Goal: Transaction & Acquisition: Book appointment/travel/reservation

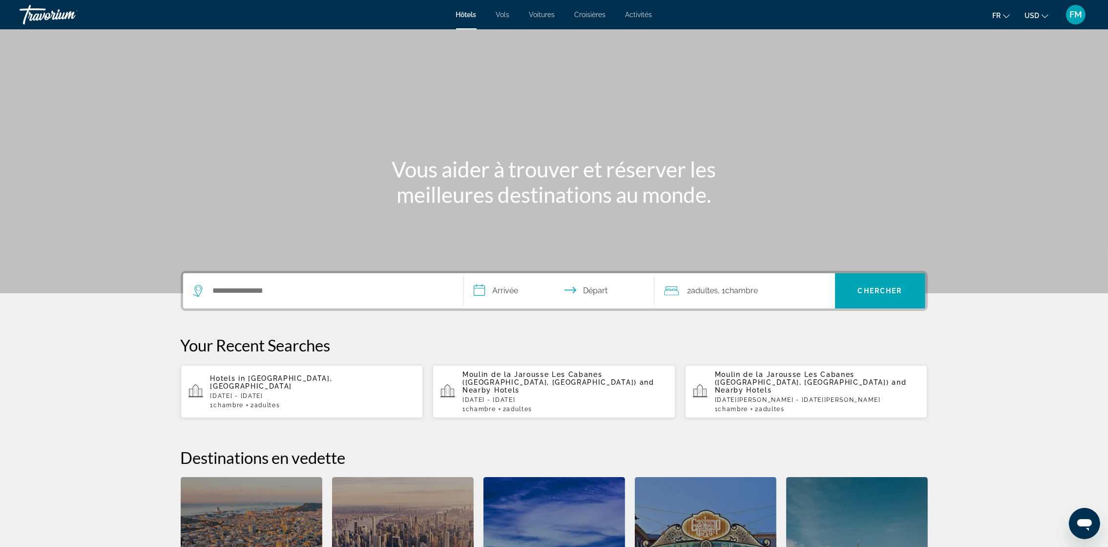
scroll to position [73, 0]
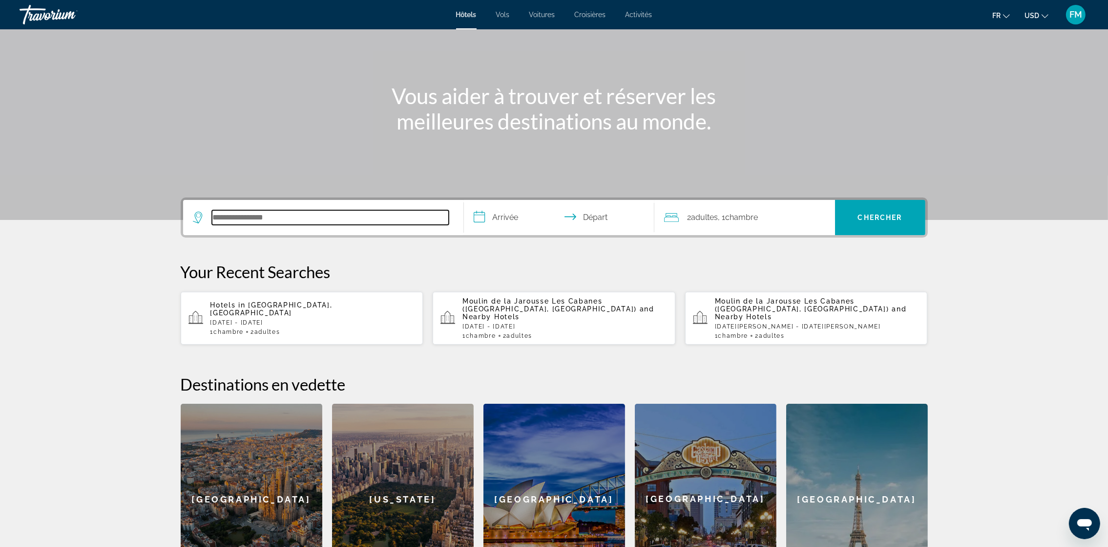
click at [216, 216] on input "Search hotel destination" at bounding box center [330, 217] width 237 height 15
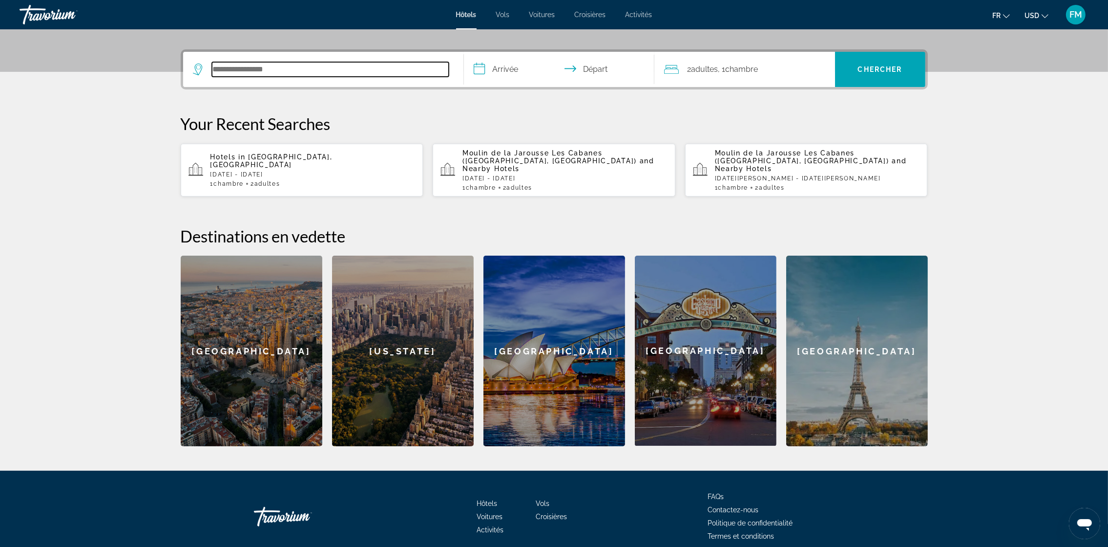
scroll to position [238, 0]
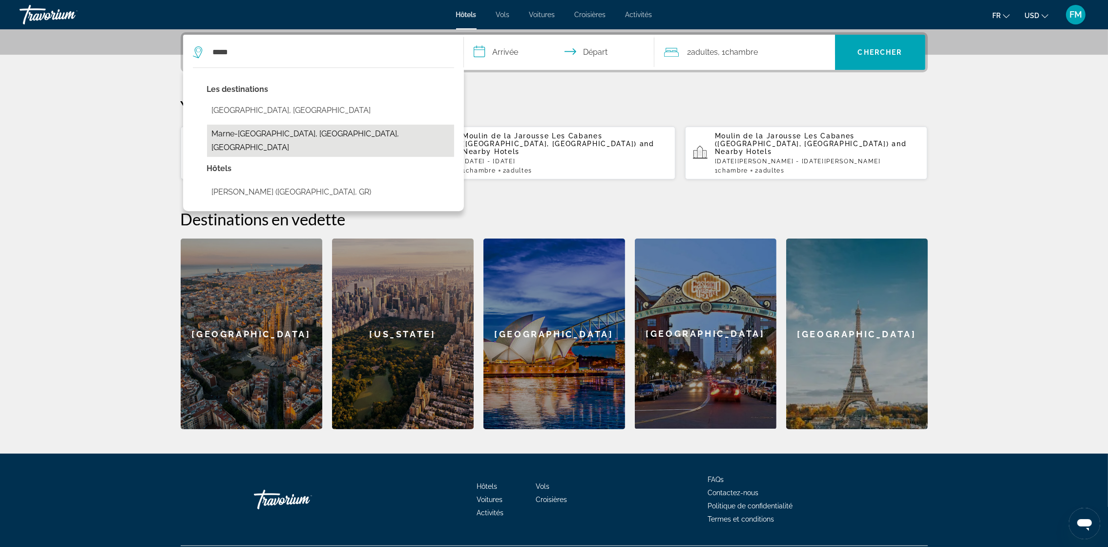
click at [266, 129] on button "Marne-[GEOGRAPHIC_DATA], [GEOGRAPHIC_DATA], [GEOGRAPHIC_DATA]" at bounding box center [330, 141] width 247 height 32
type input "**********"
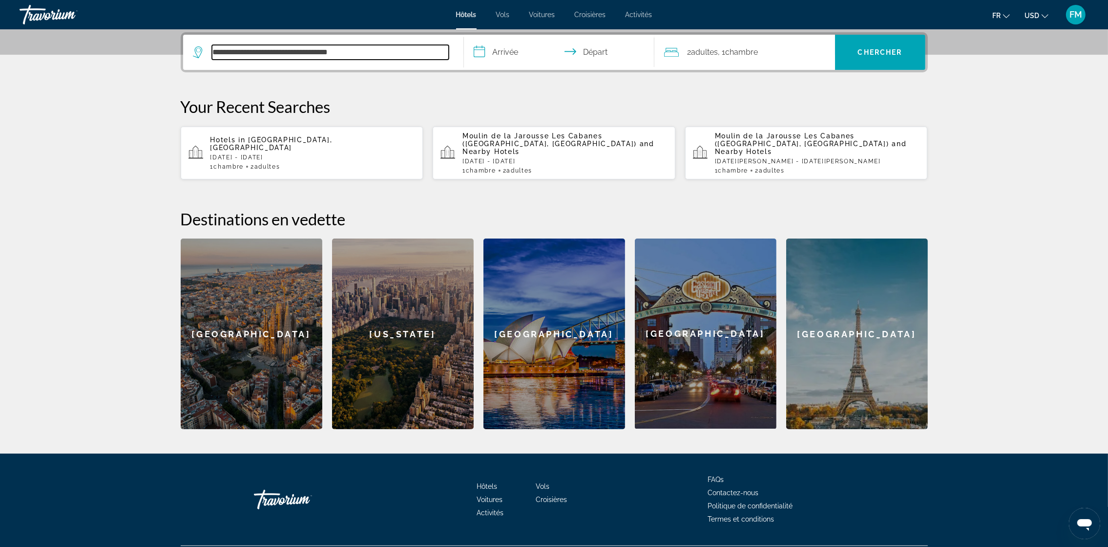
click at [233, 50] on input "**********" at bounding box center [330, 52] width 237 height 15
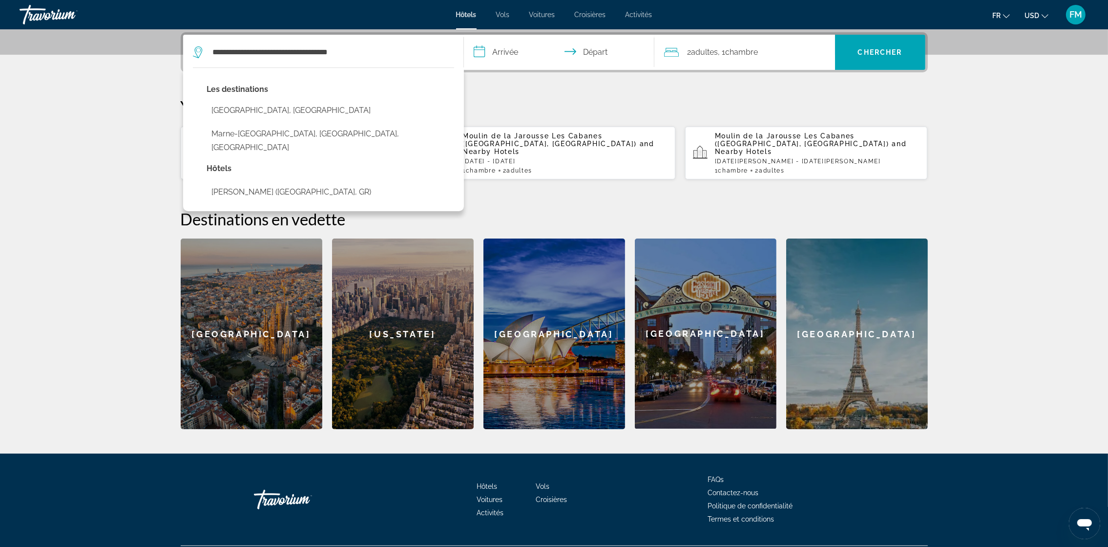
click at [514, 47] on input "**********" at bounding box center [561, 54] width 194 height 38
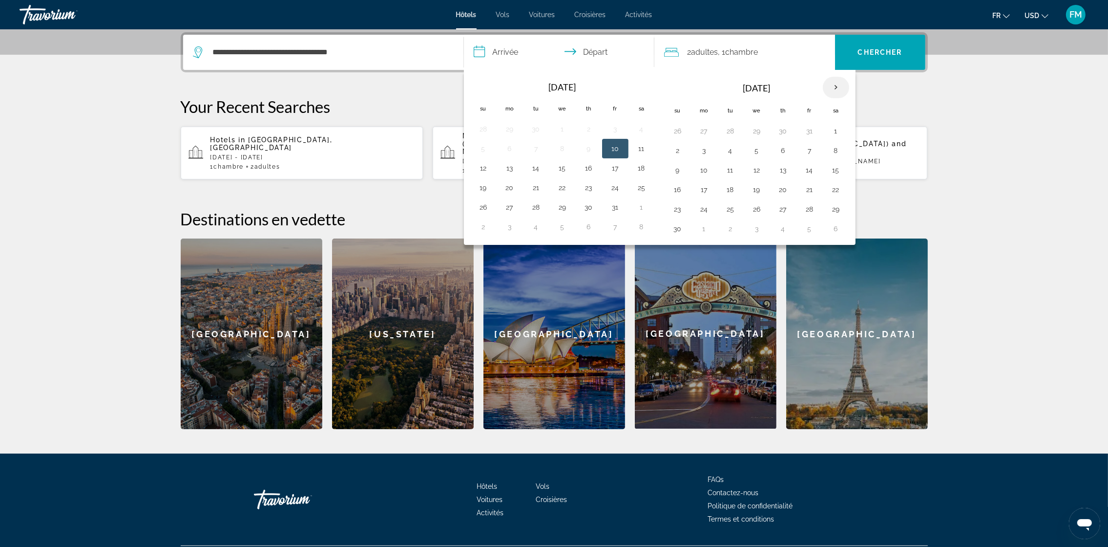
click at [831, 85] on th "Next month" at bounding box center [836, 87] width 26 height 21
click at [755, 191] on button "24" at bounding box center [757, 190] width 16 height 14
click at [811, 190] on button "26" at bounding box center [810, 190] width 16 height 14
type input "**********"
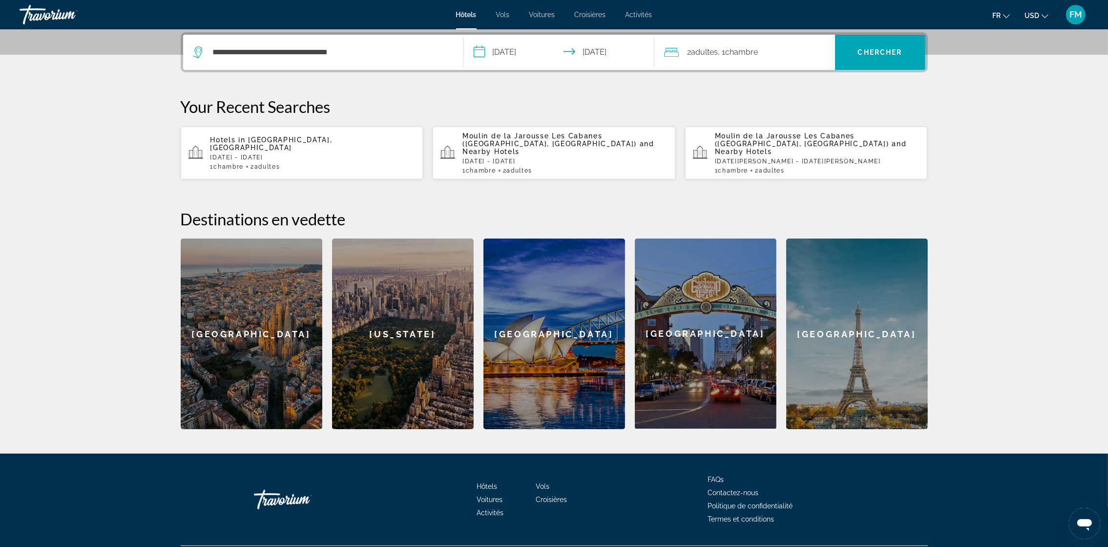
click at [726, 53] on span ", 1 Chambre pièces" at bounding box center [739, 52] width 40 height 14
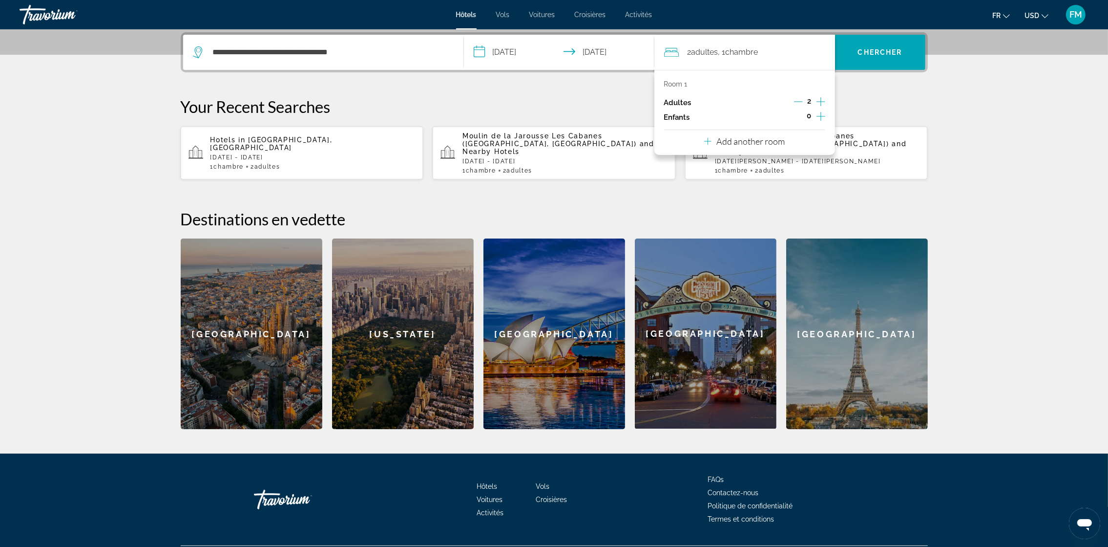
click at [822, 117] on icon "Increment children" at bounding box center [821, 116] width 9 height 12
click at [729, 141] on icon "Travelers: 2 adults, 1 child" at bounding box center [731, 143] width 12 height 12
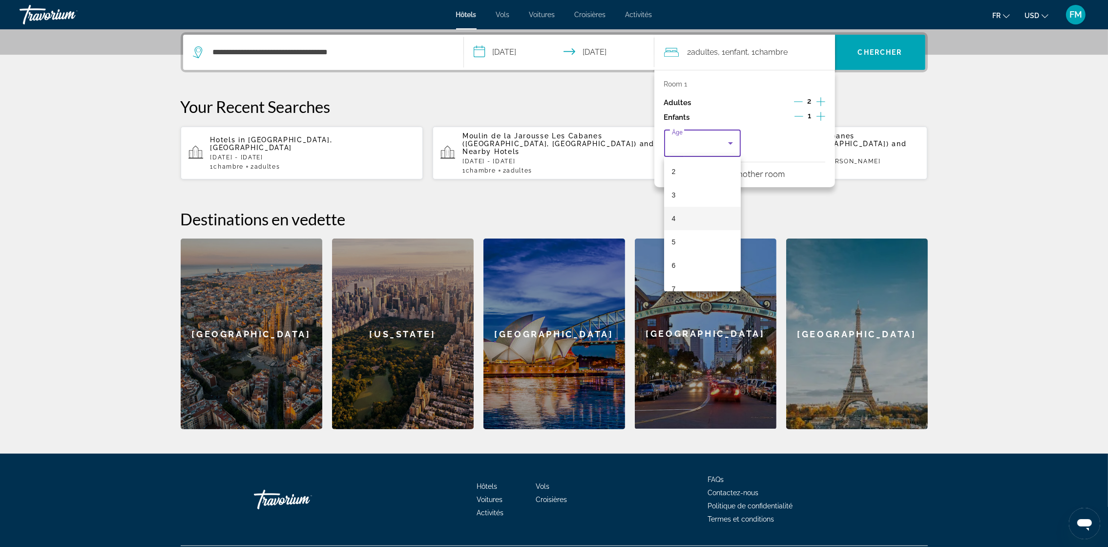
scroll to position [73, 0]
click at [686, 238] on mat-option "6" at bounding box center [702, 239] width 77 height 23
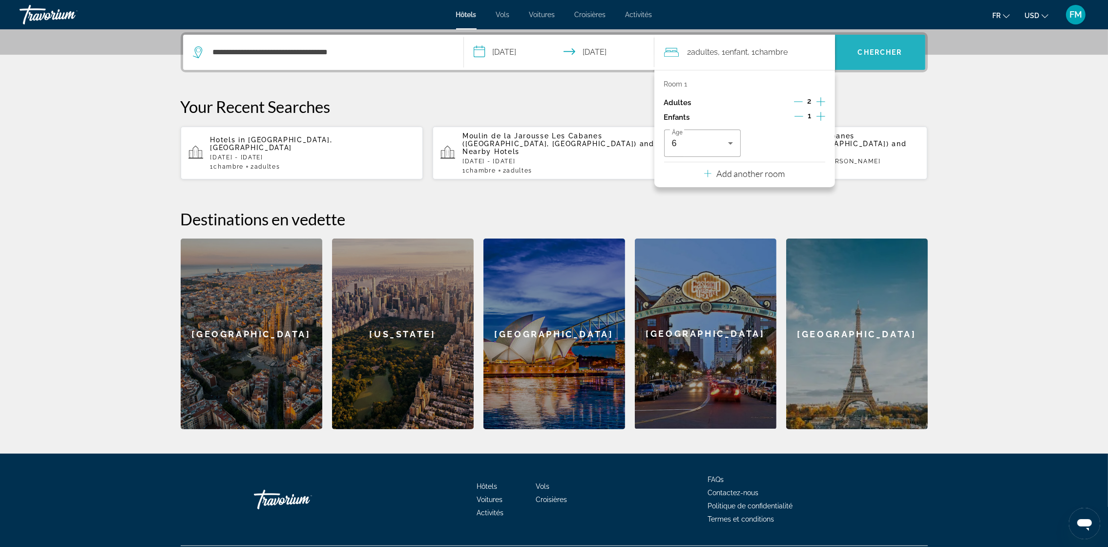
click at [858, 55] on span "Chercher" at bounding box center [880, 52] width 44 height 8
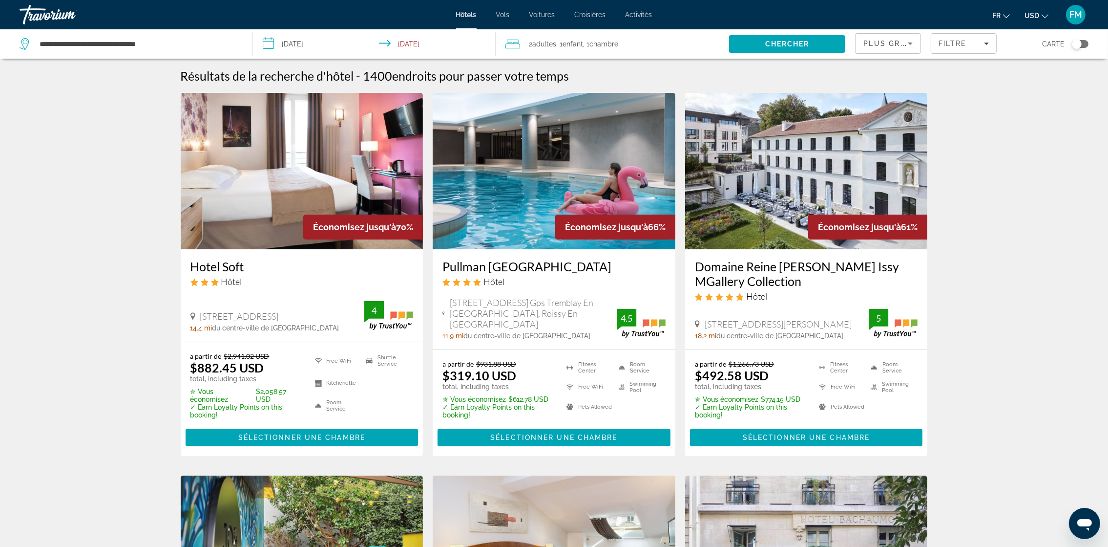
click at [1040, 17] on button "USD USD ($) MXN (Mex$) CAD (Can$) GBP (£) EUR (€) AUD (A$) NZD (NZ$) CNY (CN¥)" at bounding box center [1037, 15] width 24 height 14
click at [1015, 85] on button "EUR (€)" at bounding box center [1017, 90] width 48 height 13
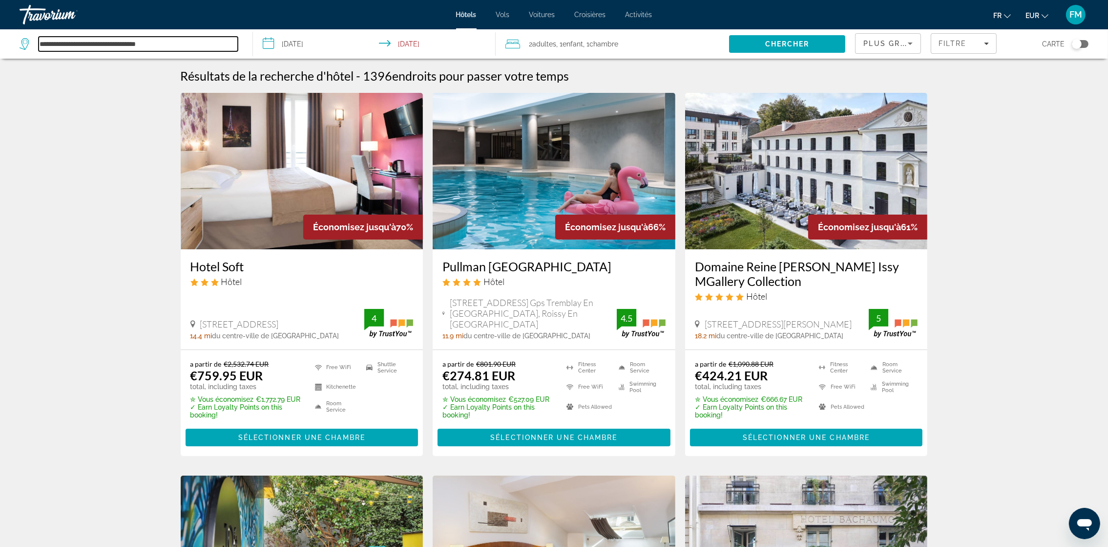
click at [184, 40] on input "**********" at bounding box center [138, 44] width 199 height 15
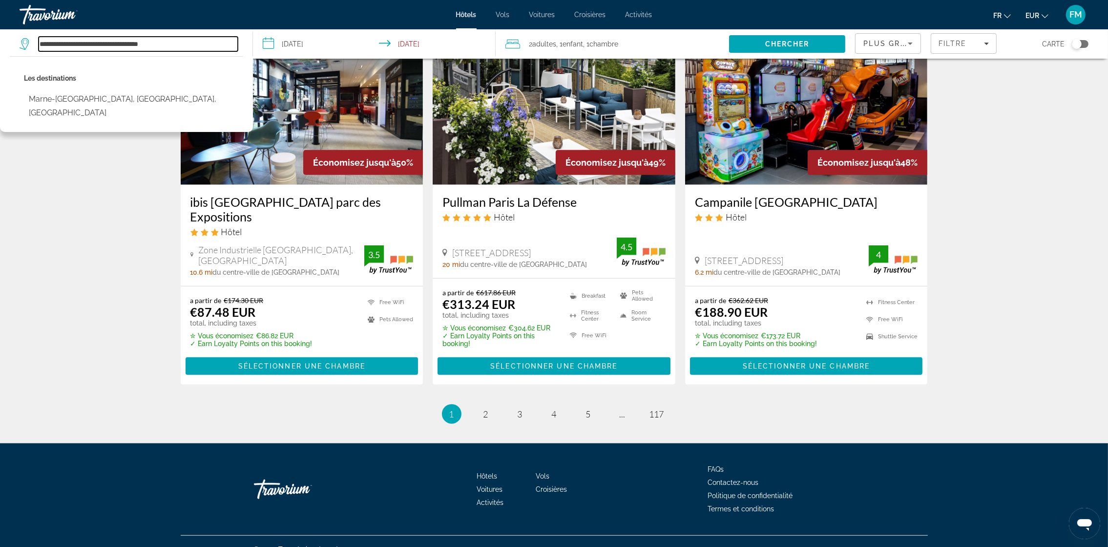
scroll to position [1191, 0]
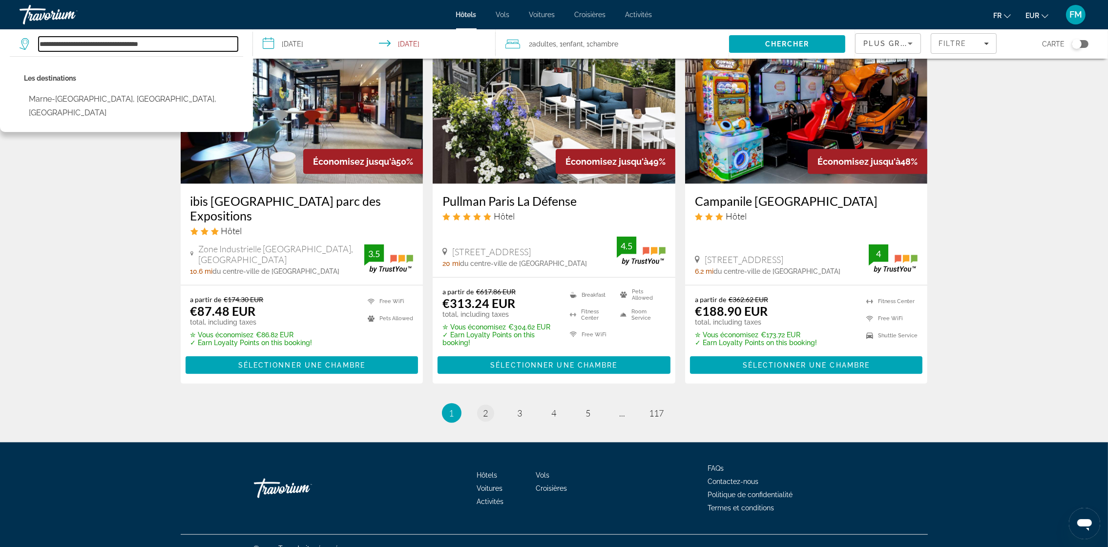
type input "**********"
click at [484, 407] on span "2" at bounding box center [486, 412] width 5 height 11
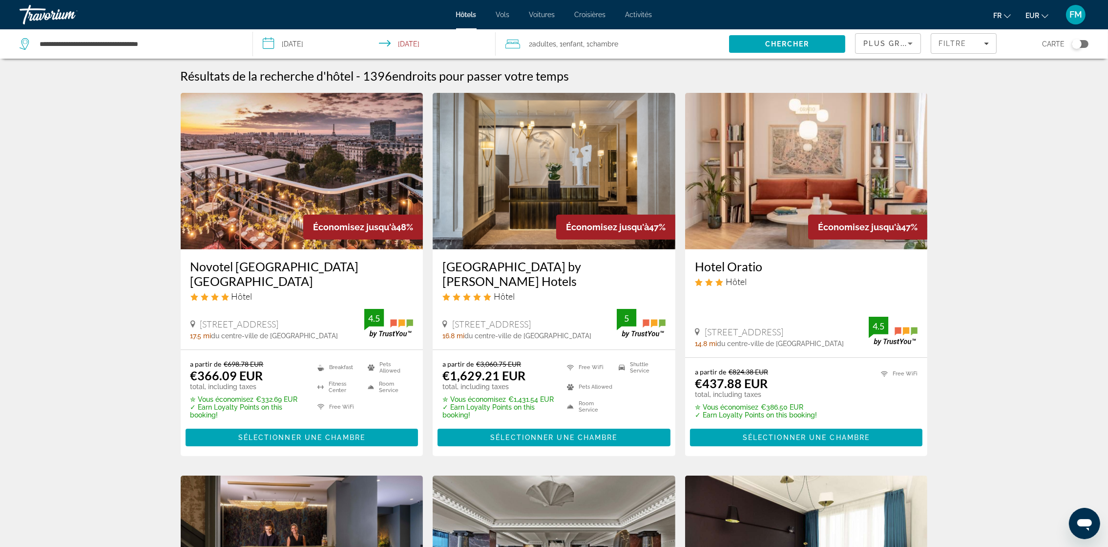
click at [638, 11] on span "Activités" at bounding box center [639, 15] width 27 height 8
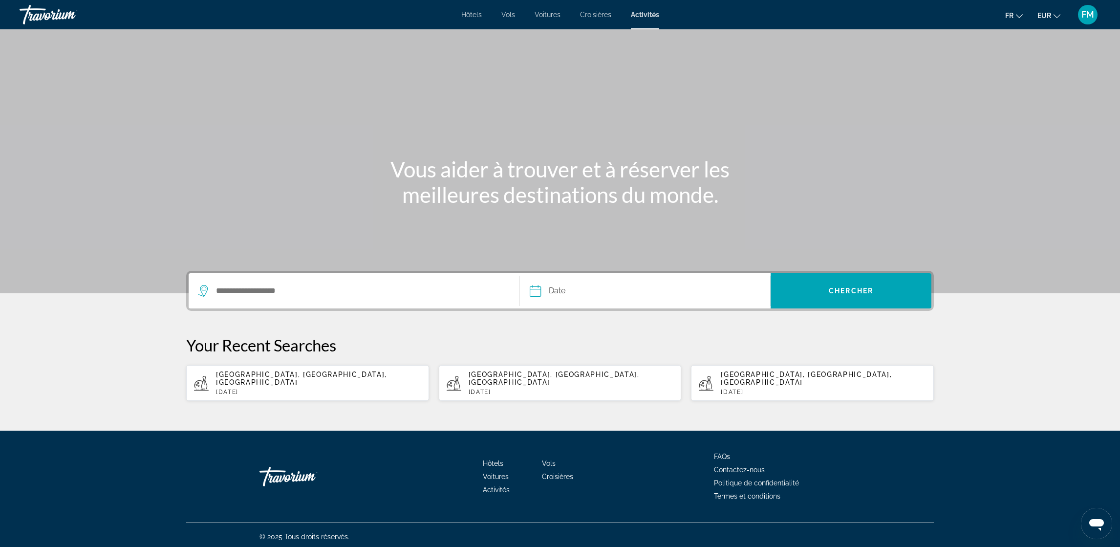
click at [260, 376] on span "[GEOGRAPHIC_DATA], [GEOGRAPHIC_DATA], [GEOGRAPHIC_DATA]" at bounding box center [301, 378] width 171 height 16
type input "**********"
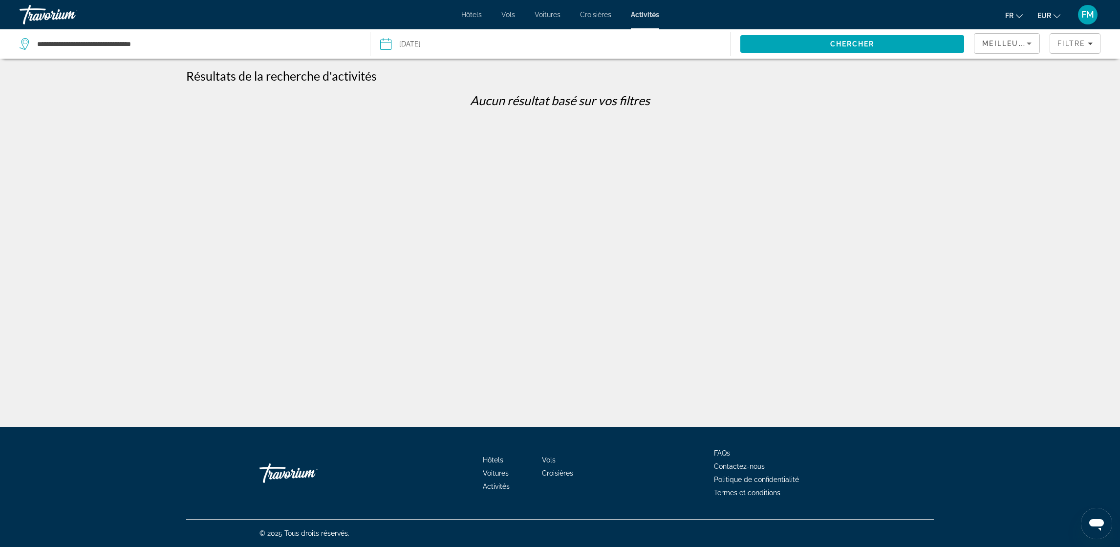
click at [402, 43] on input "Date: Sep 27, 2025" at bounding box center [467, 45] width 179 height 32
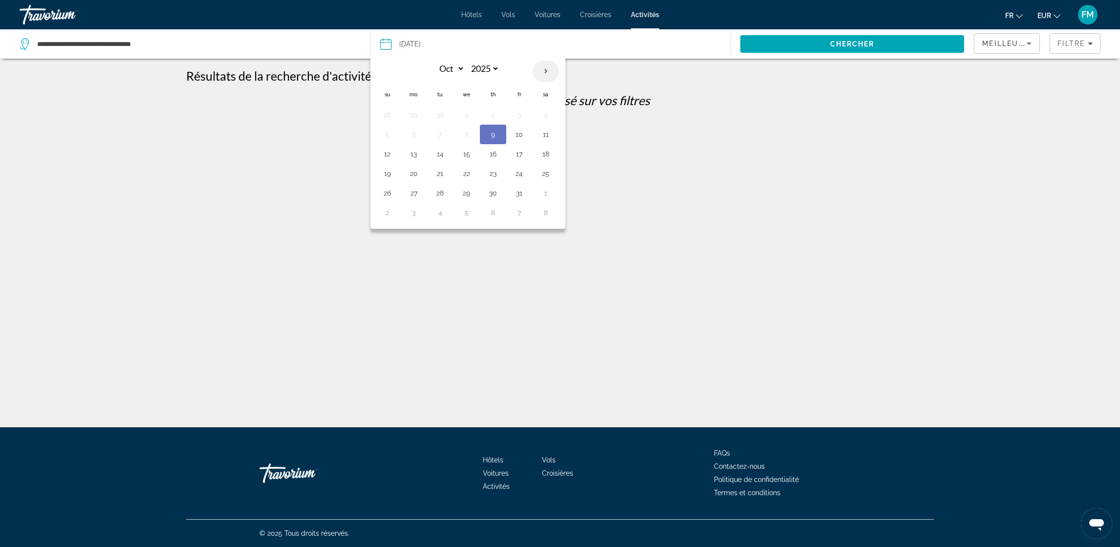
click at [545, 70] on th "Next month" at bounding box center [545, 71] width 26 height 21
select select "**"
click at [461, 172] on button "24" at bounding box center [467, 174] width 16 height 14
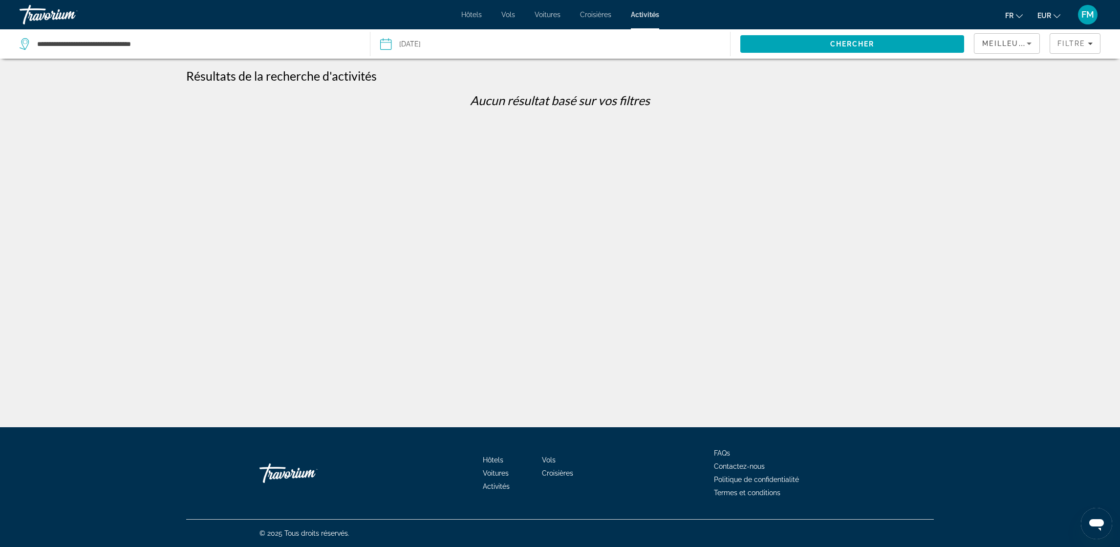
click at [424, 49] on input "**********" at bounding box center [467, 45] width 179 height 32
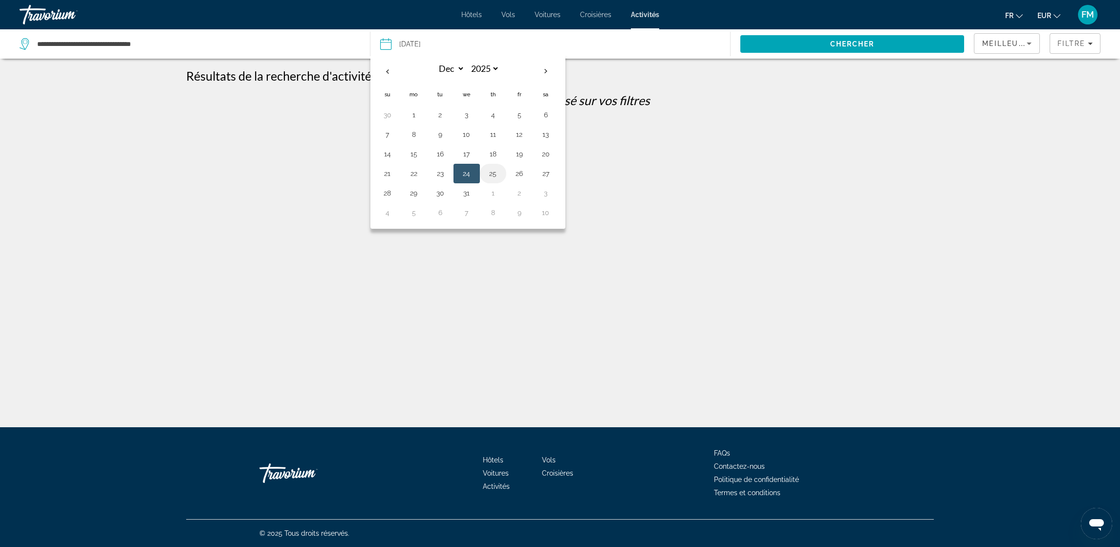
click at [491, 173] on button "25" at bounding box center [493, 174] width 16 height 14
type input "**********"
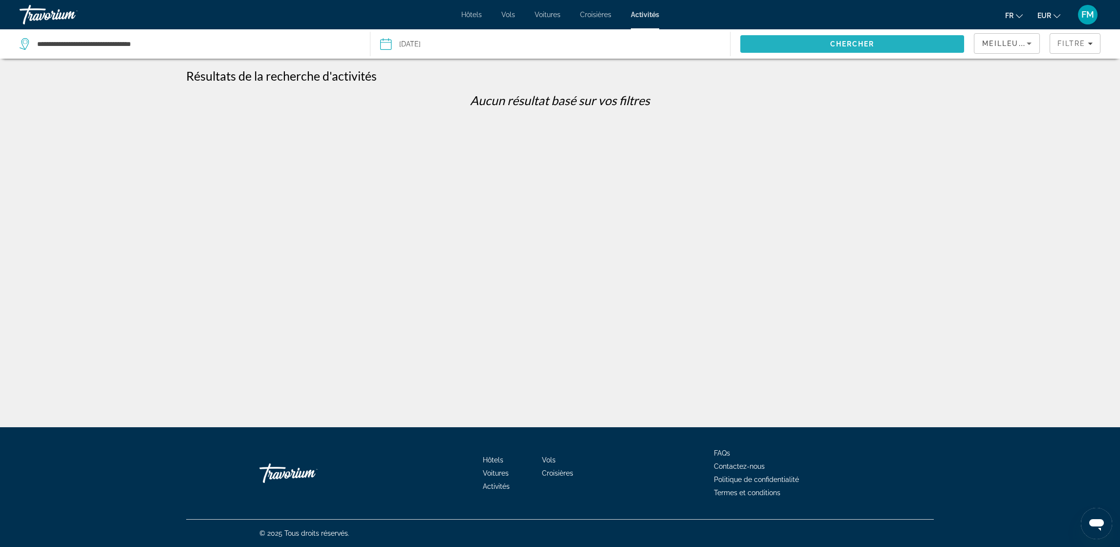
click at [832, 46] on span "Chercher" at bounding box center [852, 44] width 44 height 8
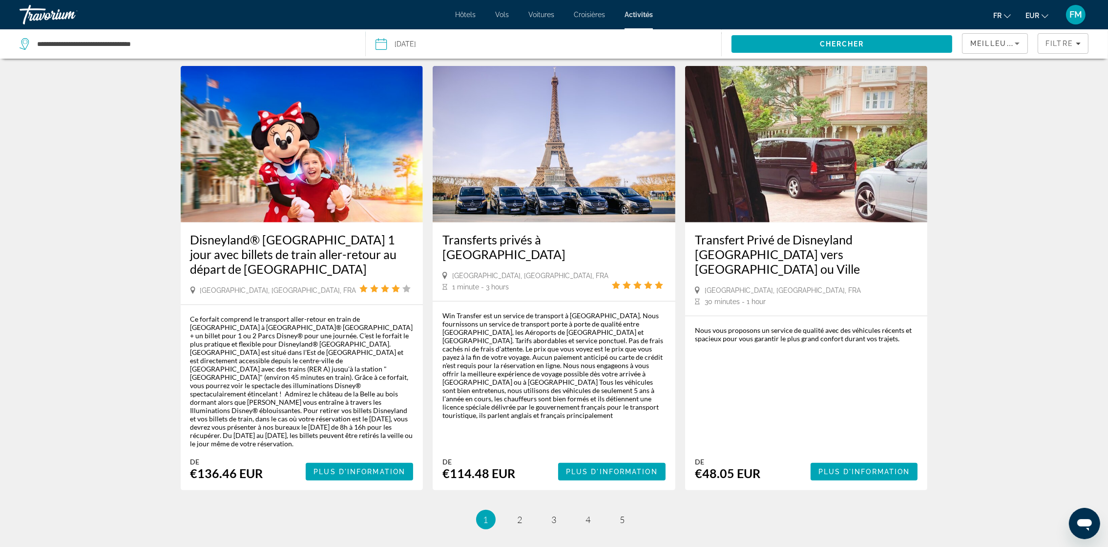
scroll to position [1365, 0]
click at [518, 513] on span "2" at bounding box center [520, 518] width 5 height 11
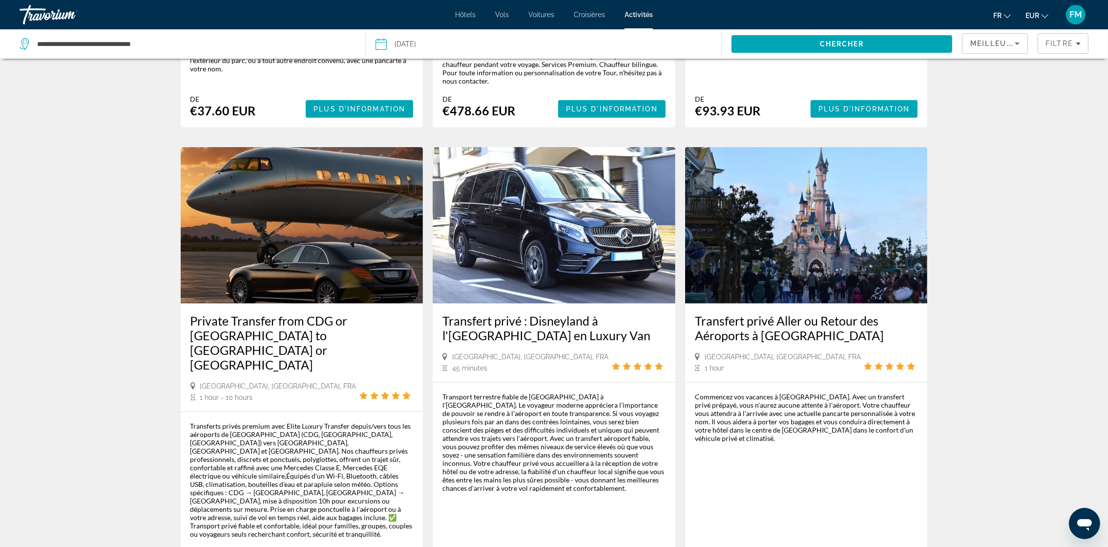
scroll to position [1349, 0]
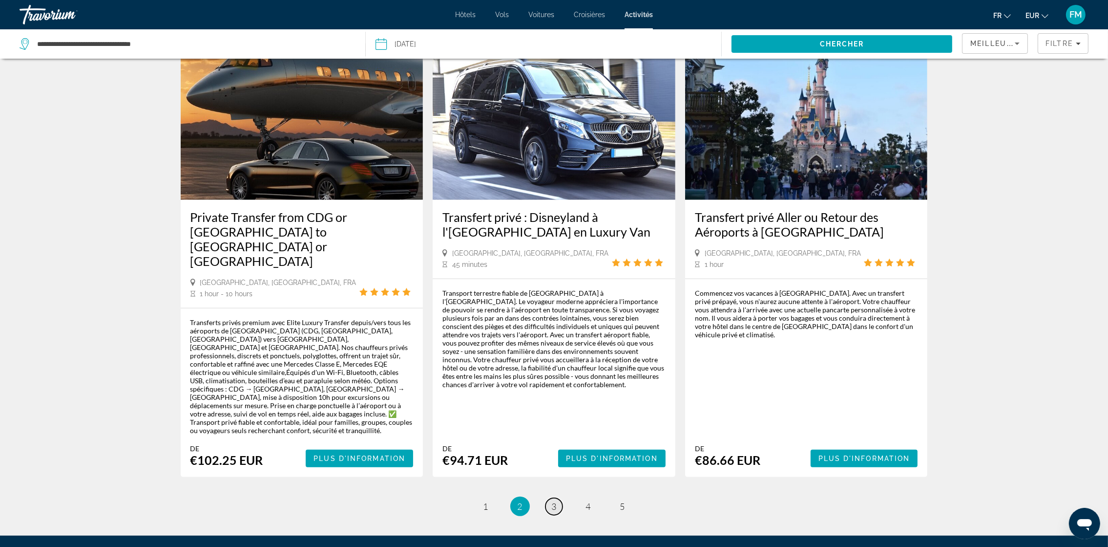
click at [553, 501] on span "3" at bounding box center [554, 506] width 5 height 11
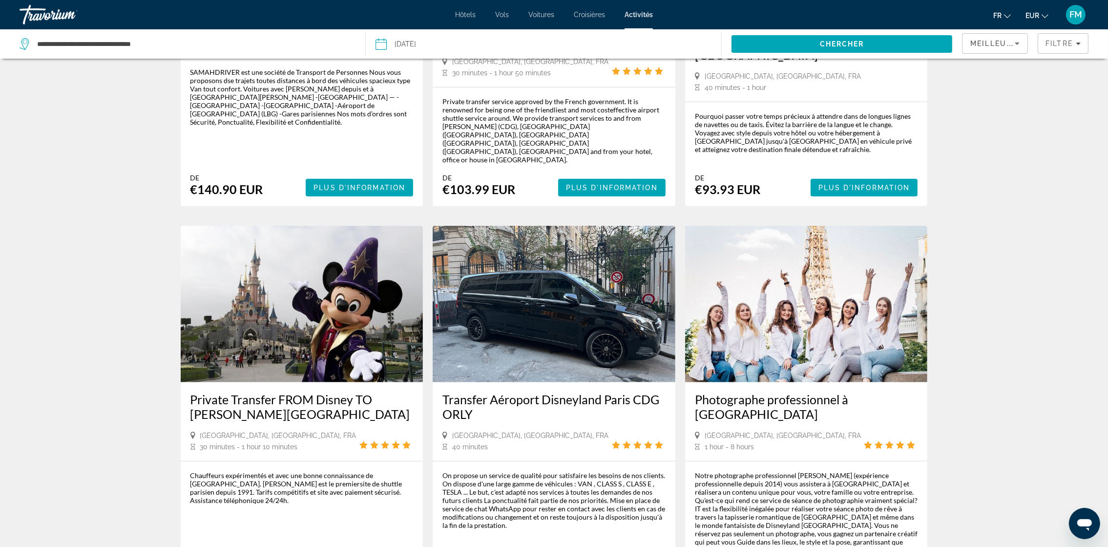
scroll to position [1222, 0]
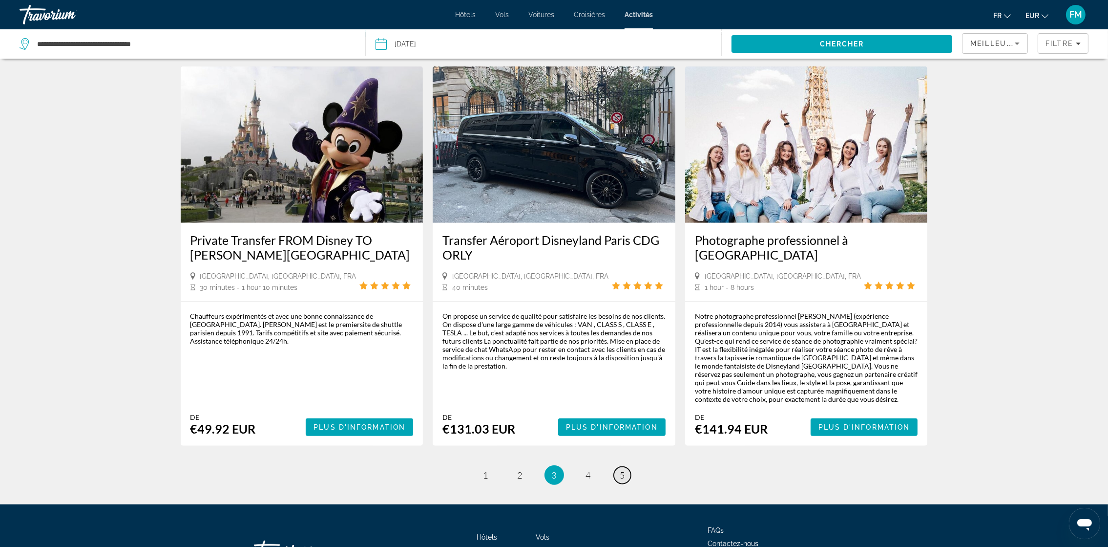
click at [623, 469] on span "5" at bounding box center [622, 474] width 5 height 11
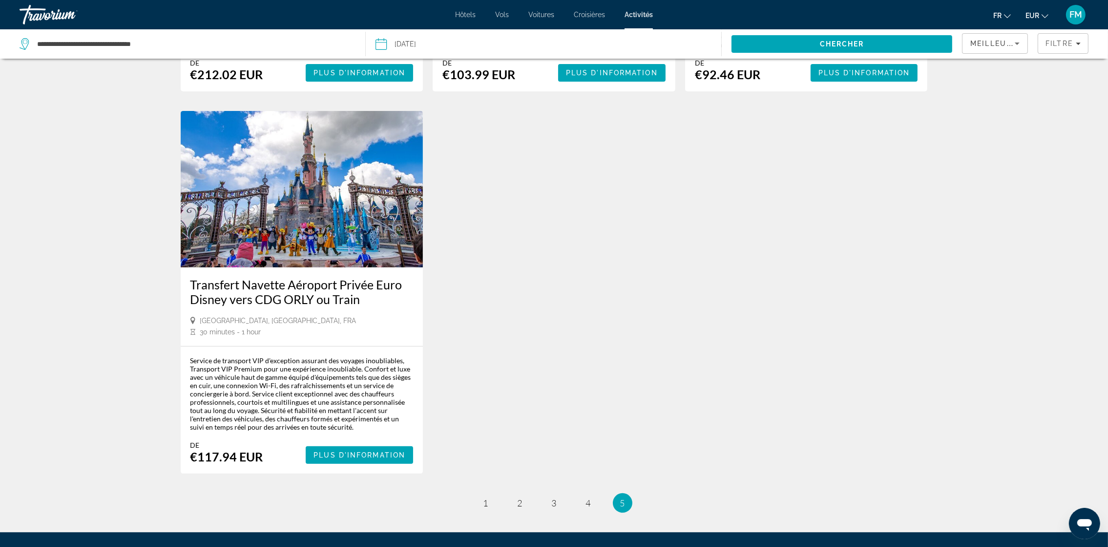
scroll to position [493, 0]
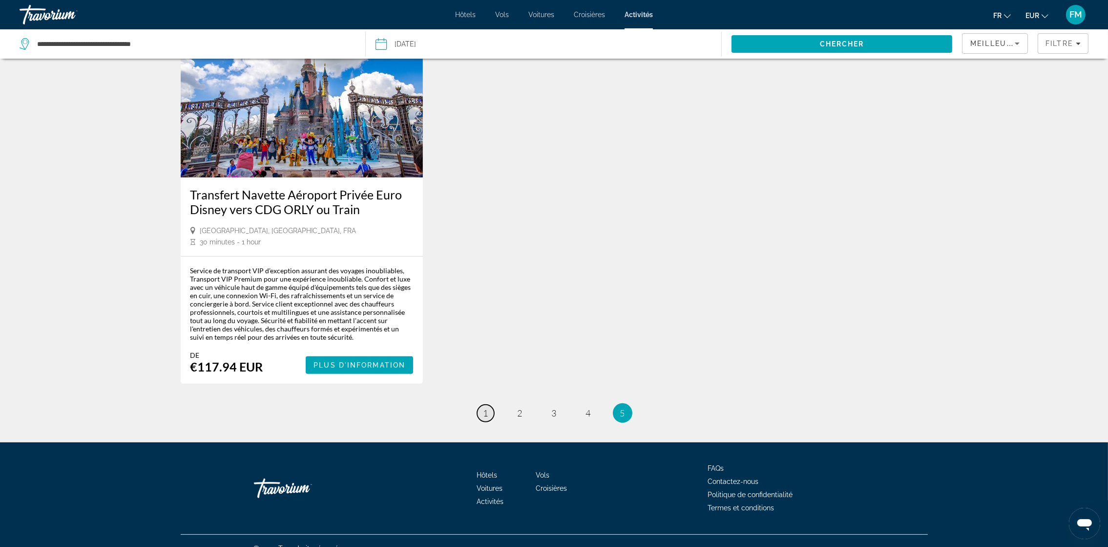
click at [484, 407] on span "1" at bounding box center [486, 412] width 5 height 11
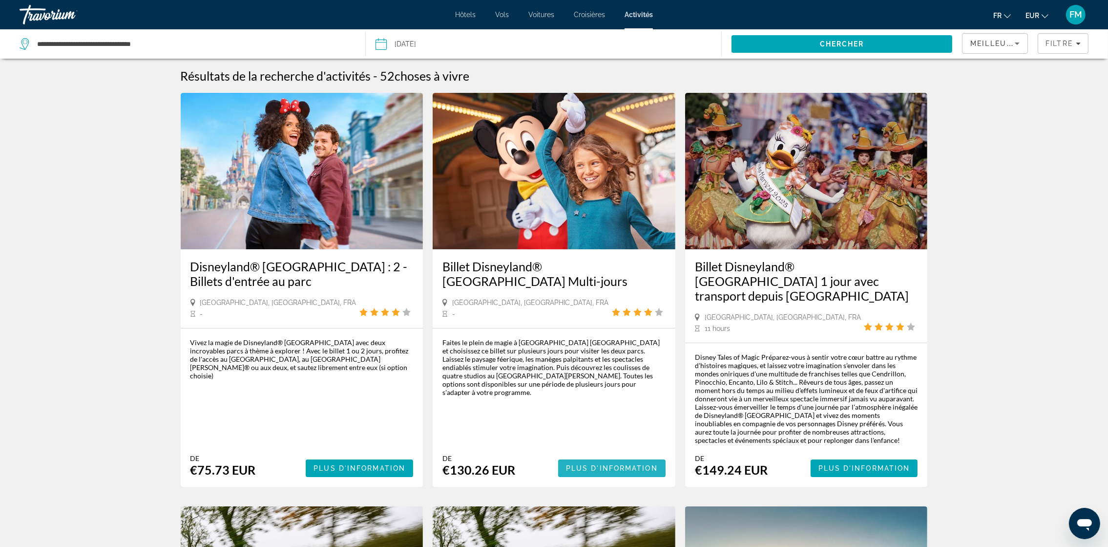
click at [587, 464] on span "Plus d'information" at bounding box center [612, 468] width 92 height 8
click at [342, 464] on span "Plus d'information" at bounding box center [360, 468] width 92 height 8
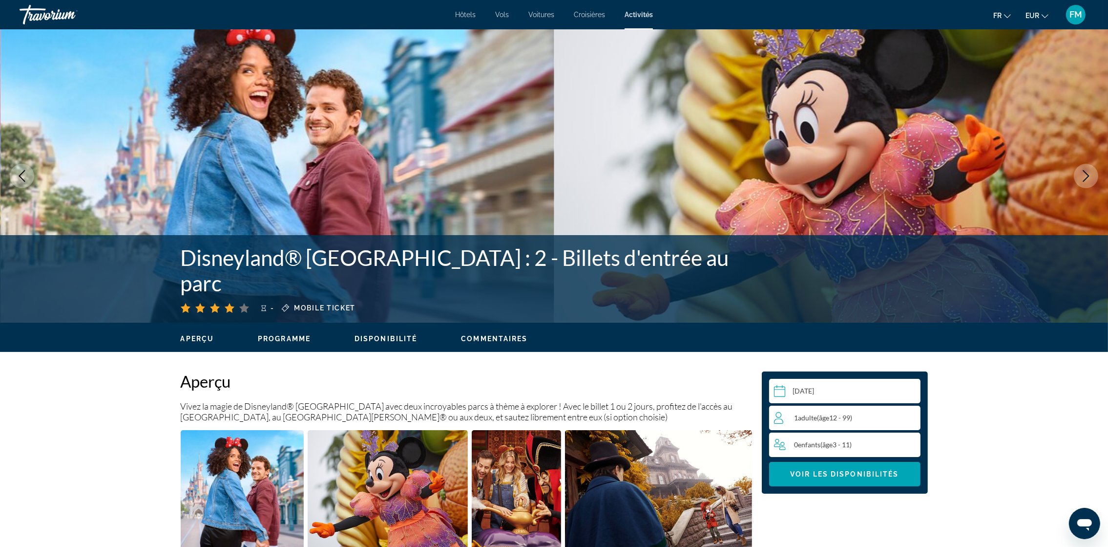
scroll to position [73, 0]
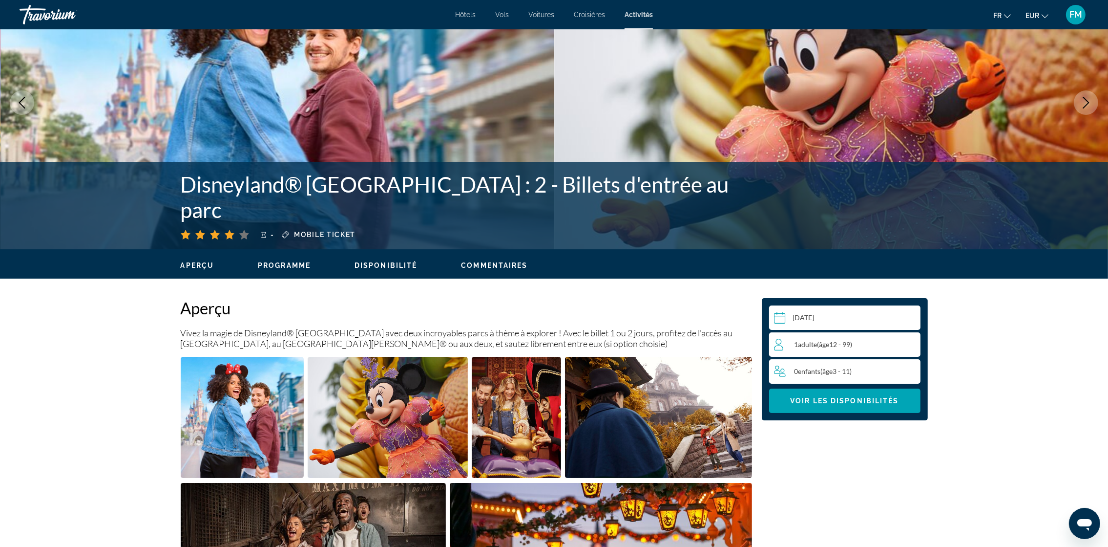
click at [796, 345] on span "1 Adulte Adultes ( âge 12 - 99)" at bounding box center [824, 344] width 58 height 8
click at [911, 343] on icon "Increment adults" at bounding box center [911, 344] width 9 height 9
click at [802, 398] on span "Voir les disponibilités" at bounding box center [844, 401] width 108 height 8
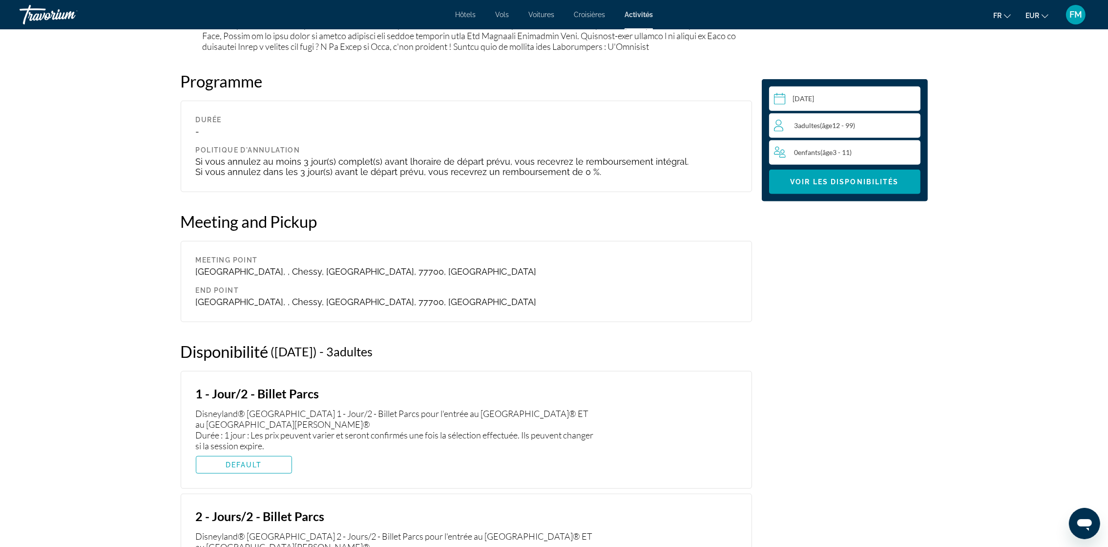
scroll to position [1388, 0]
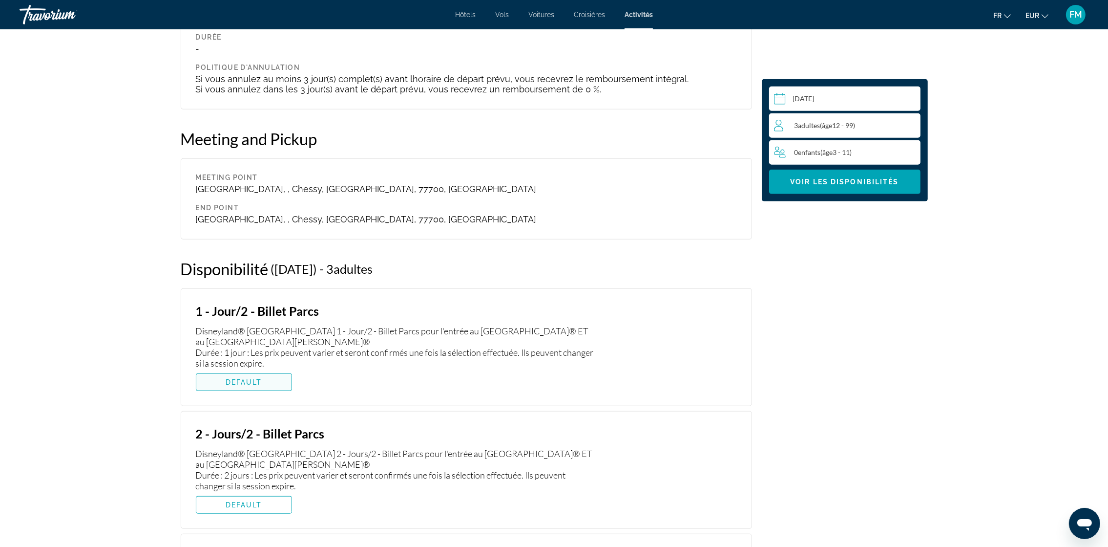
click at [218, 382] on span "Main content" at bounding box center [243, 381] width 95 height 23
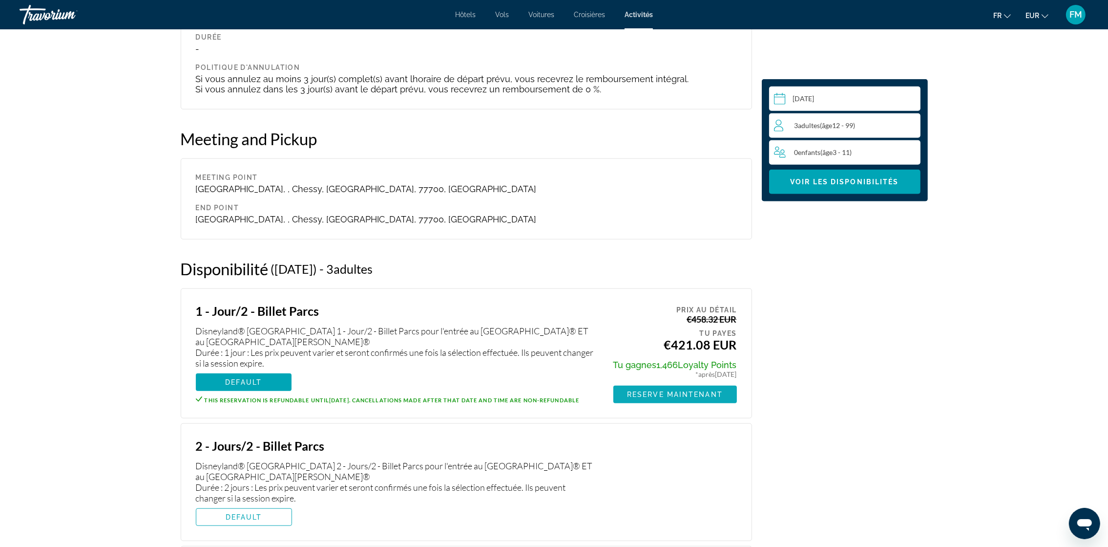
click at [681, 392] on span "Reserve maintenant" at bounding box center [675, 394] width 96 height 8
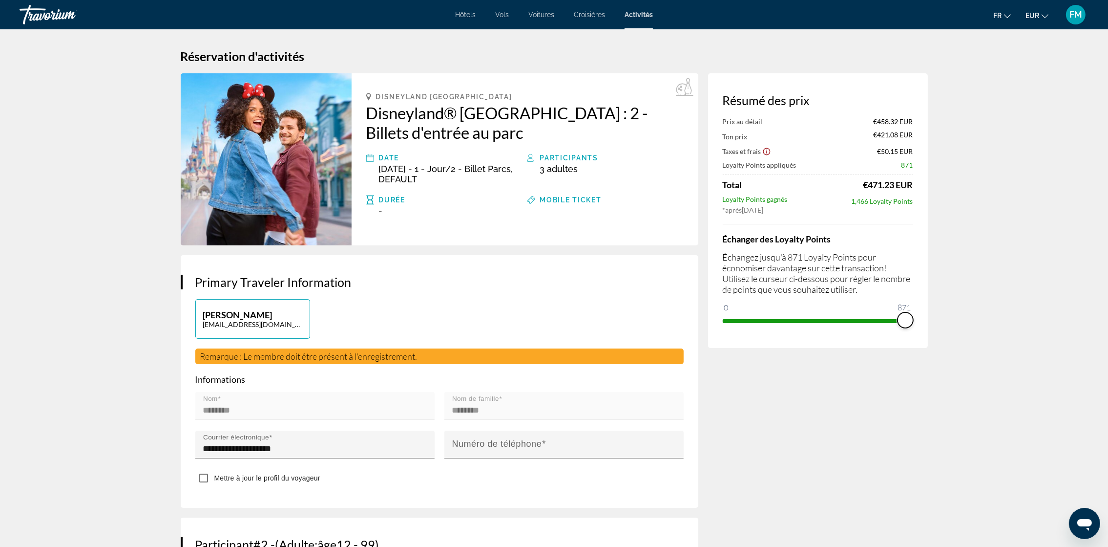
drag, startPoint x: 729, startPoint y: 305, endPoint x: 946, endPoint y: 308, distance: 217.4
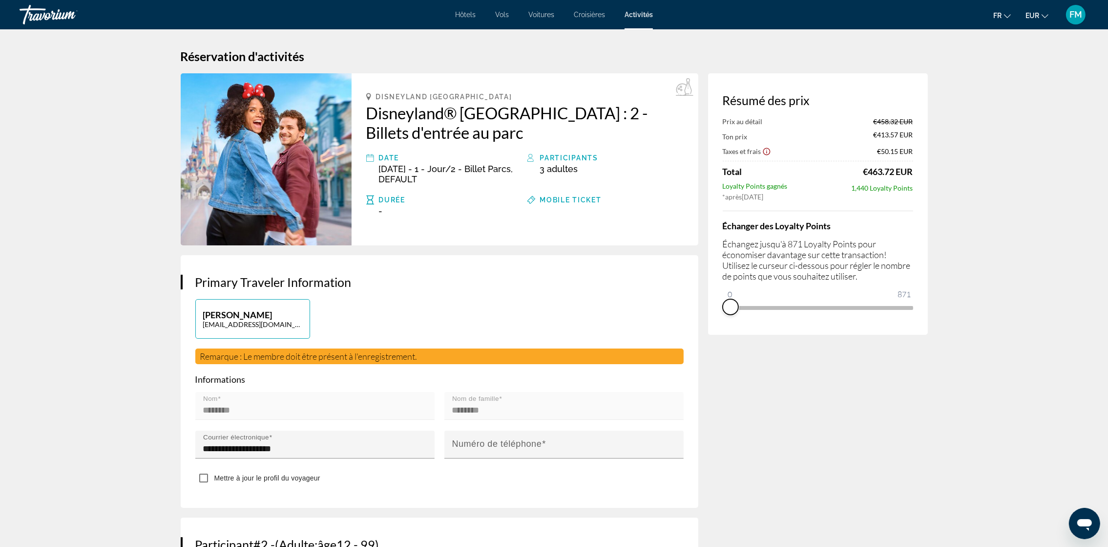
drag, startPoint x: 899, startPoint y: 318, endPoint x: 678, endPoint y: 325, distance: 221.4
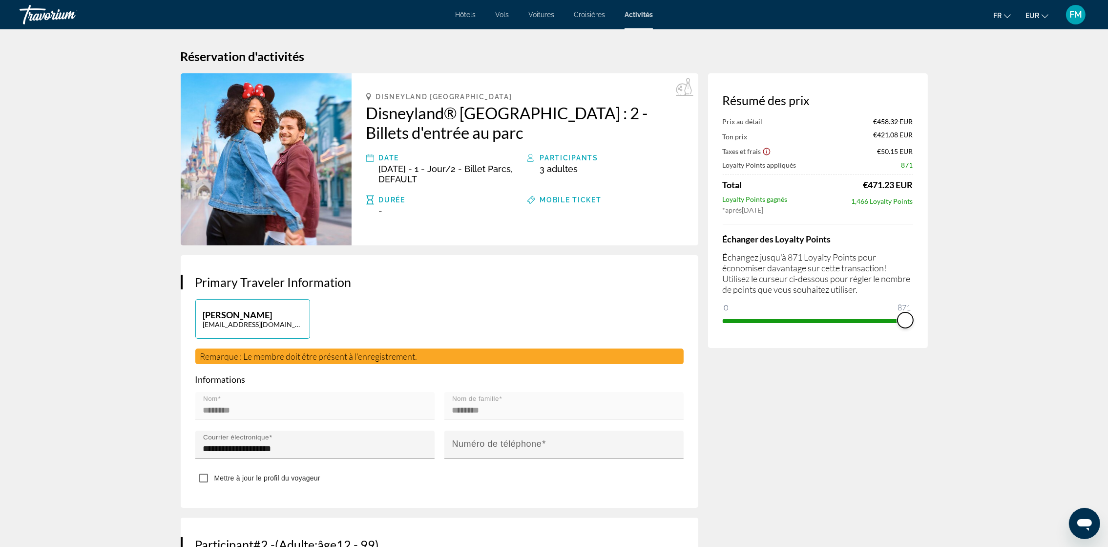
drag, startPoint x: 734, startPoint y: 305, endPoint x: 956, endPoint y: 306, distance: 221.8
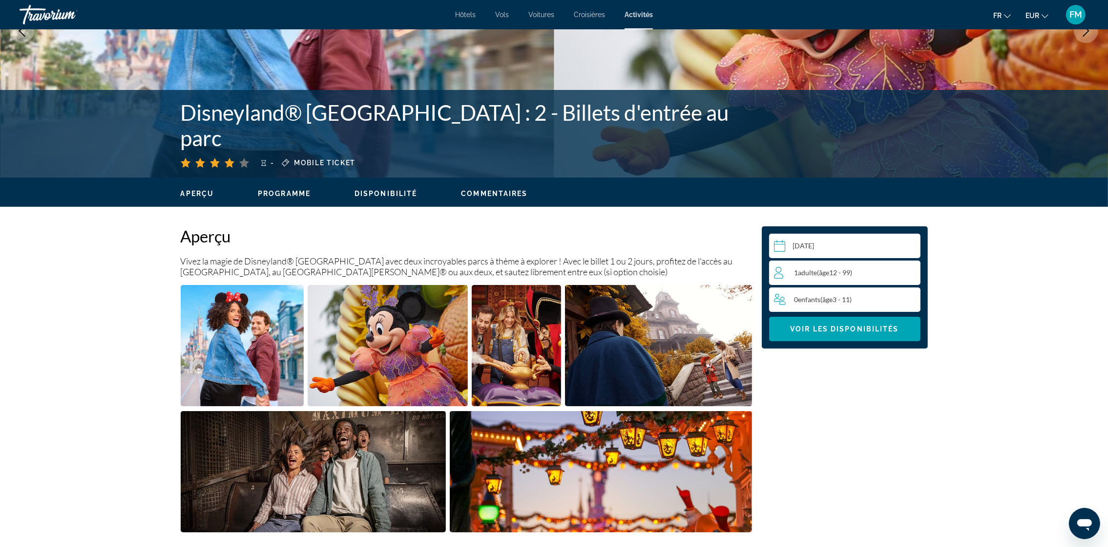
scroll to position [219, 0]
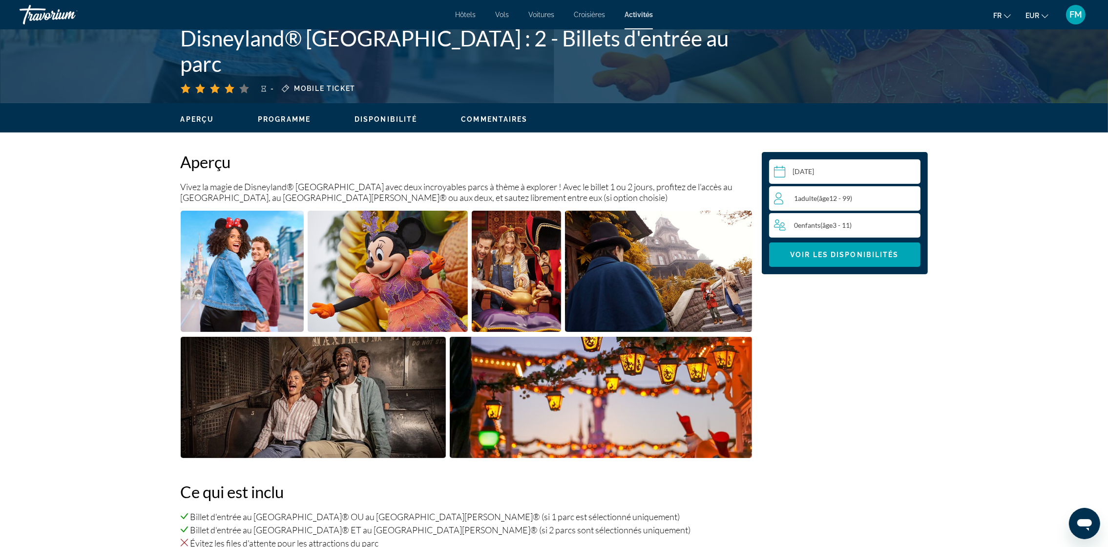
click at [287, 118] on span "Programme" at bounding box center [284, 119] width 53 height 8
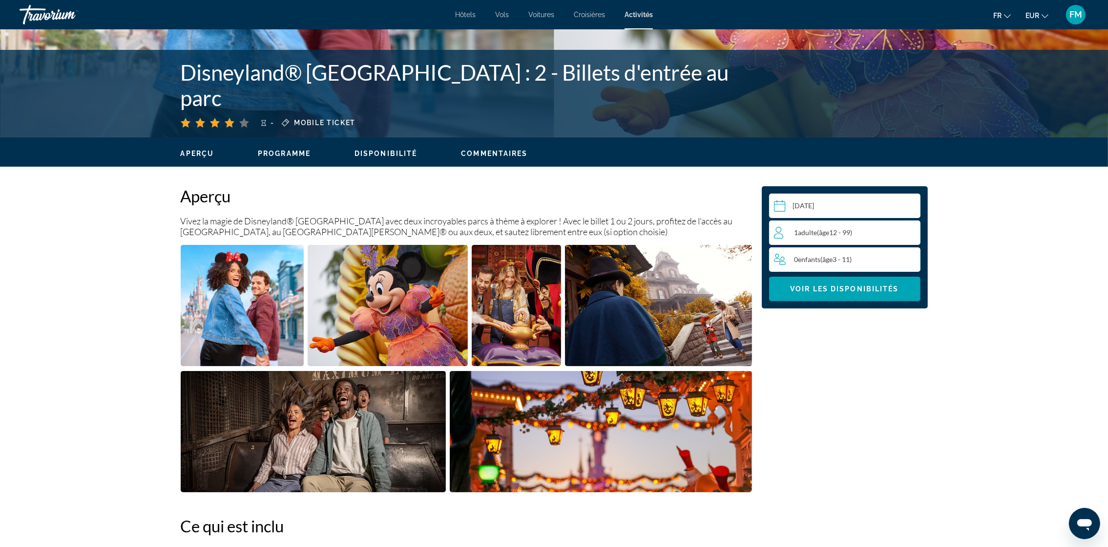
scroll to position [0, 0]
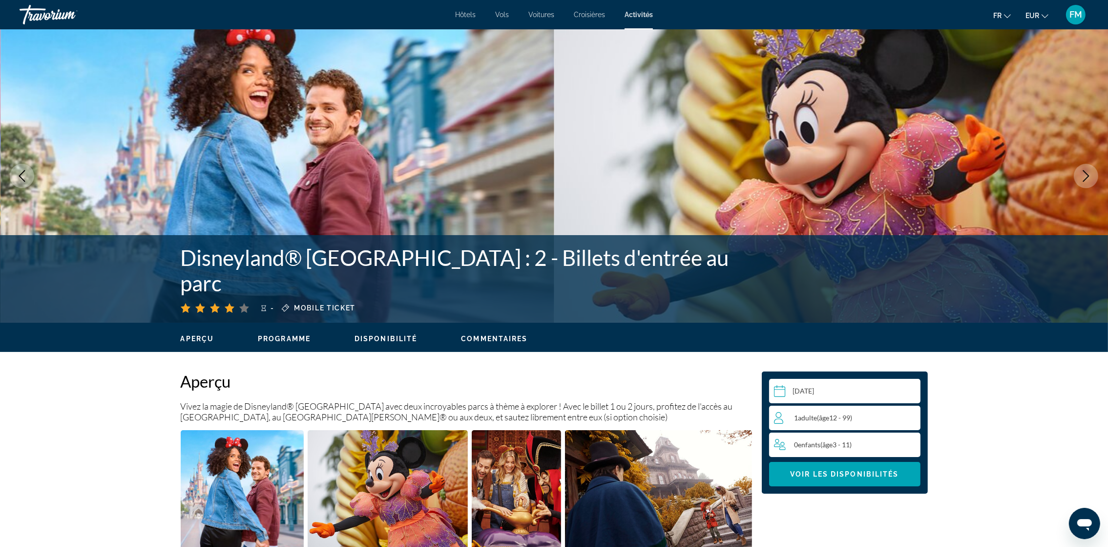
click at [203, 338] on span "Aperçu" at bounding box center [198, 339] width 34 height 8
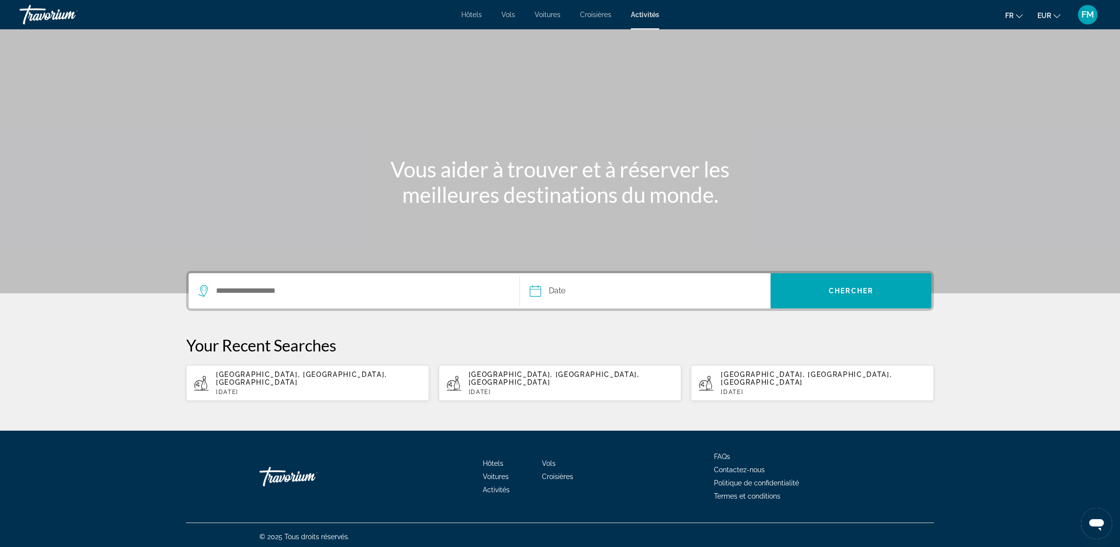
click at [470, 14] on span "Hôtels" at bounding box center [471, 15] width 21 height 8
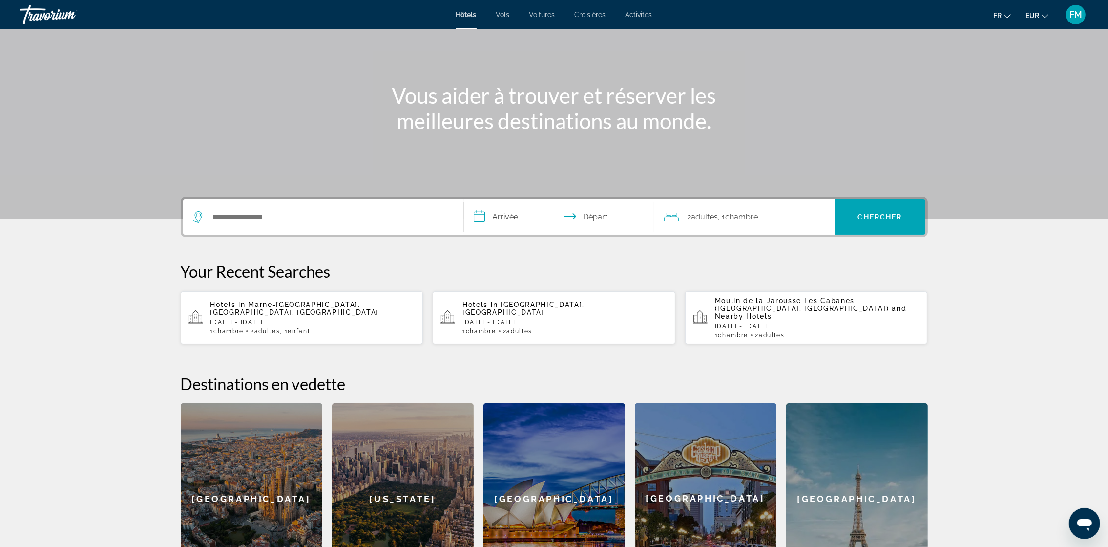
scroll to position [73, 0]
click at [225, 302] on span "Hotels in" at bounding box center [228, 305] width 35 height 8
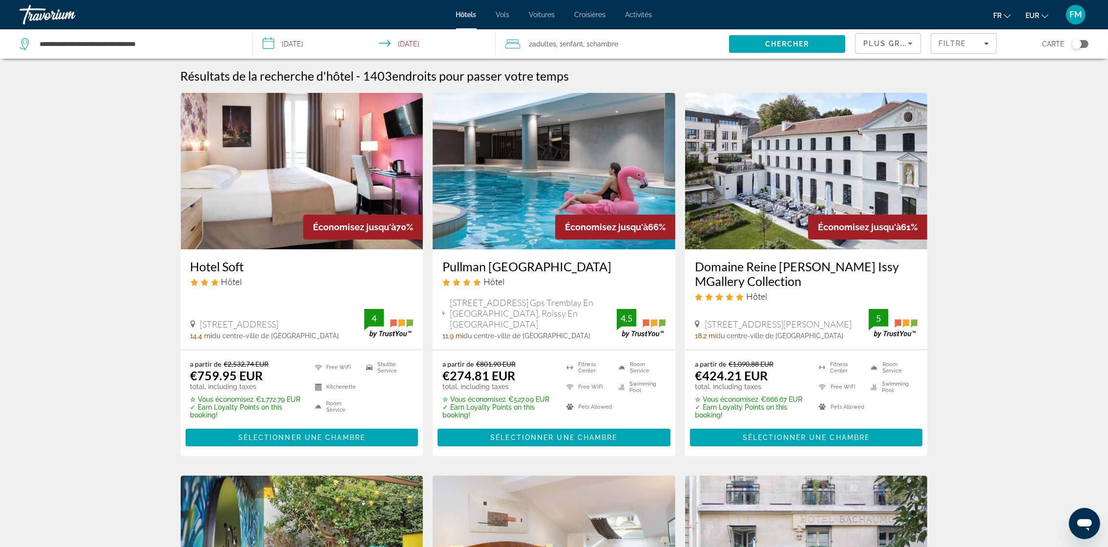
click at [586, 43] on span ", 1 Chambre pièces" at bounding box center [600, 44] width 35 height 14
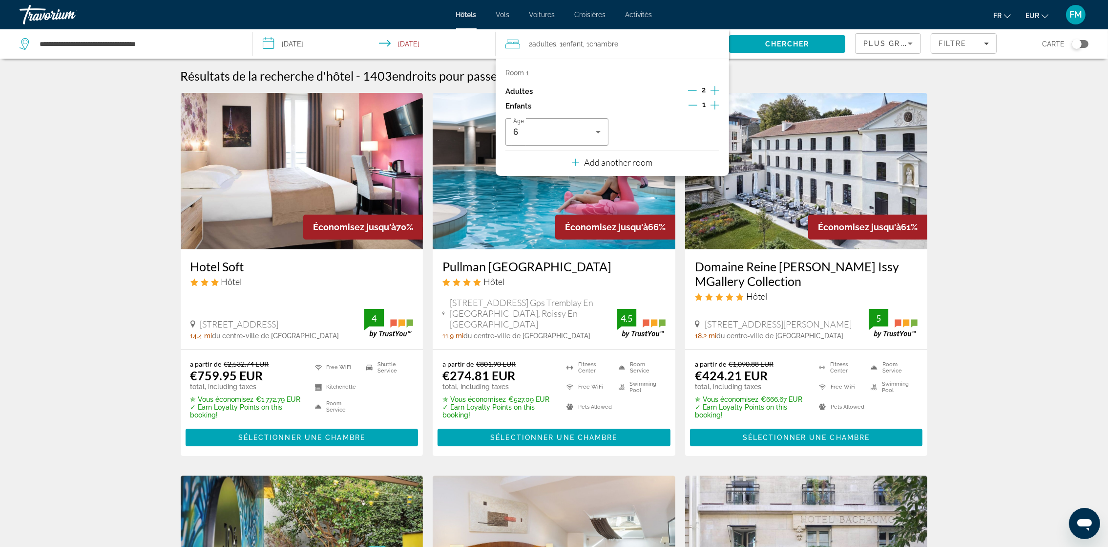
click at [717, 88] on icon "Increment adults" at bounding box center [715, 91] width 9 height 12
click at [691, 106] on icon "Decrement children" at bounding box center [693, 105] width 9 height 9
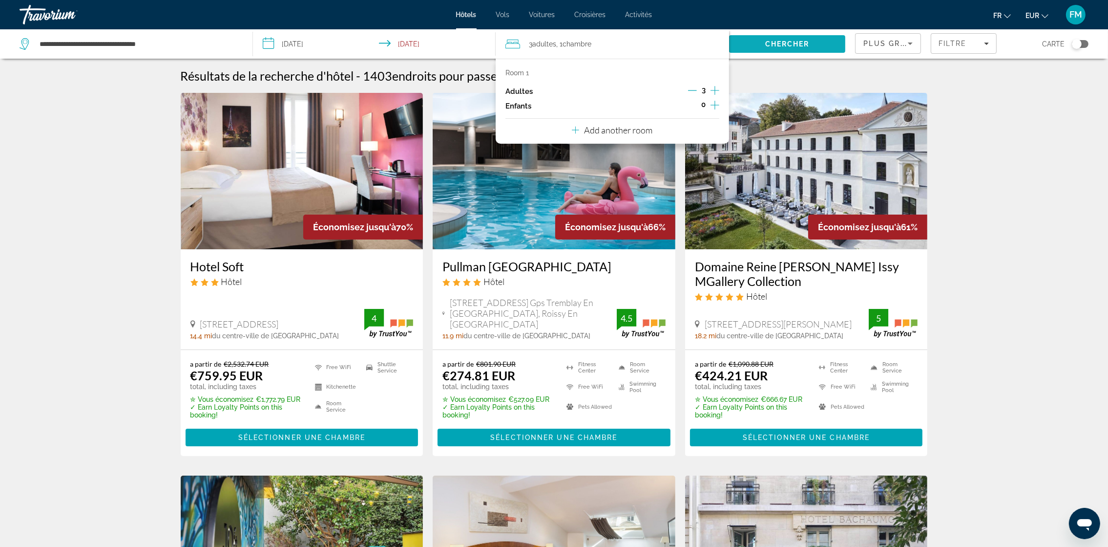
click at [795, 41] on span "Chercher" at bounding box center [788, 44] width 44 height 8
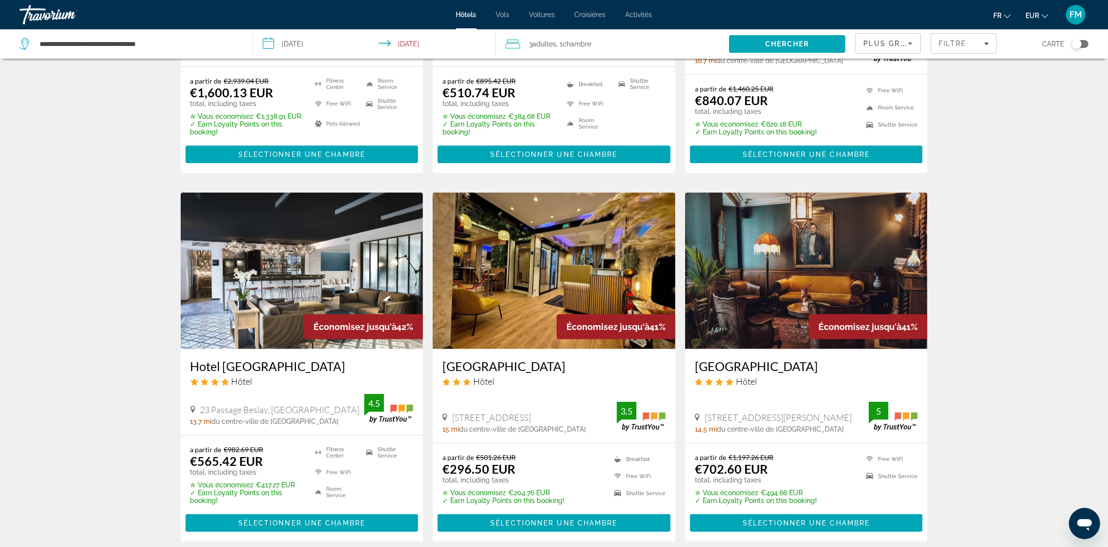
scroll to position [1099, 0]
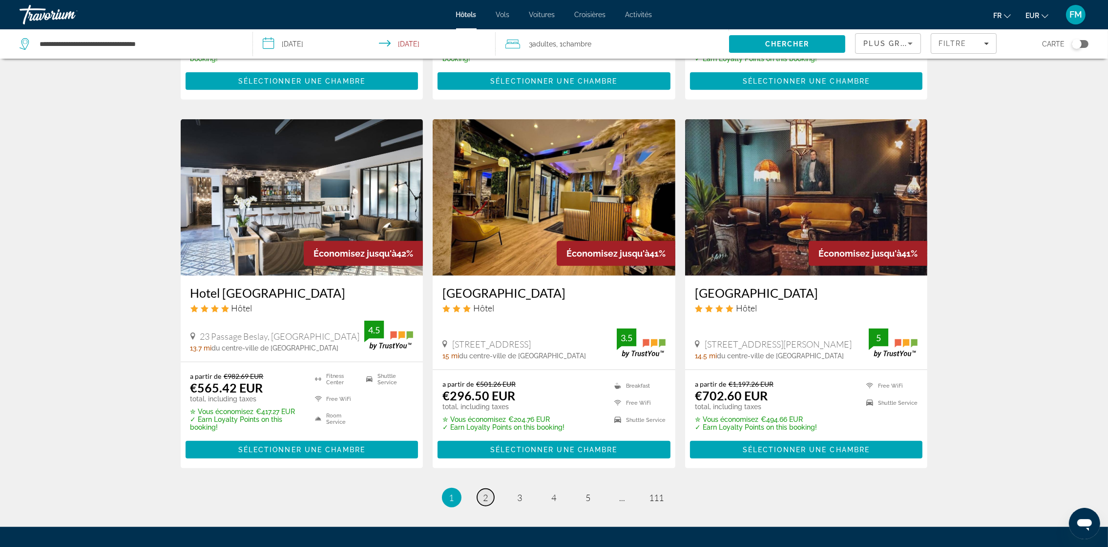
click at [484, 492] on span "2" at bounding box center [486, 497] width 5 height 11
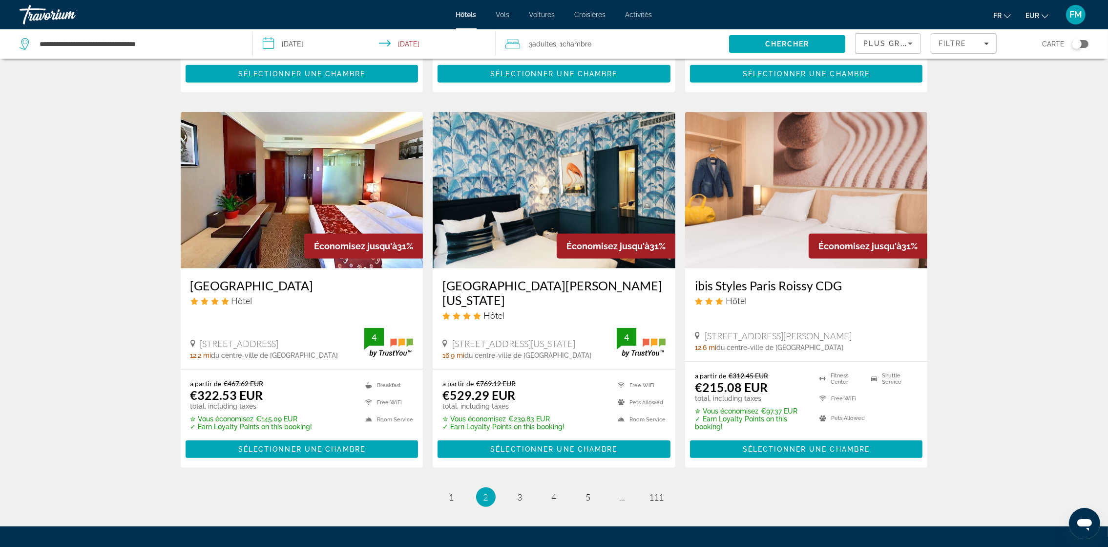
scroll to position [1099, 0]
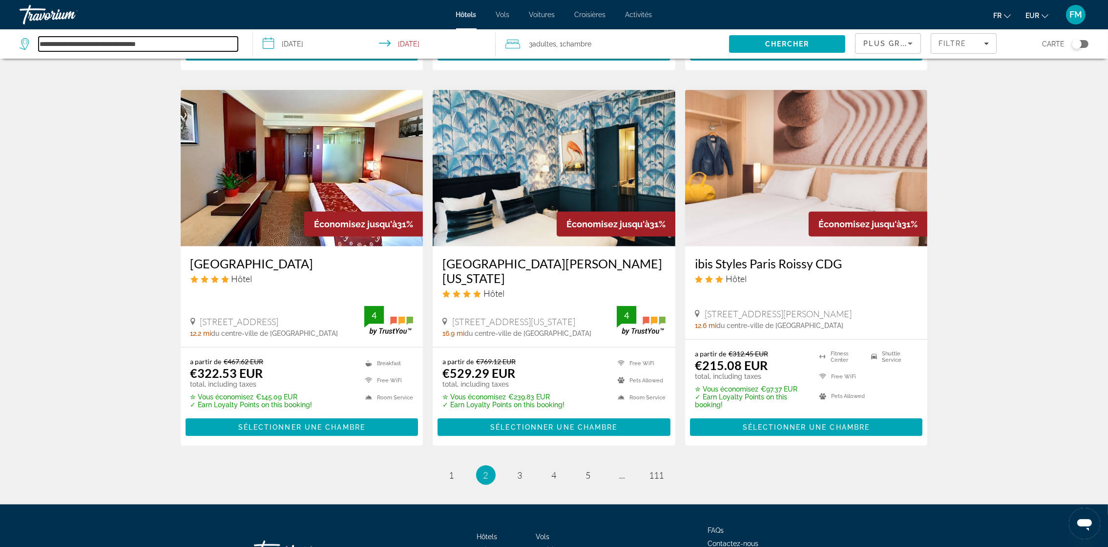
click at [175, 44] on input "**********" at bounding box center [138, 44] width 199 height 15
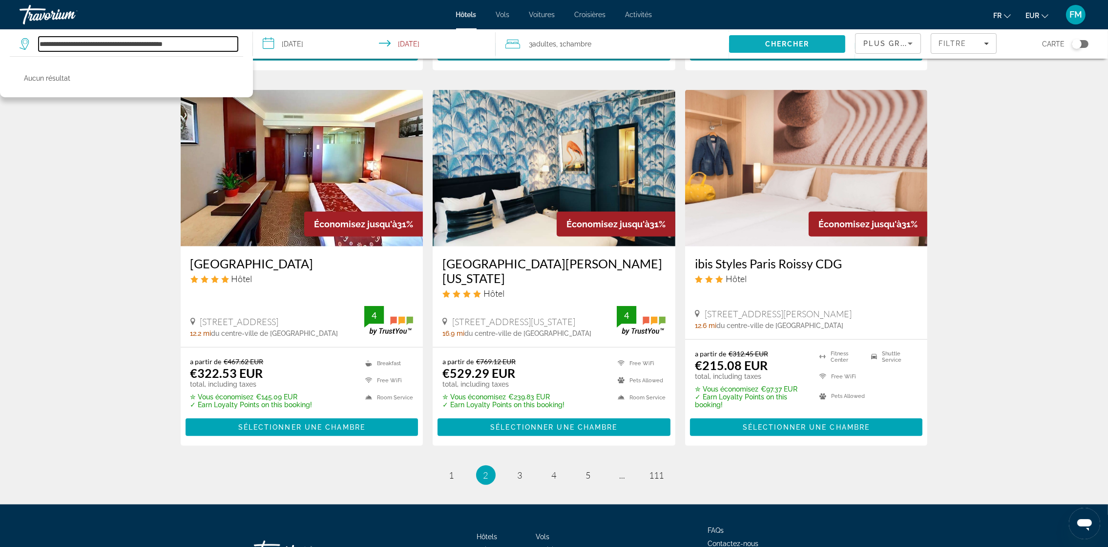
type input "**********"
click at [760, 41] on span "Search" at bounding box center [787, 43] width 117 height 23
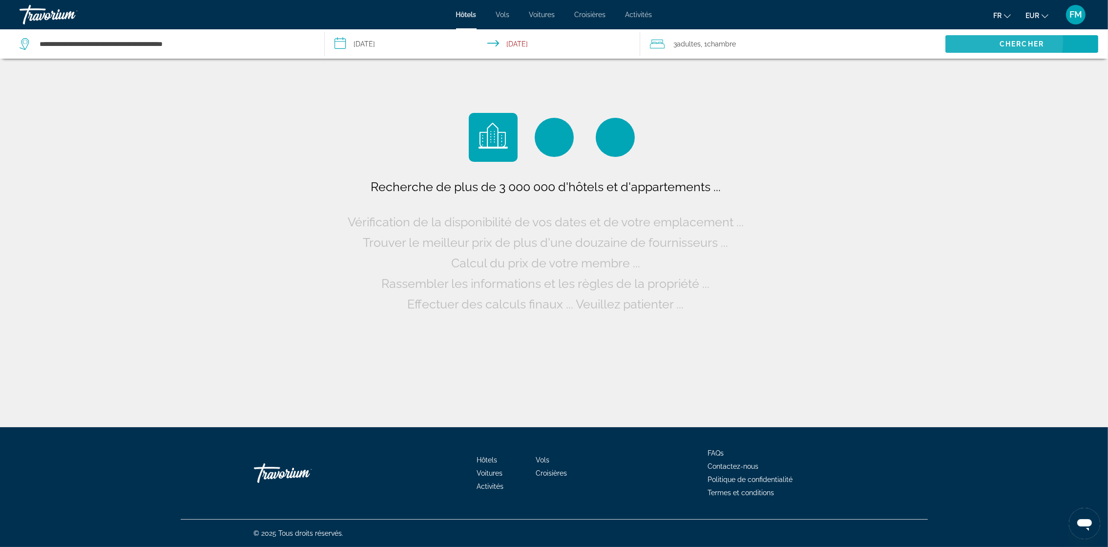
scroll to position [0, 0]
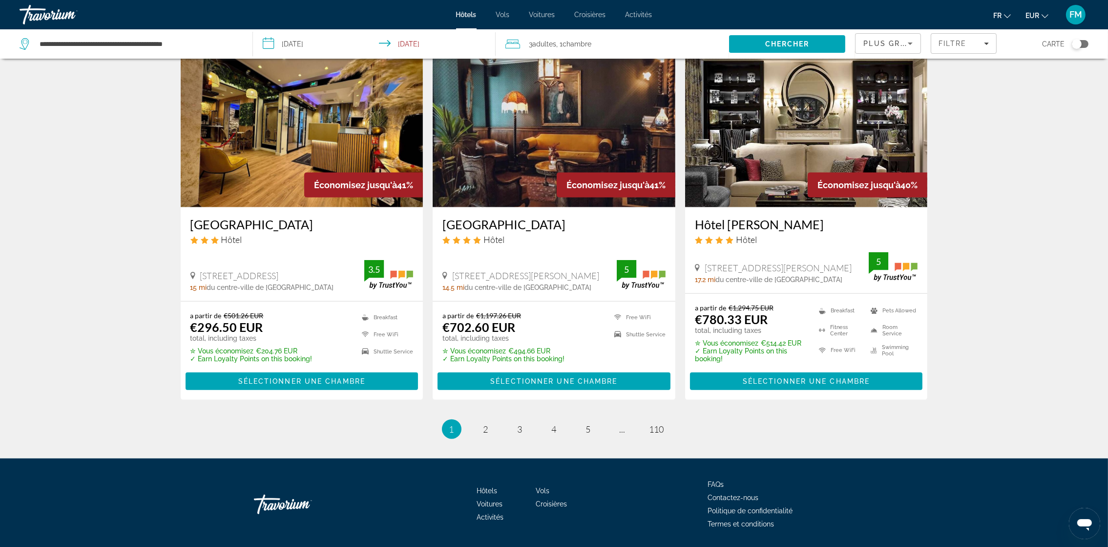
scroll to position [1172, 0]
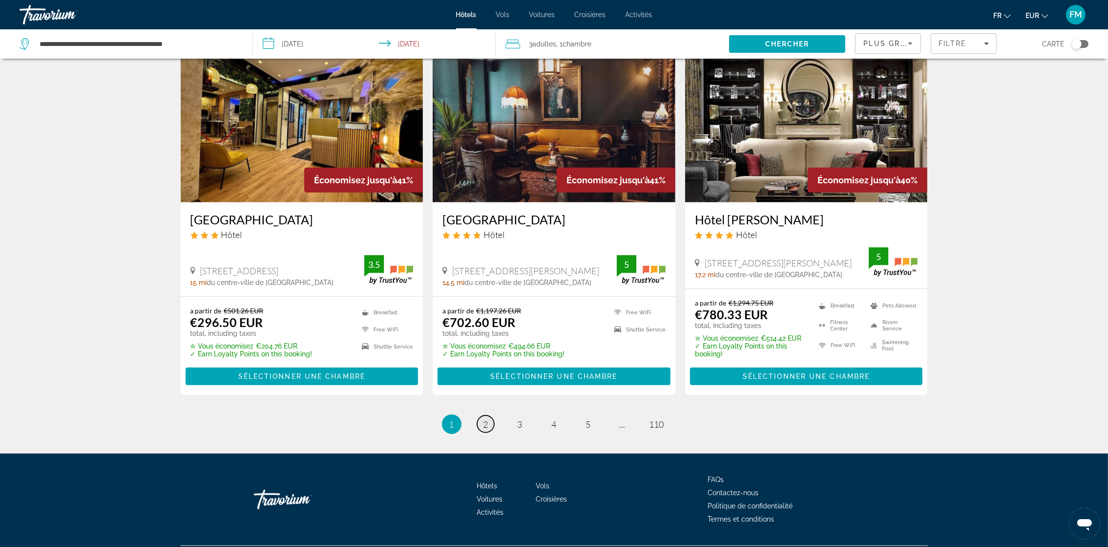
click at [483, 425] on link "page 2" at bounding box center [485, 423] width 17 height 17
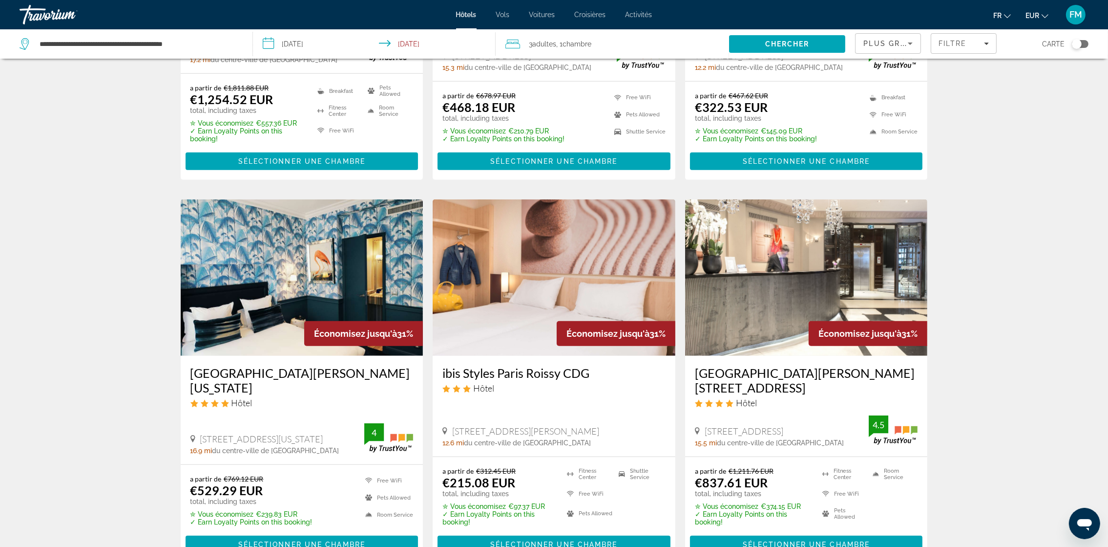
scroll to position [1172, 0]
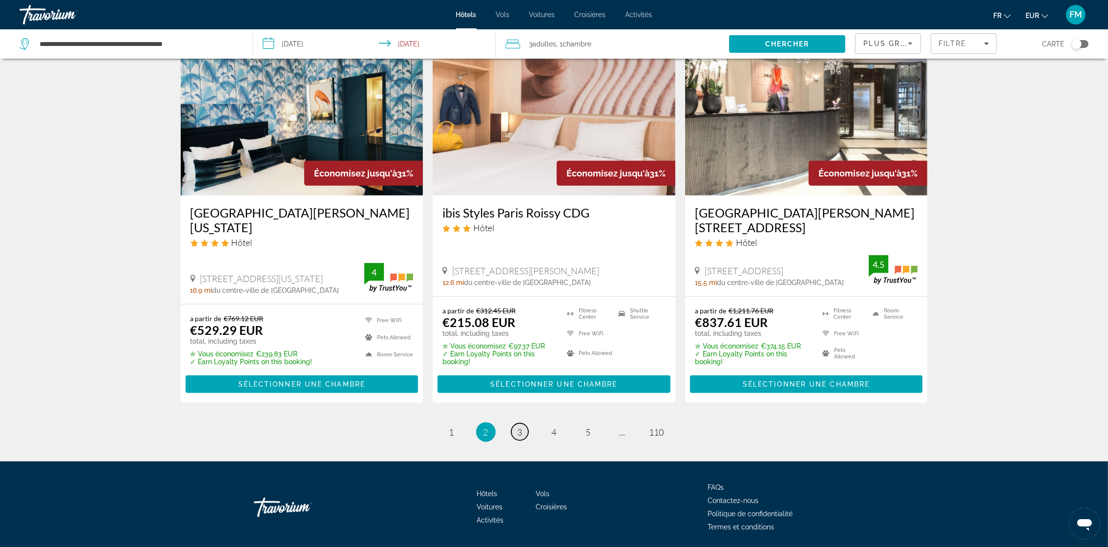
click at [521, 426] on span "3" at bounding box center [520, 431] width 5 height 11
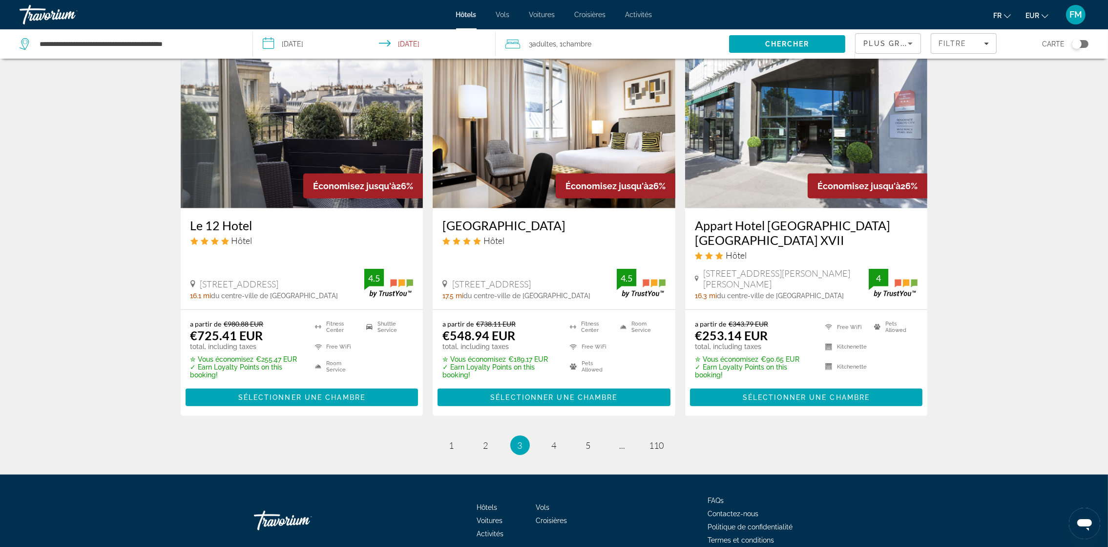
scroll to position [1192, 0]
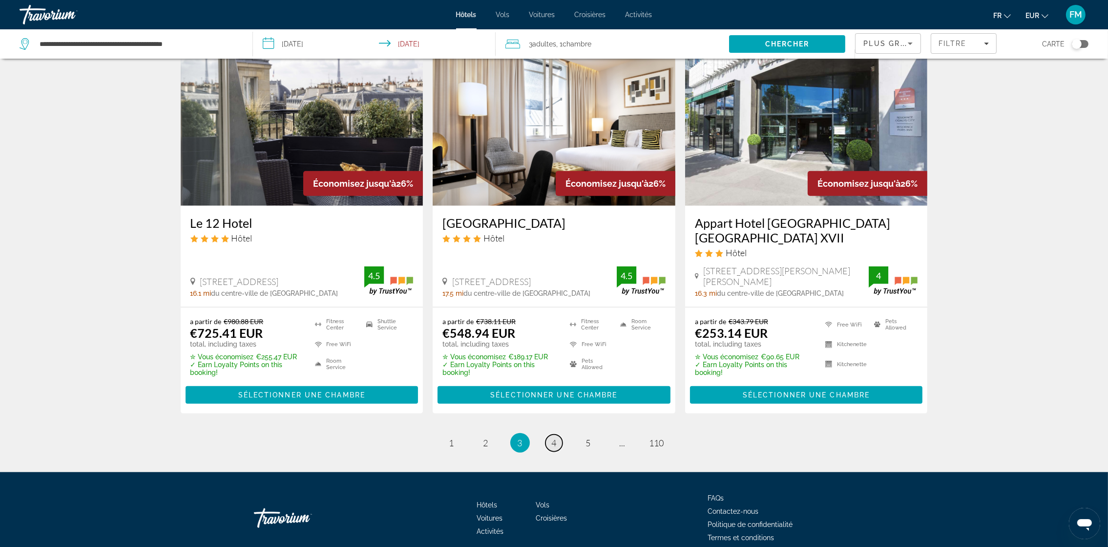
click at [553, 437] on span "4" at bounding box center [554, 442] width 5 height 11
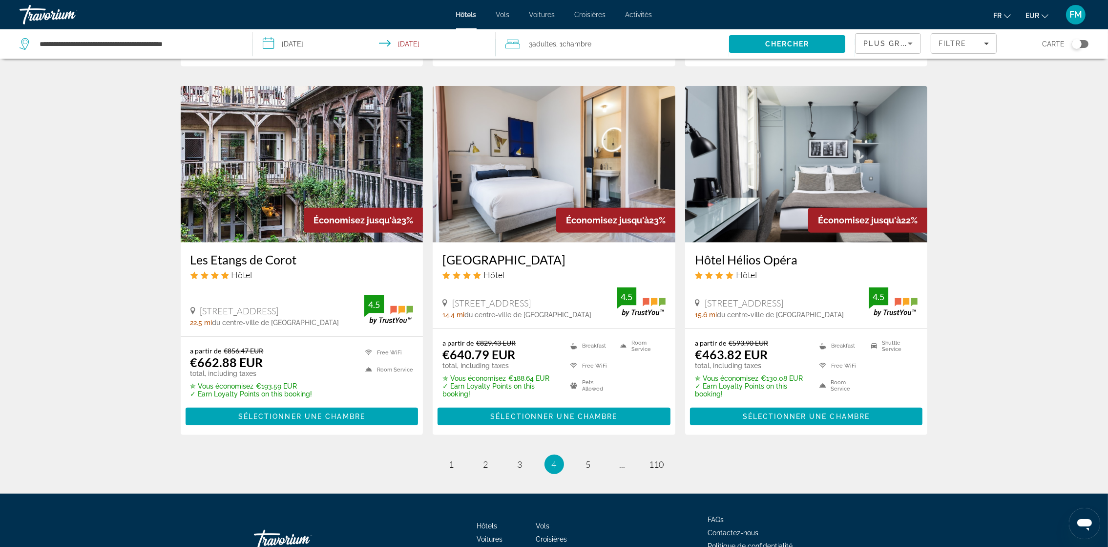
scroll to position [1172, 0]
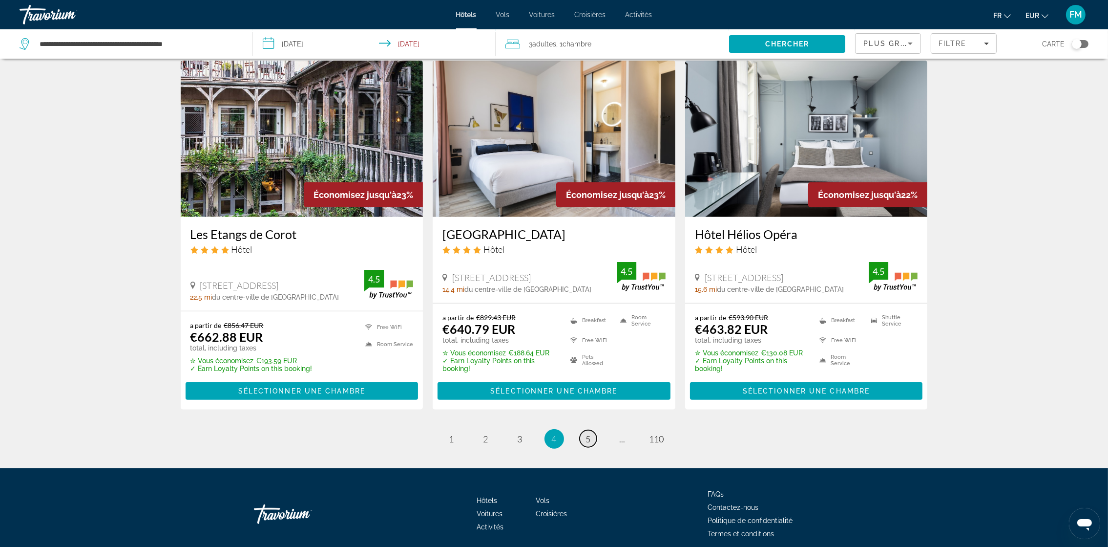
click at [593, 430] on link "page 5" at bounding box center [588, 438] width 17 height 17
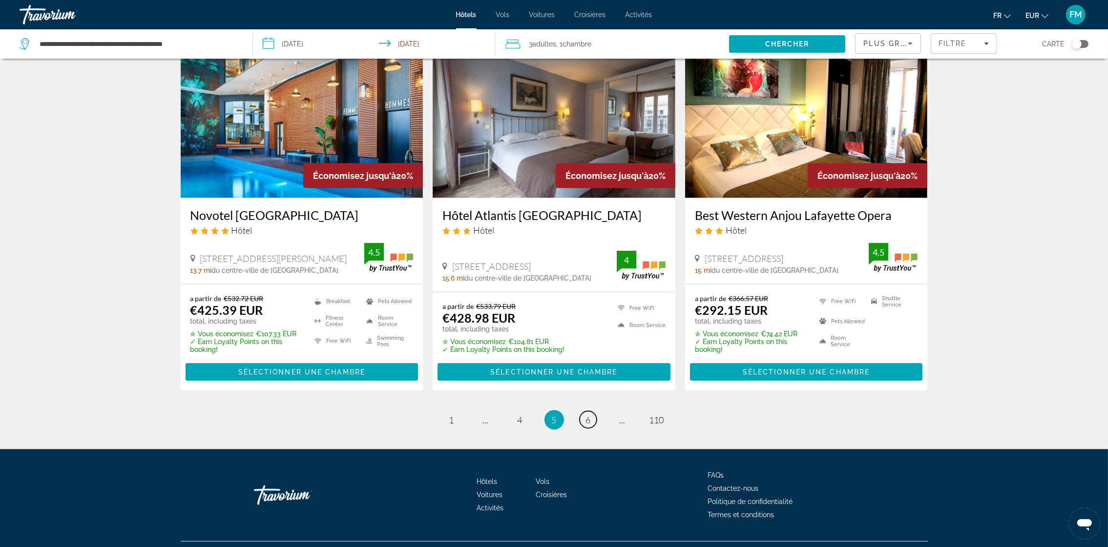
scroll to position [1177, 0]
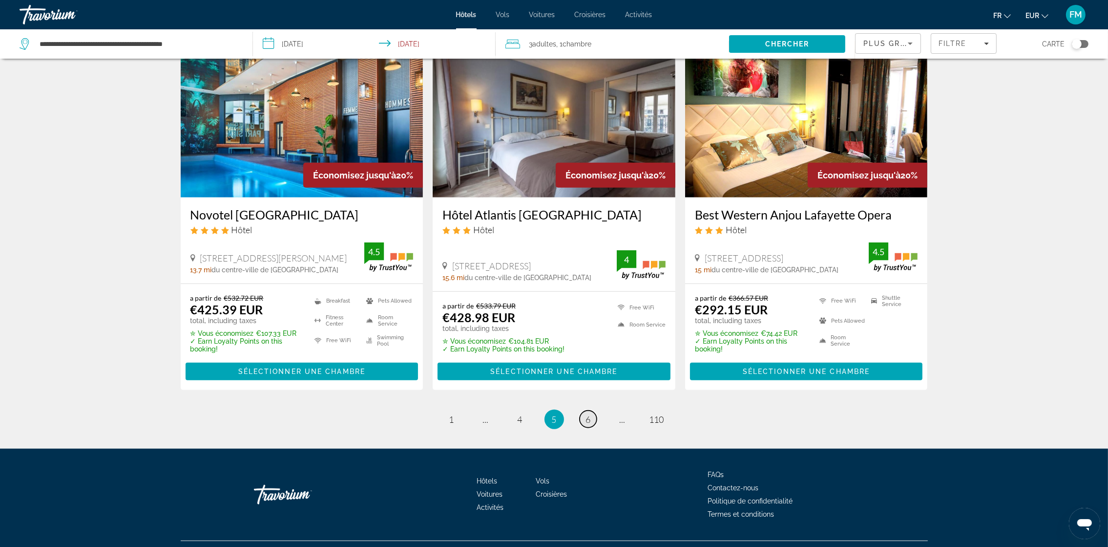
click at [589, 414] on span "6" at bounding box center [588, 419] width 5 height 11
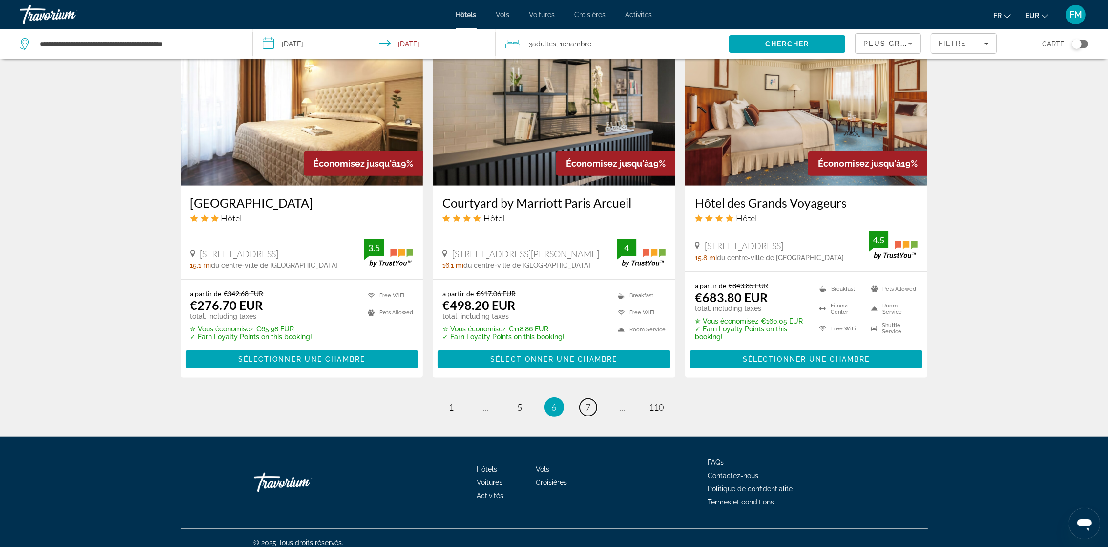
scroll to position [1199, 0]
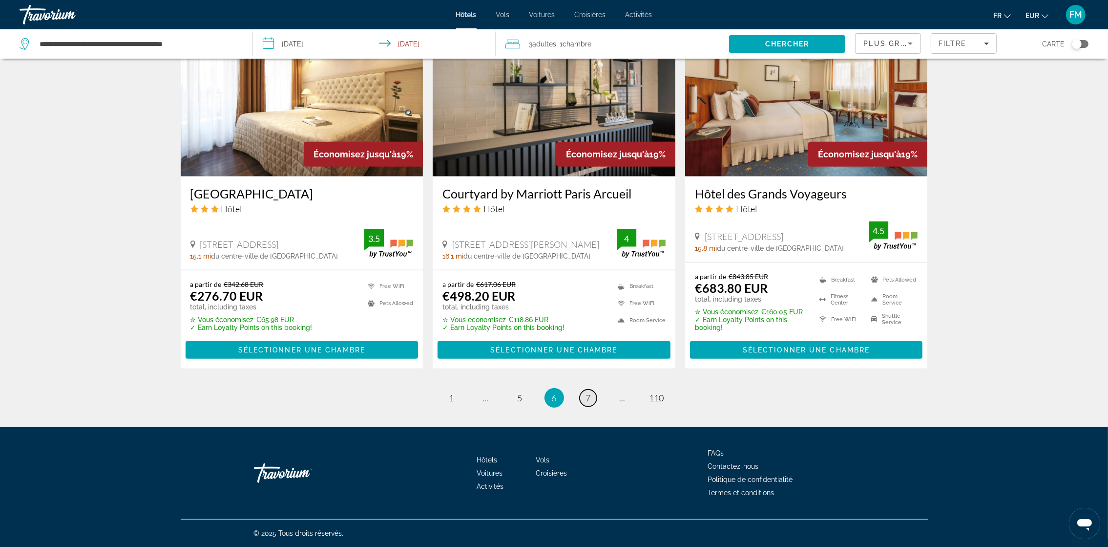
click at [594, 393] on link "page 7" at bounding box center [588, 397] width 17 height 17
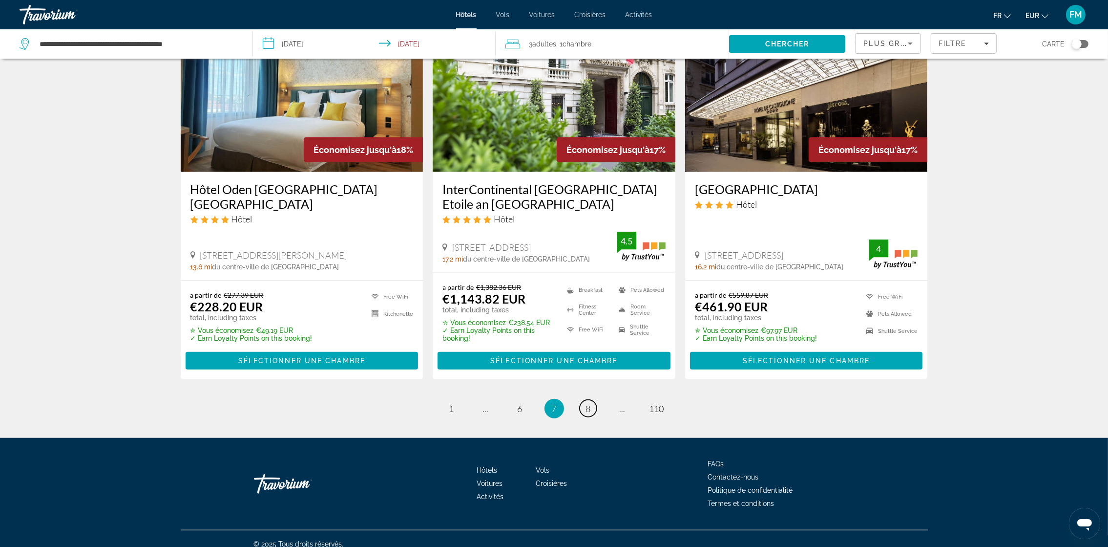
scroll to position [1206, 0]
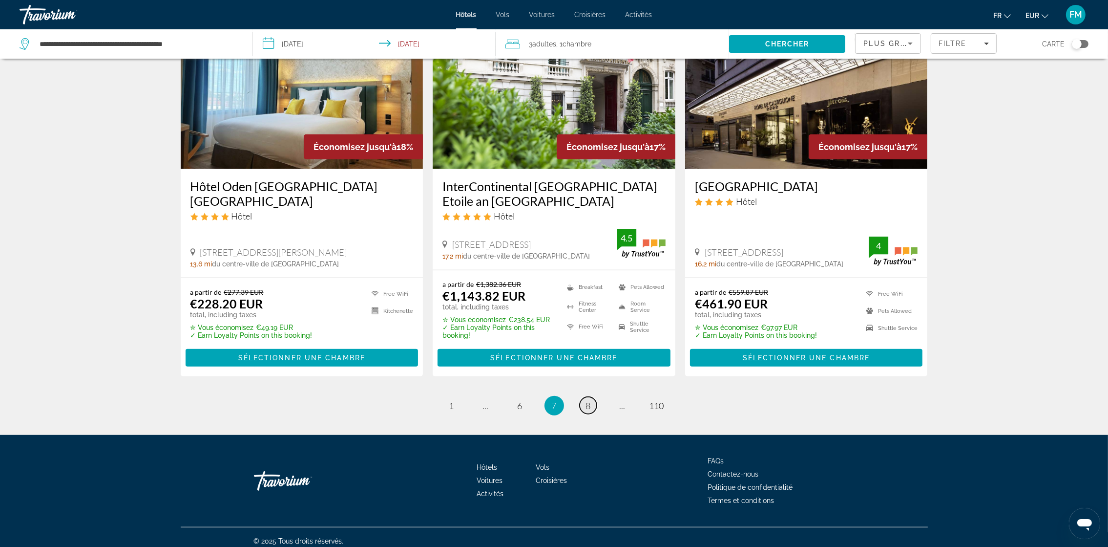
click at [590, 400] on span "8" at bounding box center [588, 405] width 5 height 11
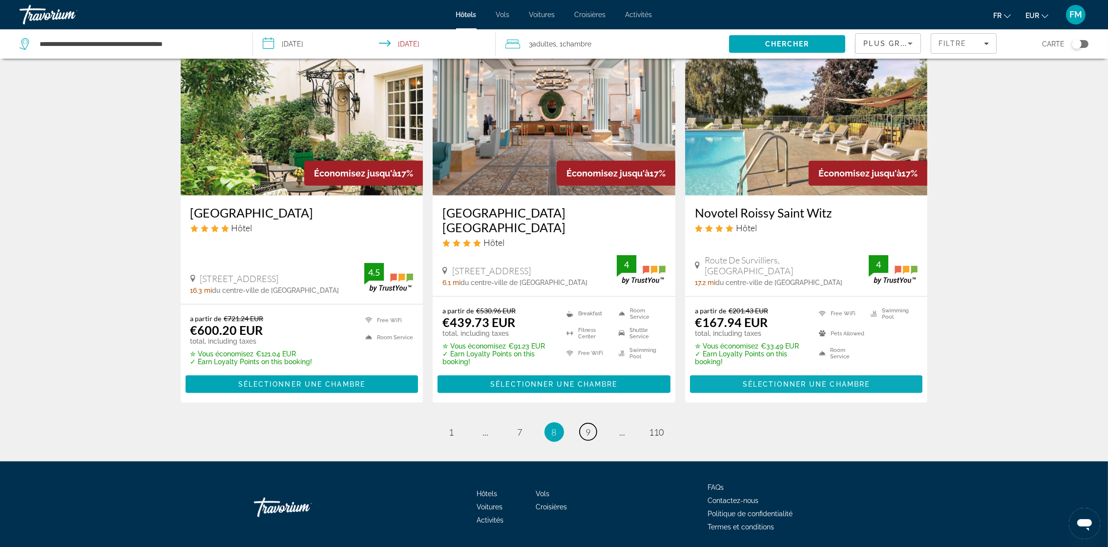
scroll to position [1192, 0]
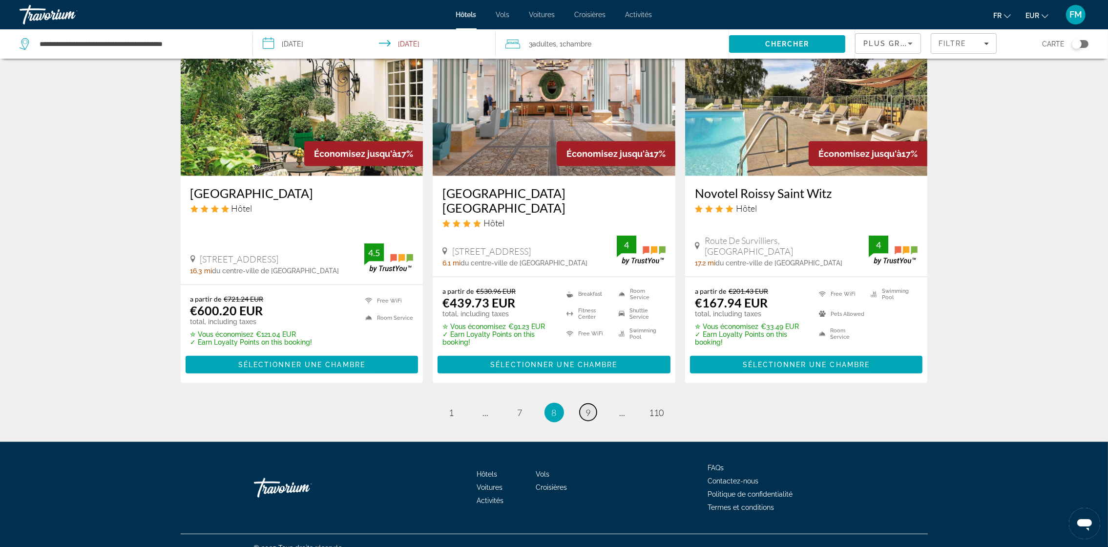
click at [593, 404] on link "page 9" at bounding box center [588, 412] width 17 height 17
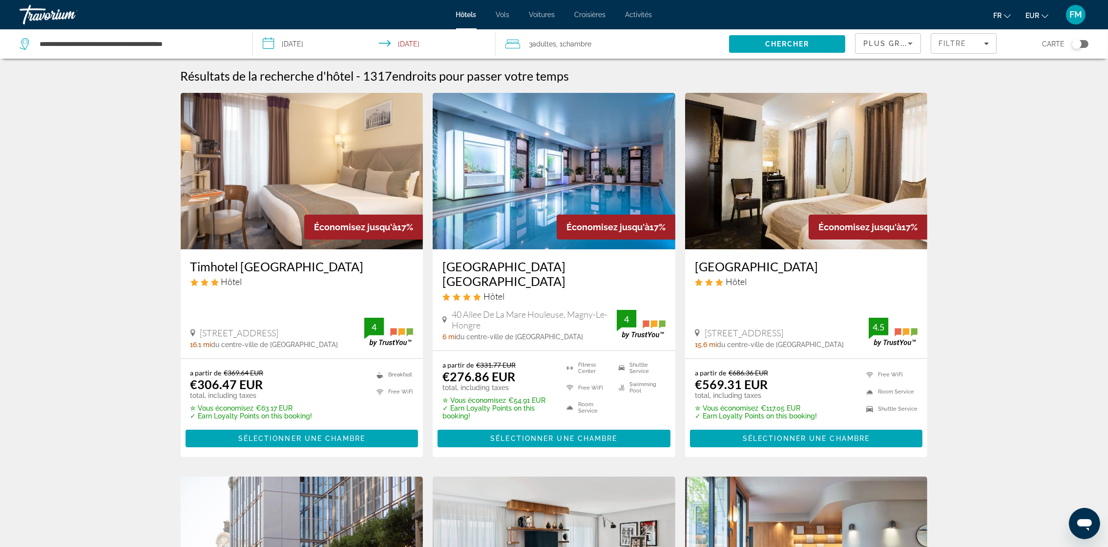
click at [480, 266] on h3 "[GEOGRAPHIC_DATA] [GEOGRAPHIC_DATA]" at bounding box center [554, 273] width 223 height 29
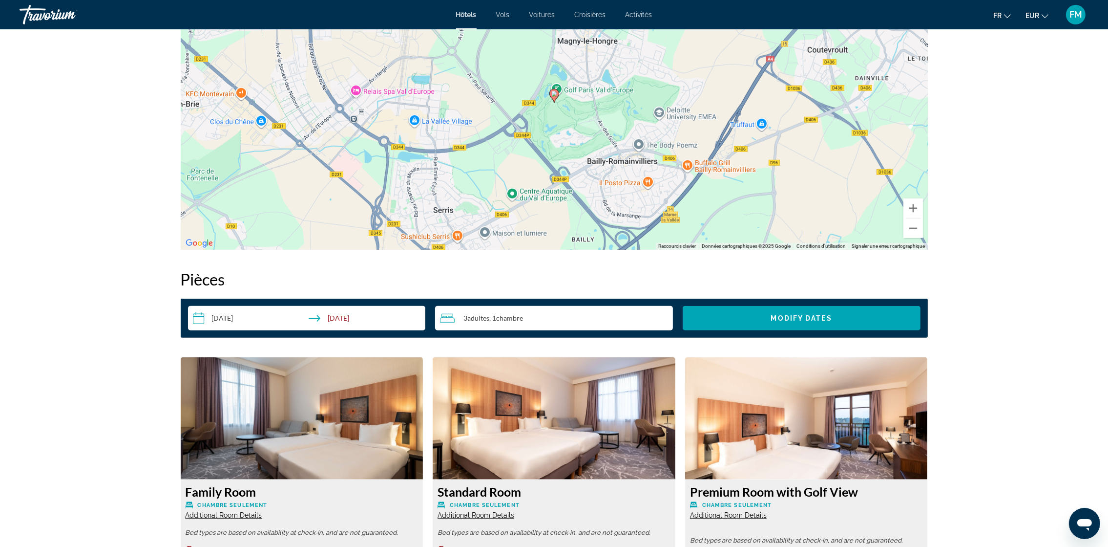
scroll to position [1319, 0]
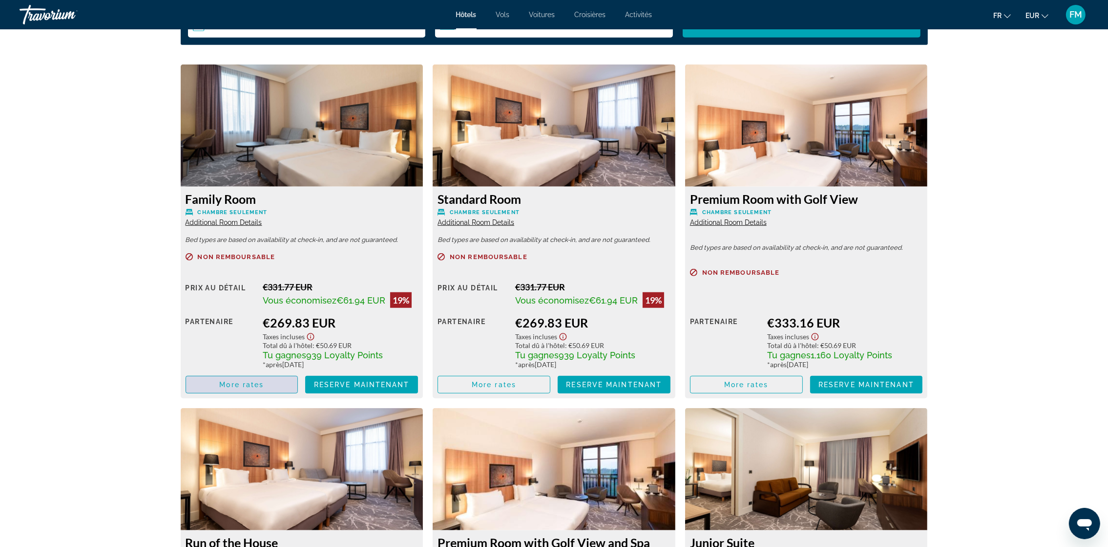
click at [231, 382] on span "More rates" at bounding box center [241, 385] width 44 height 8
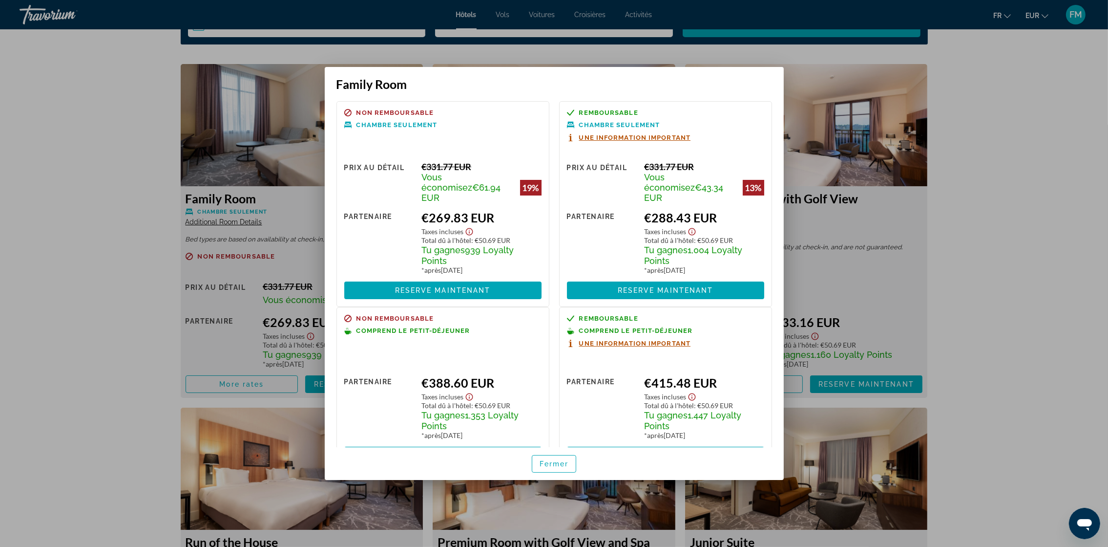
scroll to position [27, 0]
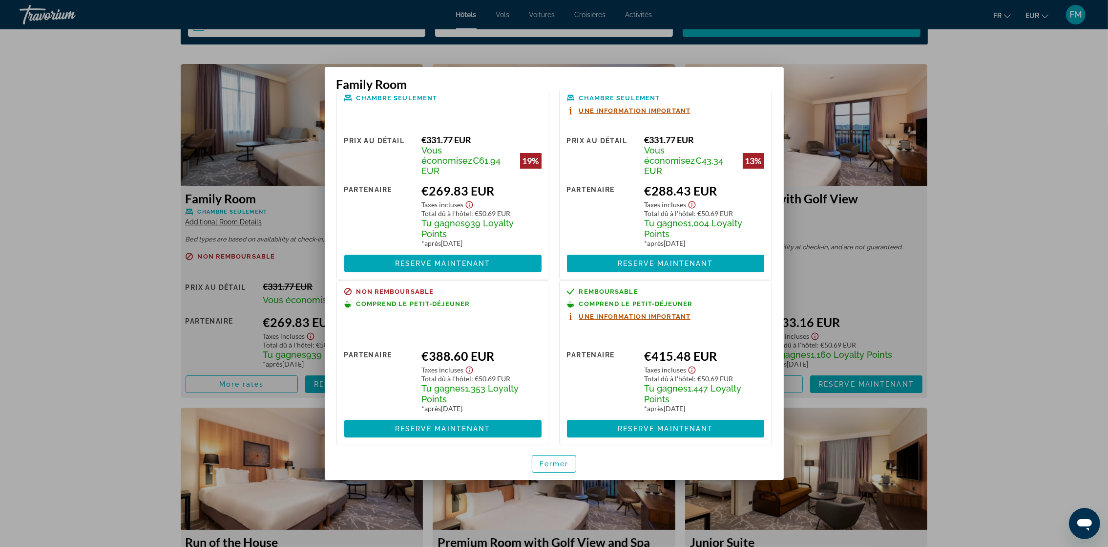
click at [124, 252] on div at bounding box center [554, 273] width 1108 height 547
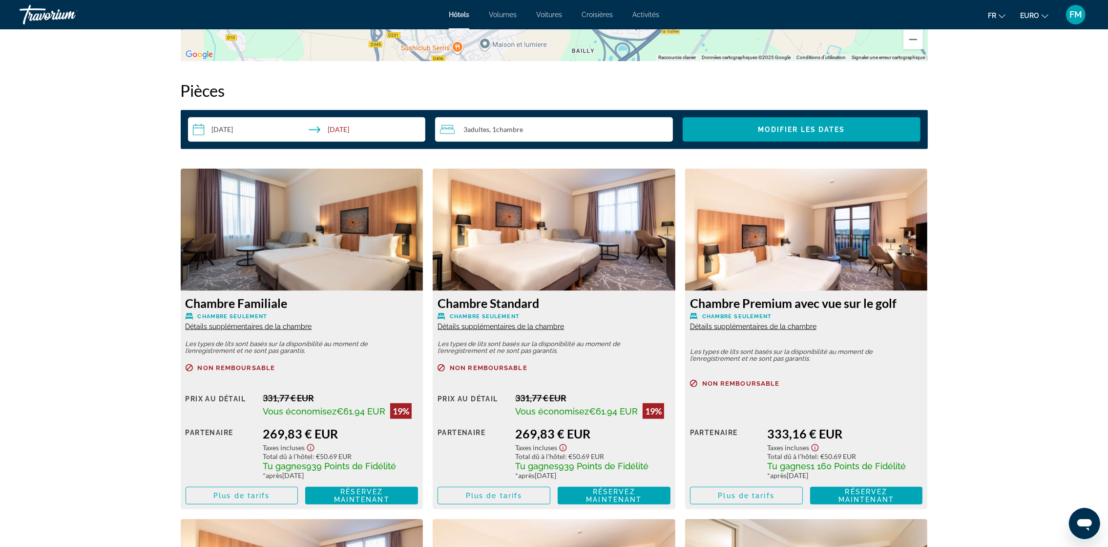
scroll to position [1246, 0]
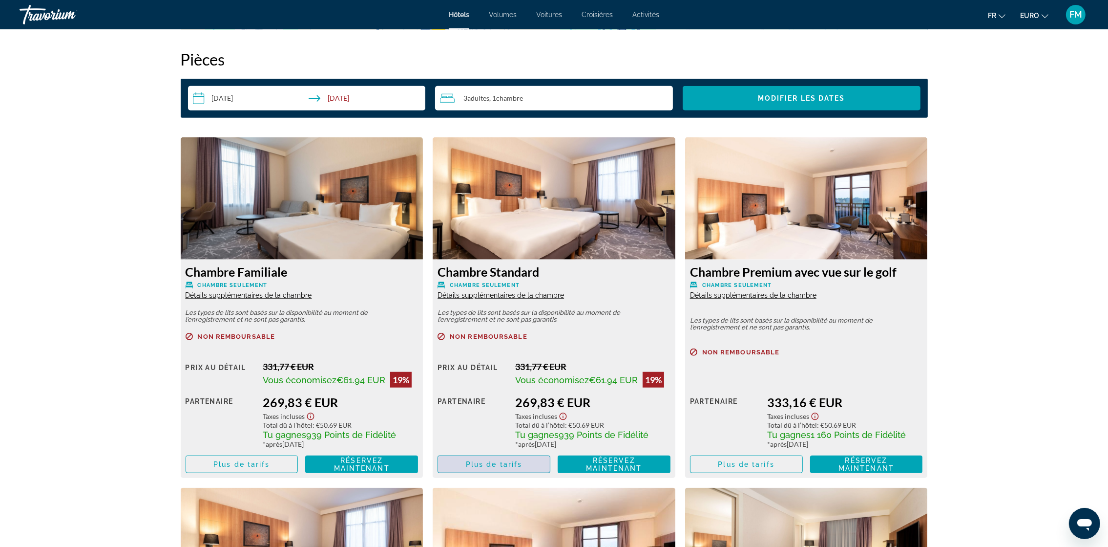
click at [478, 463] on span "Plus de tarifs" at bounding box center [494, 464] width 56 height 8
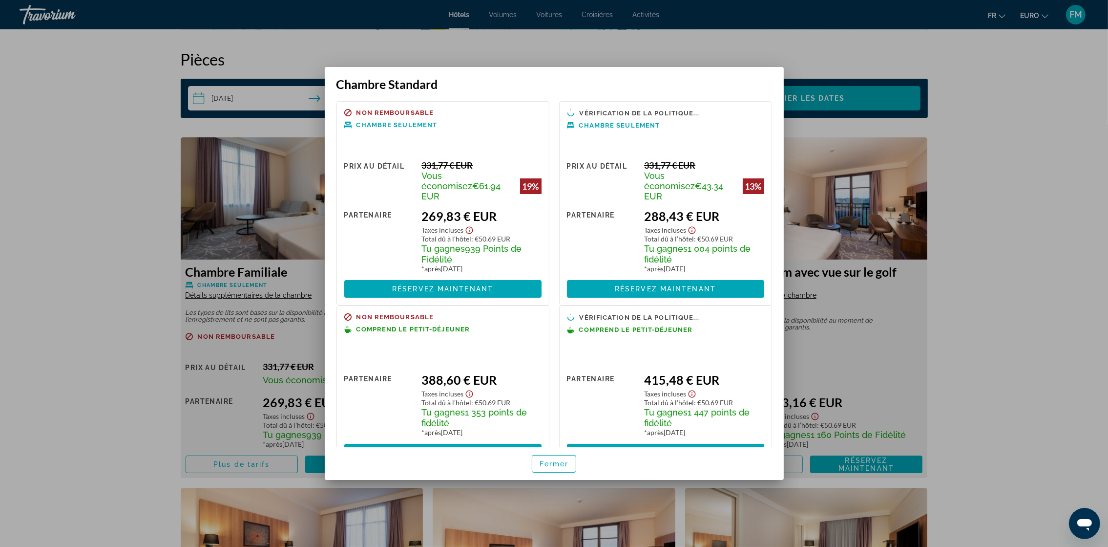
scroll to position [24, 0]
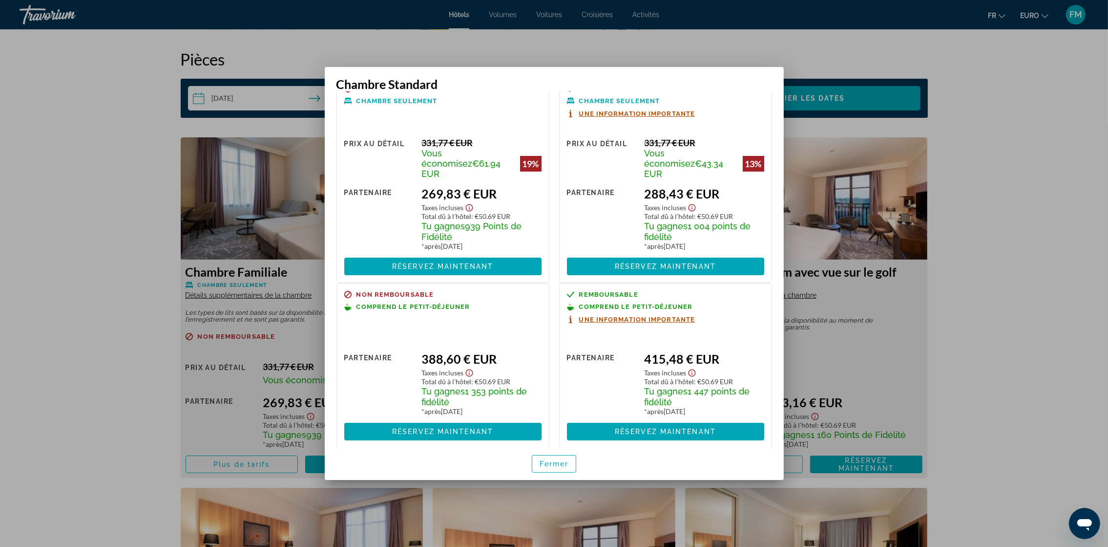
click at [24, 376] on div at bounding box center [554, 273] width 1108 height 547
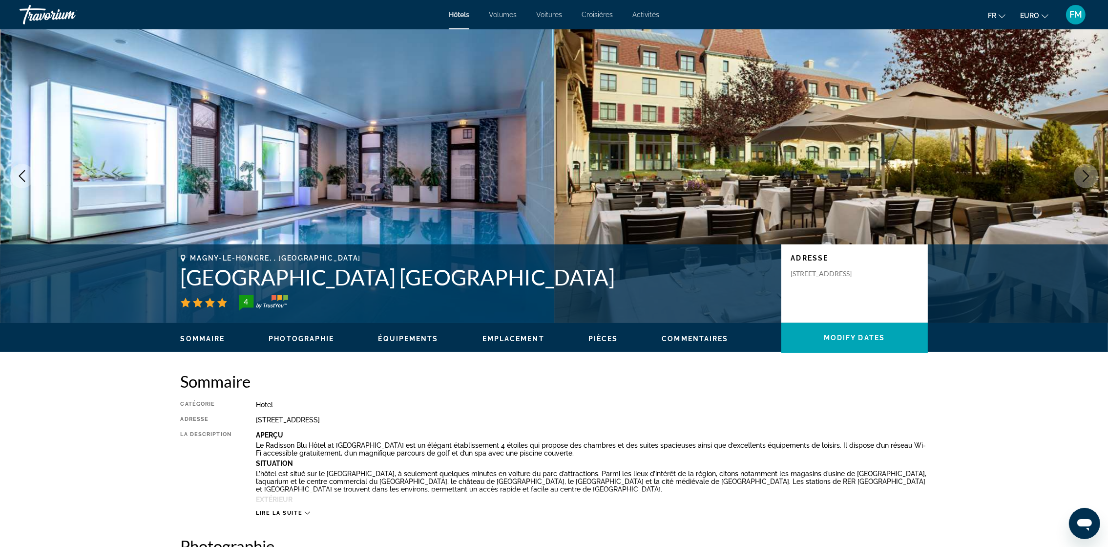
scroll to position [1246, 0]
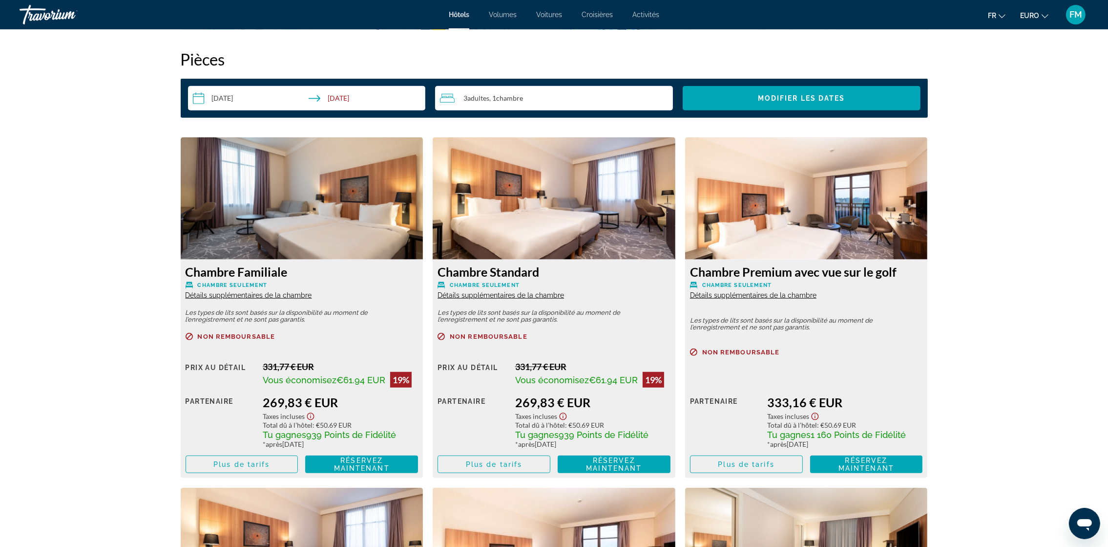
click at [507, 297] on span "Détails supplémentaires de la chambre" at bounding box center [501, 295] width 127 height 8
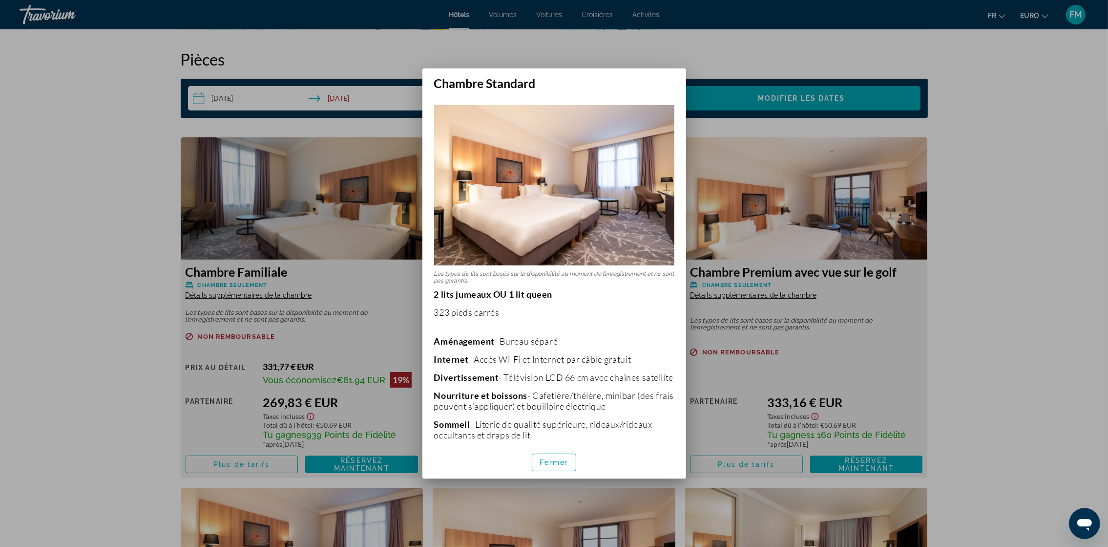
click at [304, 322] on div at bounding box center [554, 273] width 1108 height 547
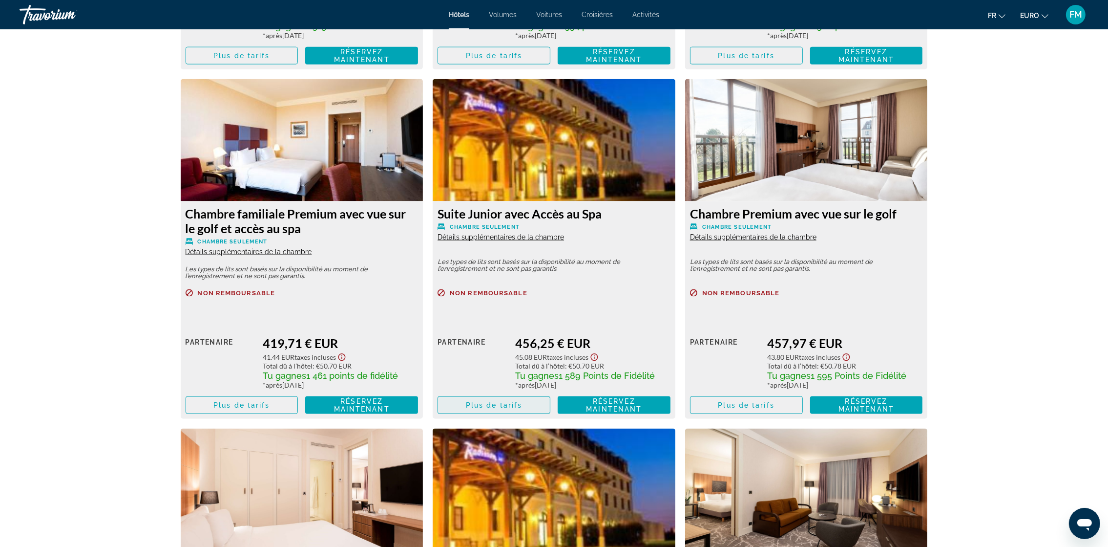
scroll to position [1905, 0]
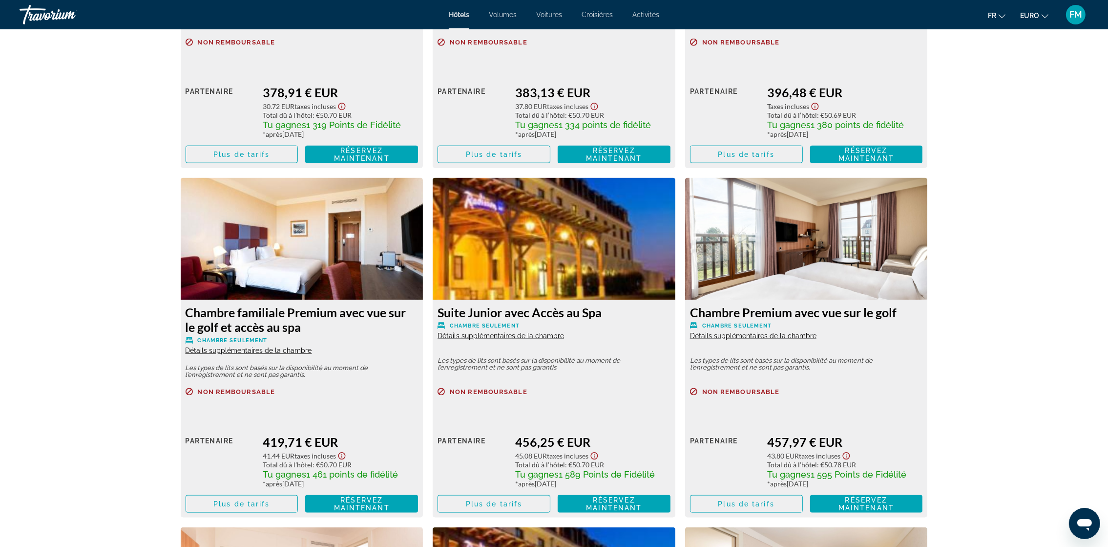
click at [505, 250] on img "Contenu principal" at bounding box center [554, 239] width 243 height 122
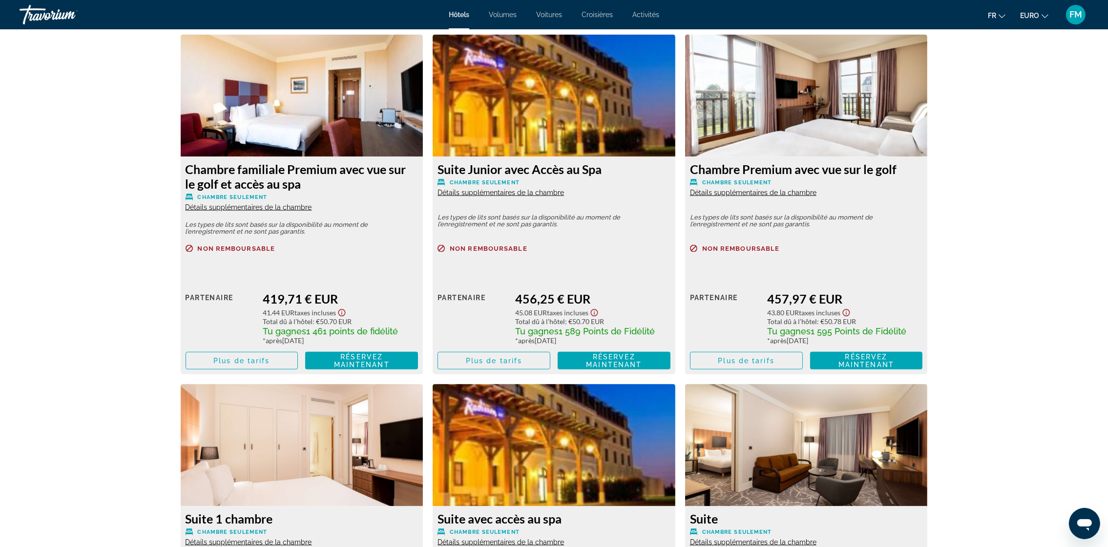
scroll to position [2052, 0]
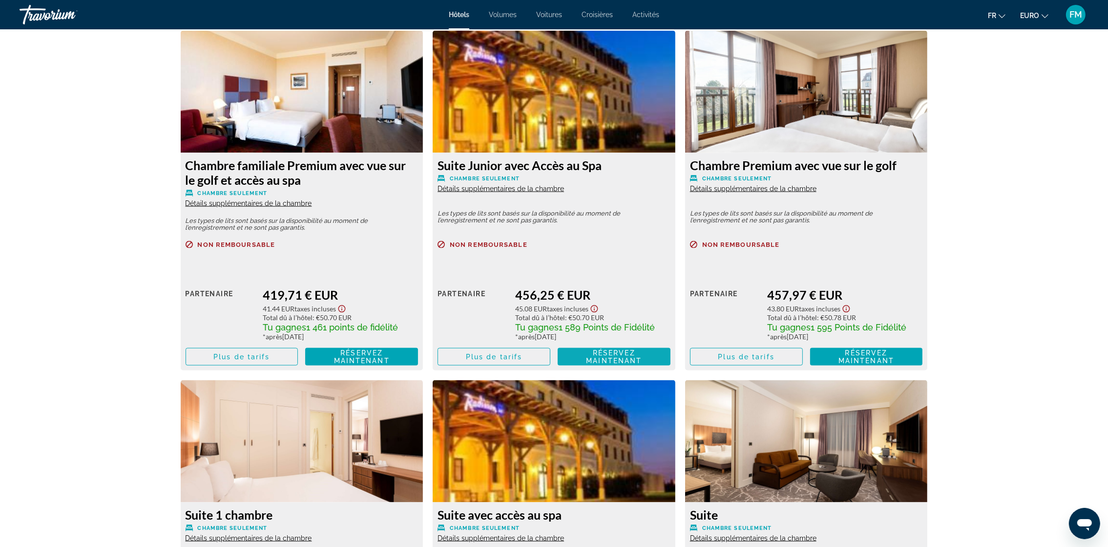
click at [605, 351] on span "Réservez maintenant" at bounding box center [614, 357] width 56 height 16
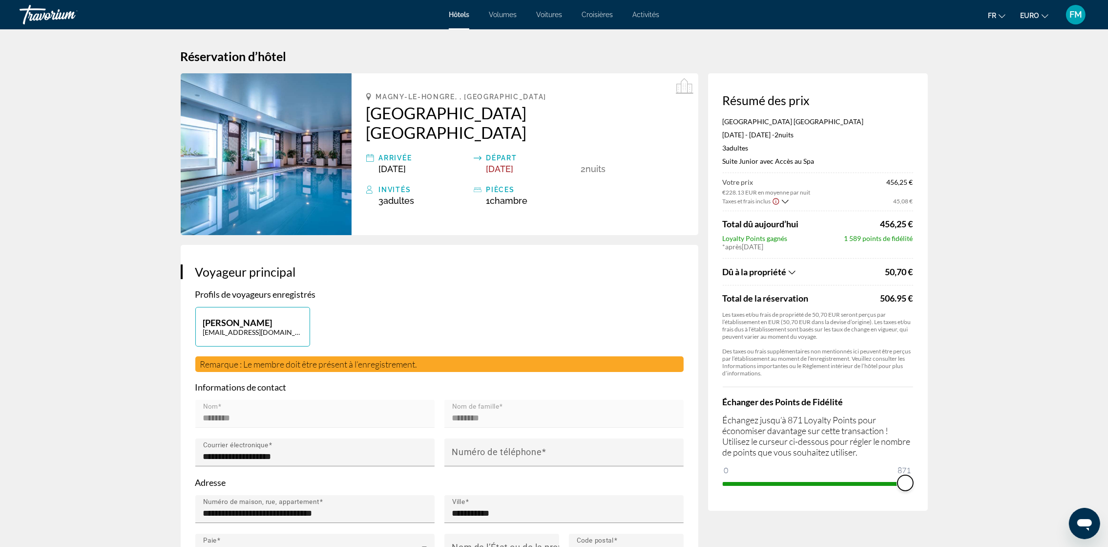
drag, startPoint x: 728, startPoint y: 488, endPoint x: 937, endPoint y: 480, distance: 209.7
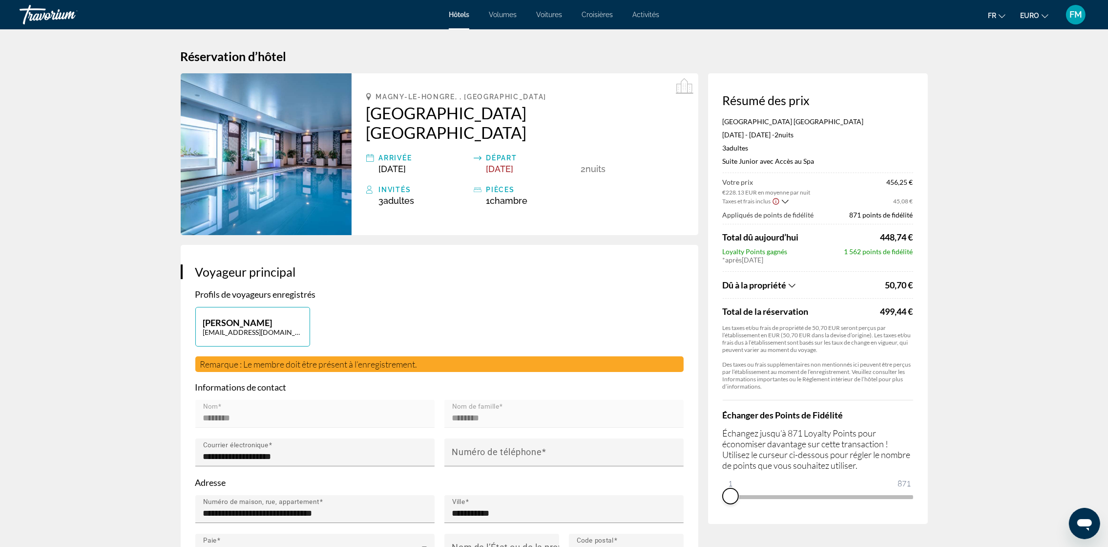
drag, startPoint x: 904, startPoint y: 493, endPoint x: 731, endPoint y: 515, distance: 174.3
click at [731, 515] on div "Résumé des prix [GEOGRAPHIC_DATA] la Vallée [DATE] - [DATE] - 2 nuit nuits 3 Ad…" at bounding box center [818, 298] width 220 height 450
drag, startPoint x: 732, startPoint y: 496, endPoint x: 958, endPoint y: 489, distance: 225.3
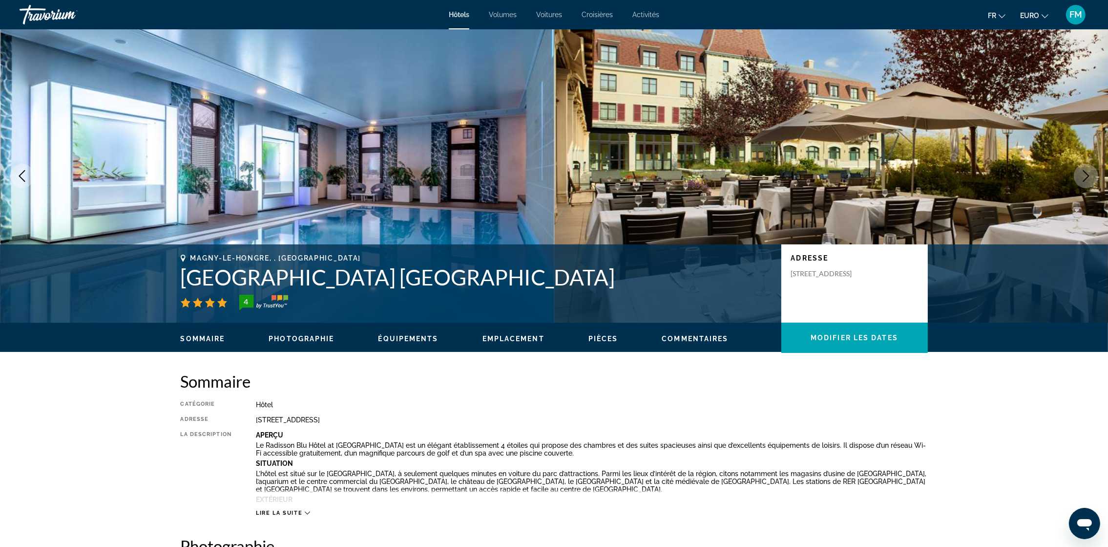
click at [321, 335] on span "Photographie" at bounding box center [301, 339] width 65 height 8
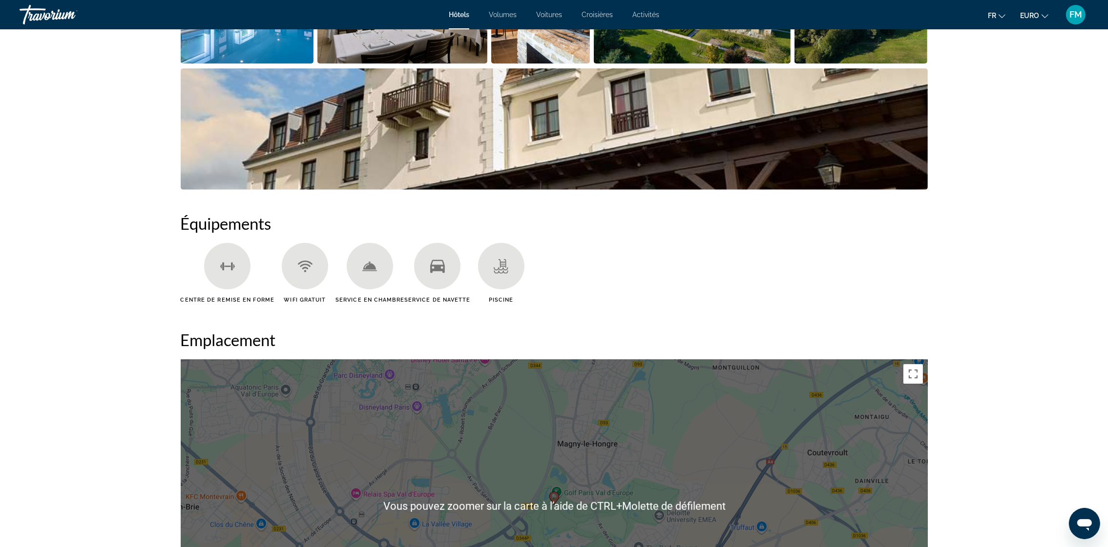
scroll to position [404, 0]
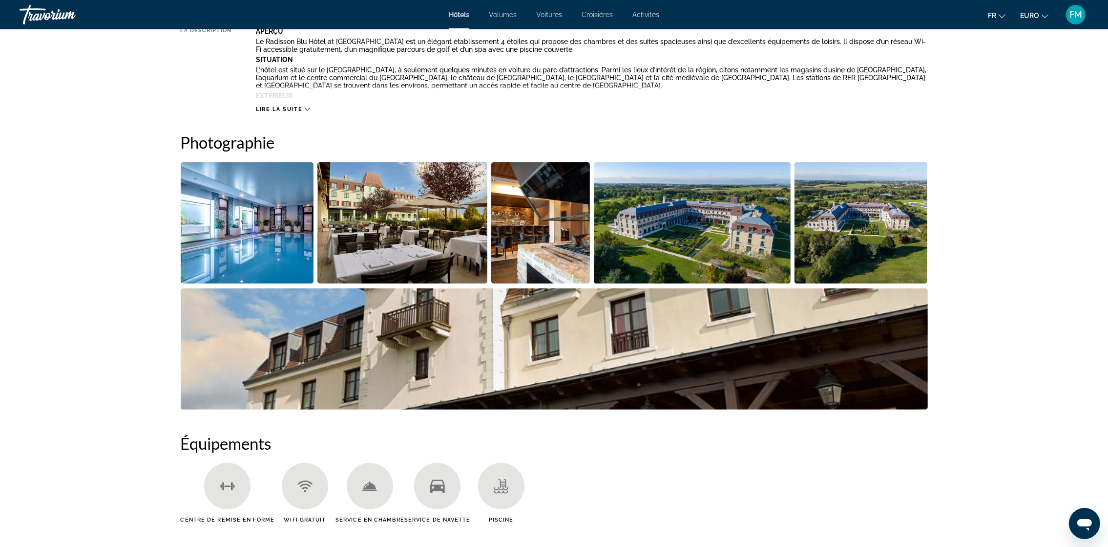
click at [285, 202] on img "Ouvrir le curseur d’image en plein écran" at bounding box center [247, 222] width 133 height 121
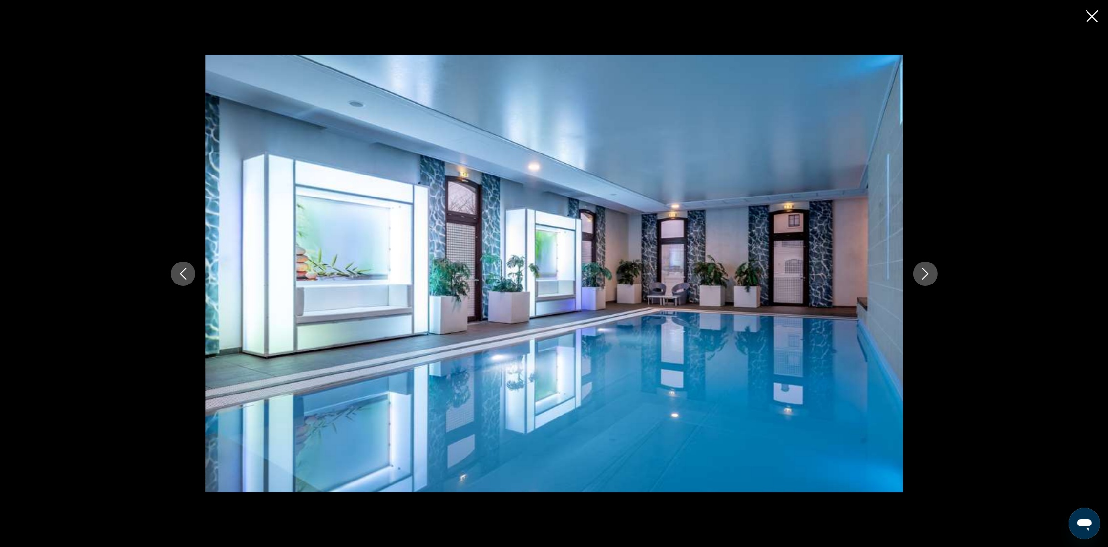
click at [924, 275] on icon "Image suivante" at bounding box center [926, 274] width 12 height 12
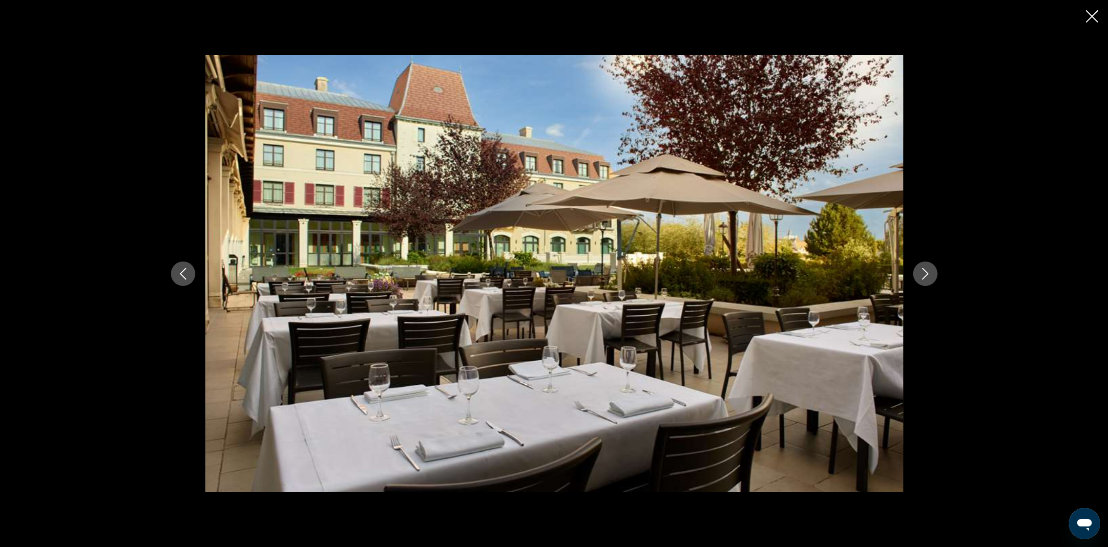
click at [924, 275] on icon "Image suivante" at bounding box center [926, 274] width 12 height 12
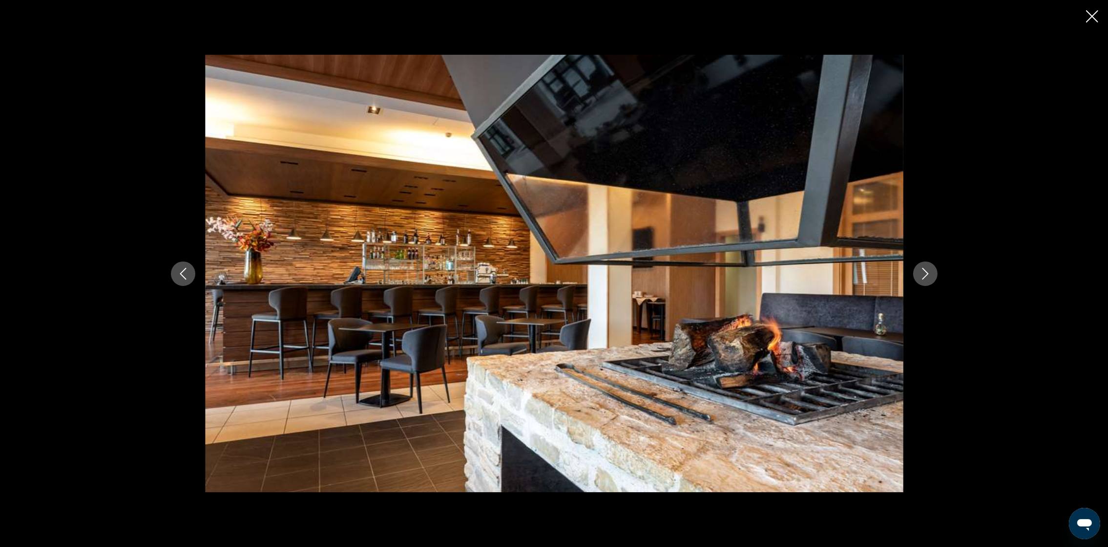
click at [922, 271] on icon "Image suivante" at bounding box center [926, 274] width 12 height 12
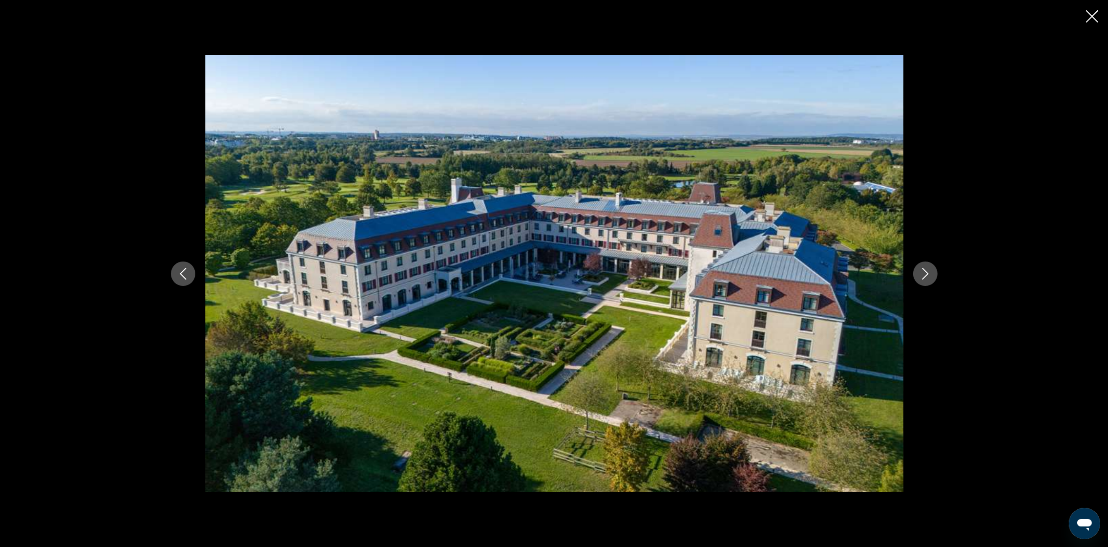
click at [922, 271] on icon "Image suivante" at bounding box center [926, 274] width 12 height 12
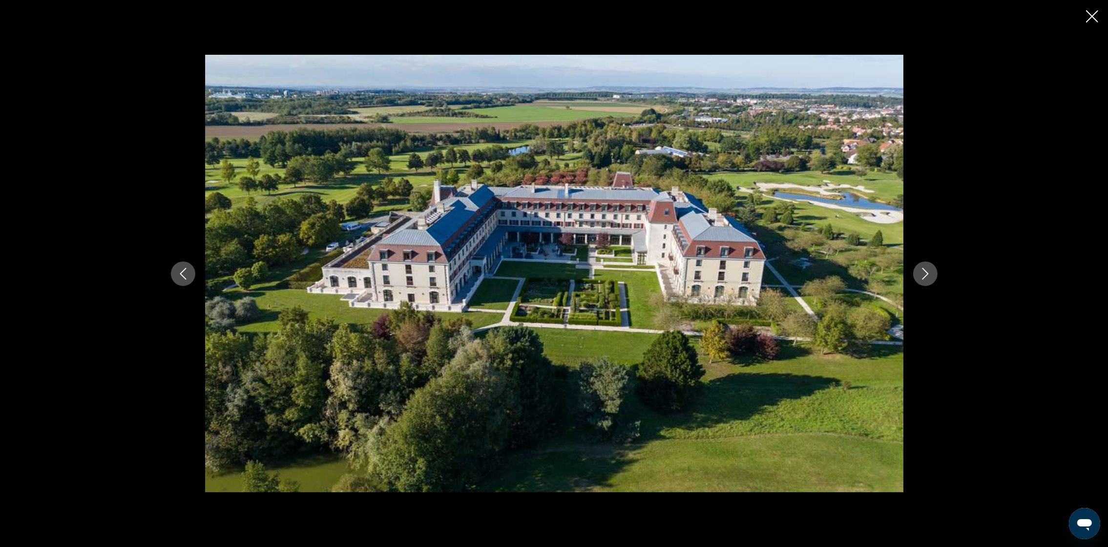
click at [922, 271] on icon "Image suivante" at bounding box center [926, 274] width 12 height 12
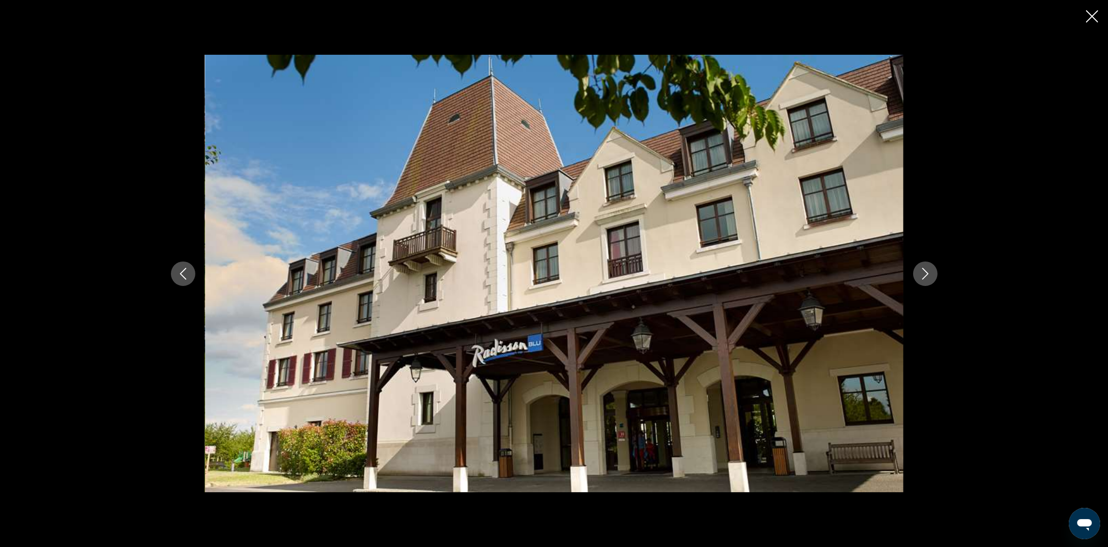
click at [922, 271] on icon "Image suivante" at bounding box center [926, 274] width 12 height 12
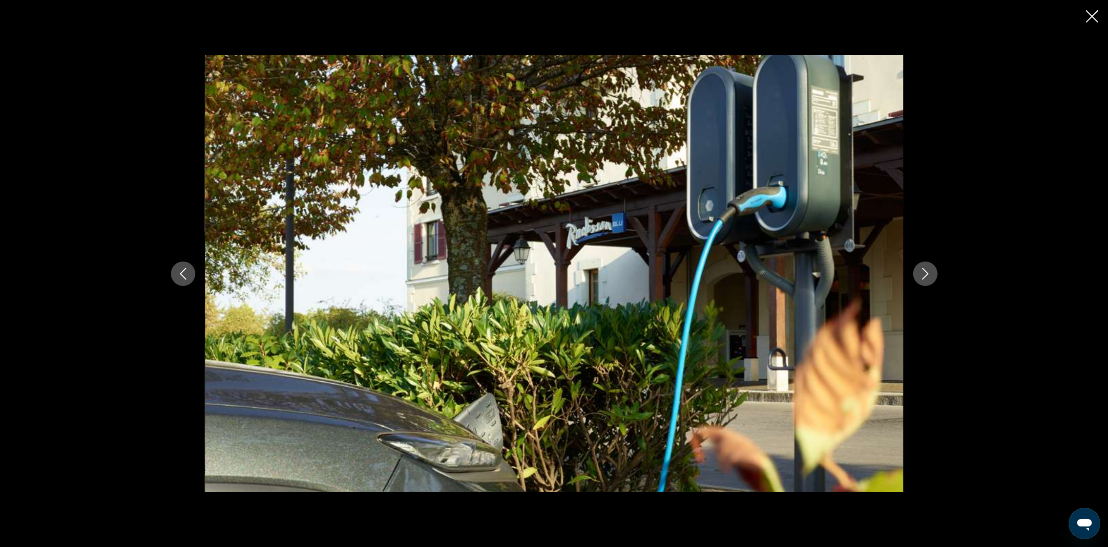
click at [922, 271] on icon "Image suivante" at bounding box center [926, 274] width 12 height 12
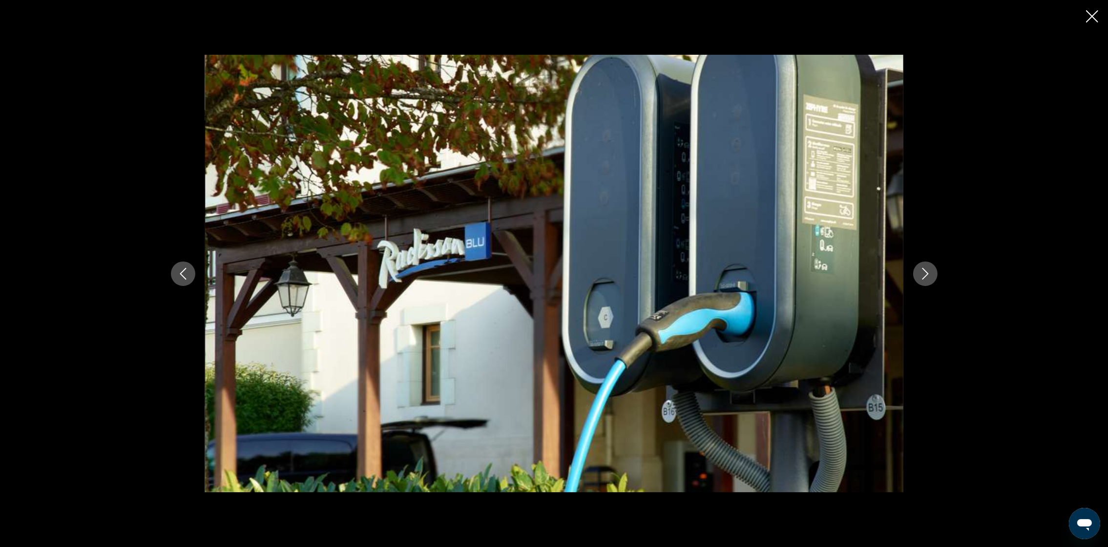
click at [921, 270] on icon "Image suivante" at bounding box center [926, 274] width 12 height 12
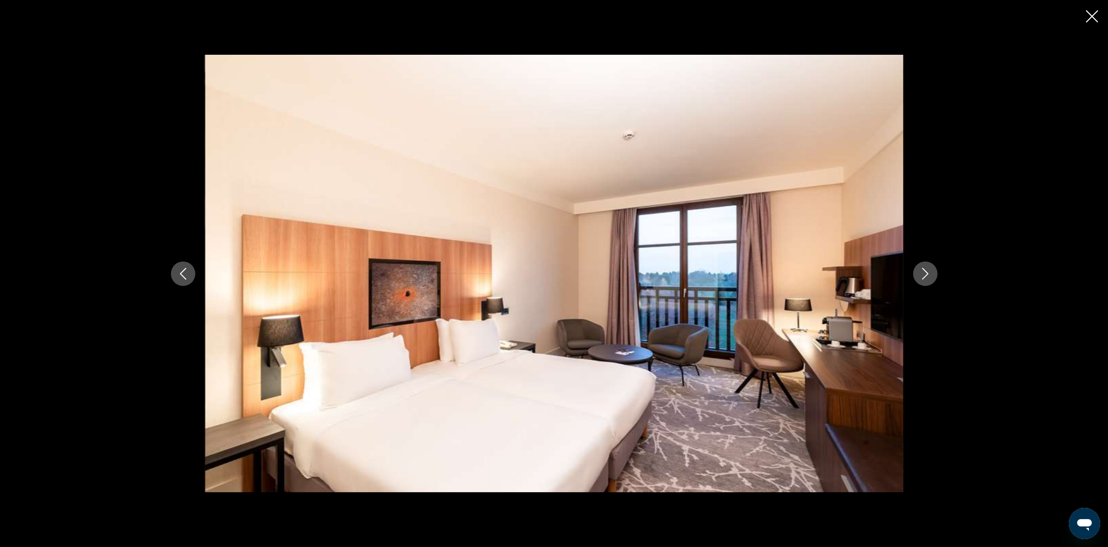
click at [921, 270] on icon "Image suivante" at bounding box center [926, 274] width 12 height 12
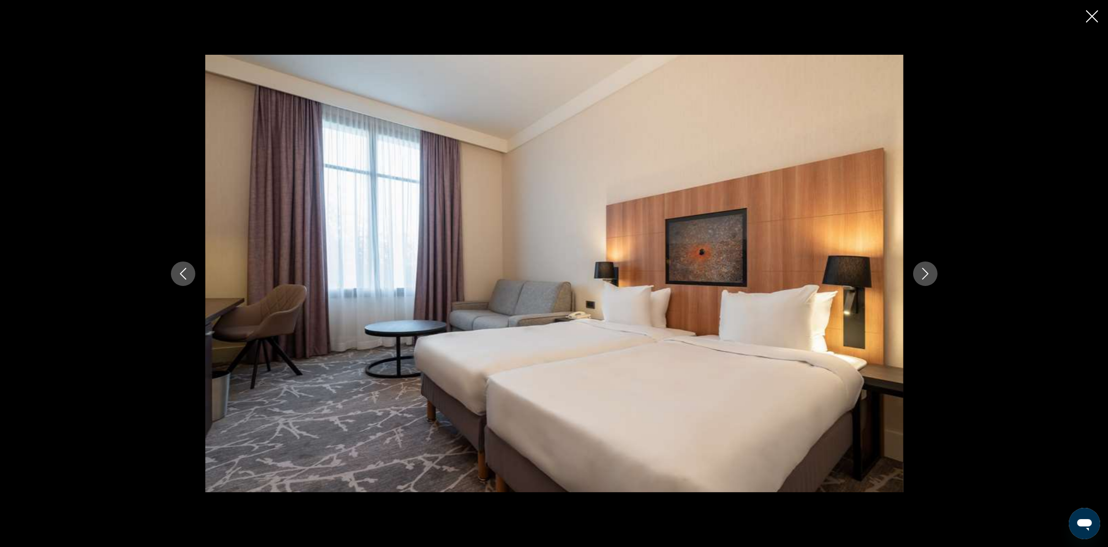
click at [921, 270] on icon "Image suivante" at bounding box center [926, 274] width 12 height 12
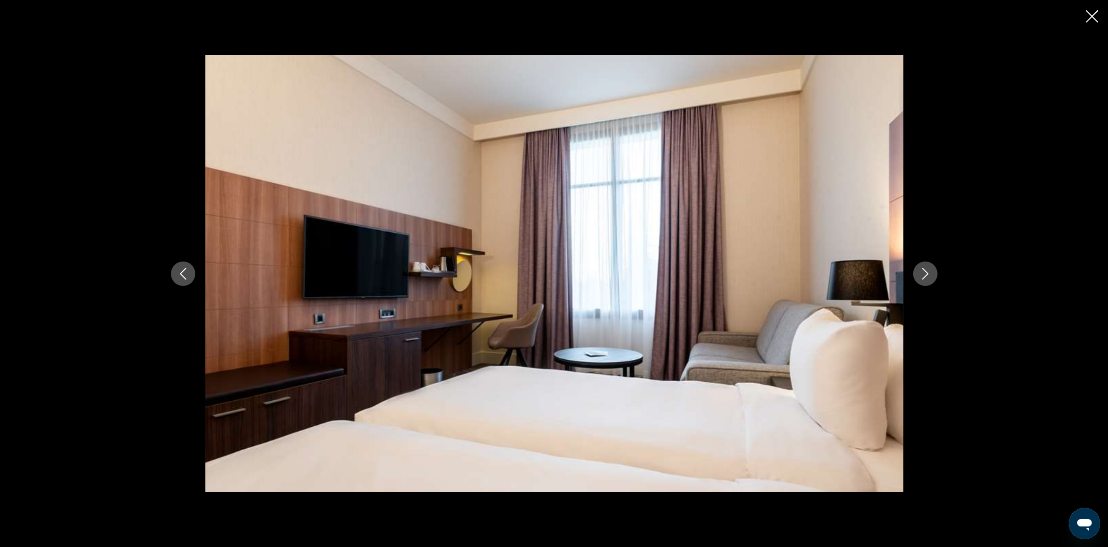
click at [921, 270] on icon "Image suivante" at bounding box center [926, 274] width 12 height 12
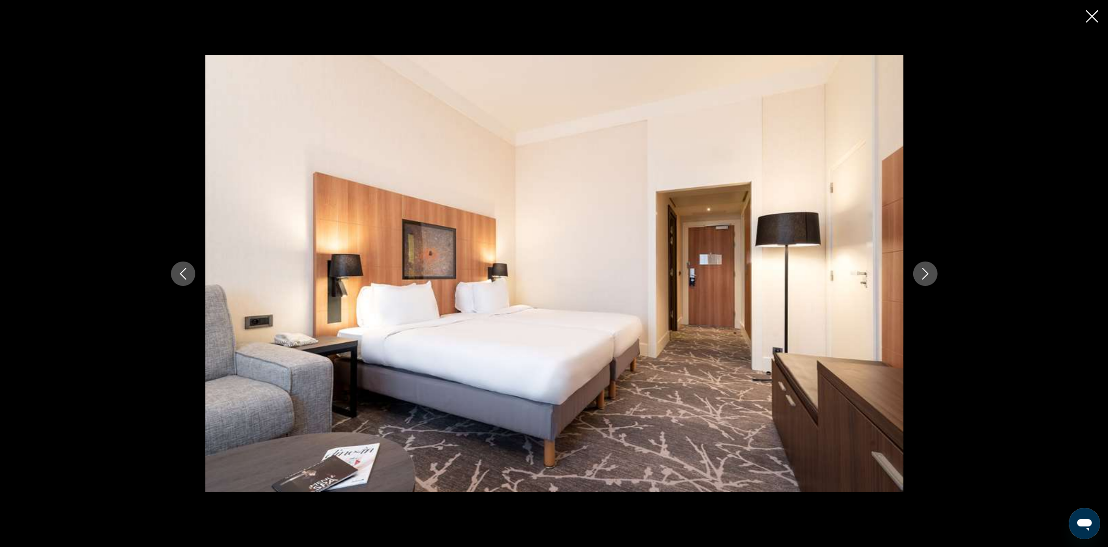
click at [921, 270] on icon "Image suivante" at bounding box center [926, 274] width 12 height 12
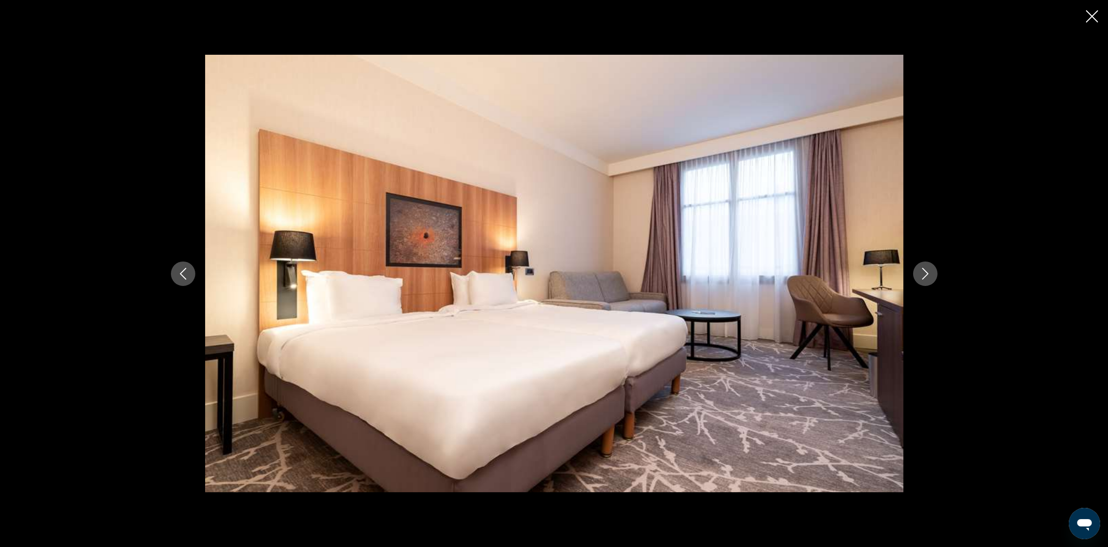
click at [921, 270] on icon "Image suivante" at bounding box center [926, 274] width 12 height 12
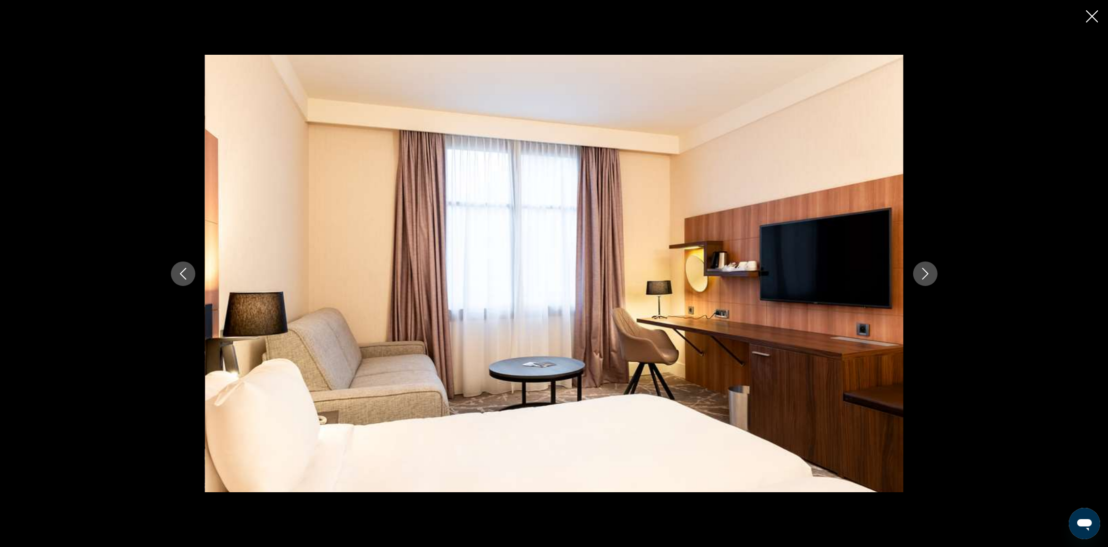
click at [921, 270] on icon "Image suivante" at bounding box center [926, 274] width 12 height 12
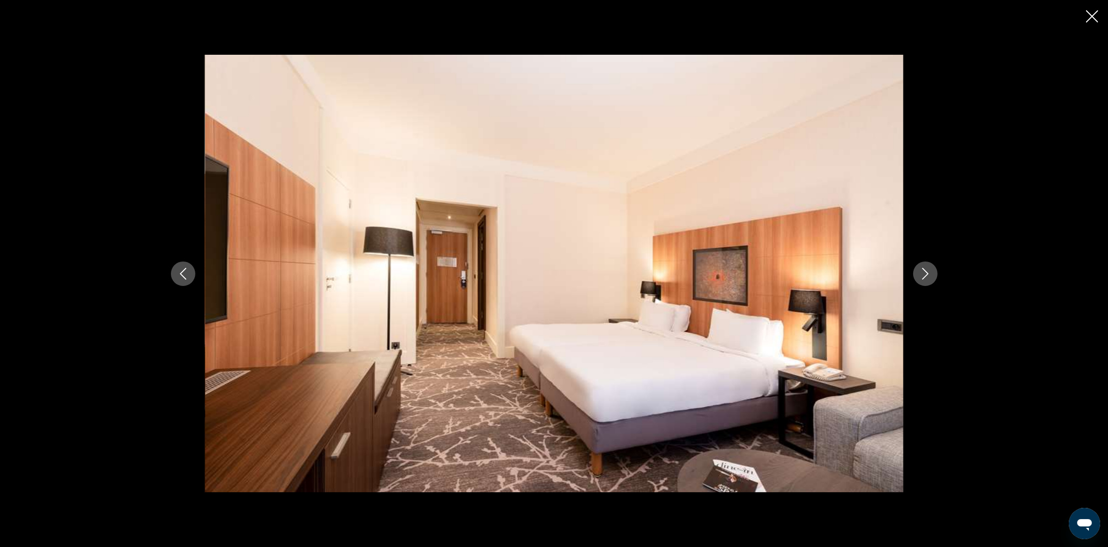
click at [921, 270] on icon "Image suivante" at bounding box center [926, 274] width 12 height 12
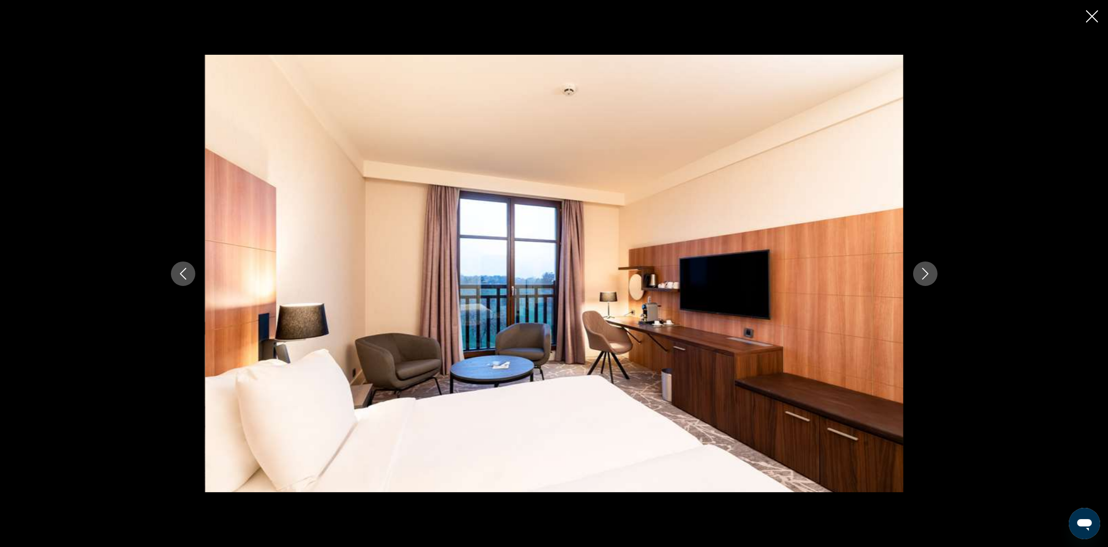
click at [921, 270] on icon "Image suivante" at bounding box center [926, 274] width 12 height 12
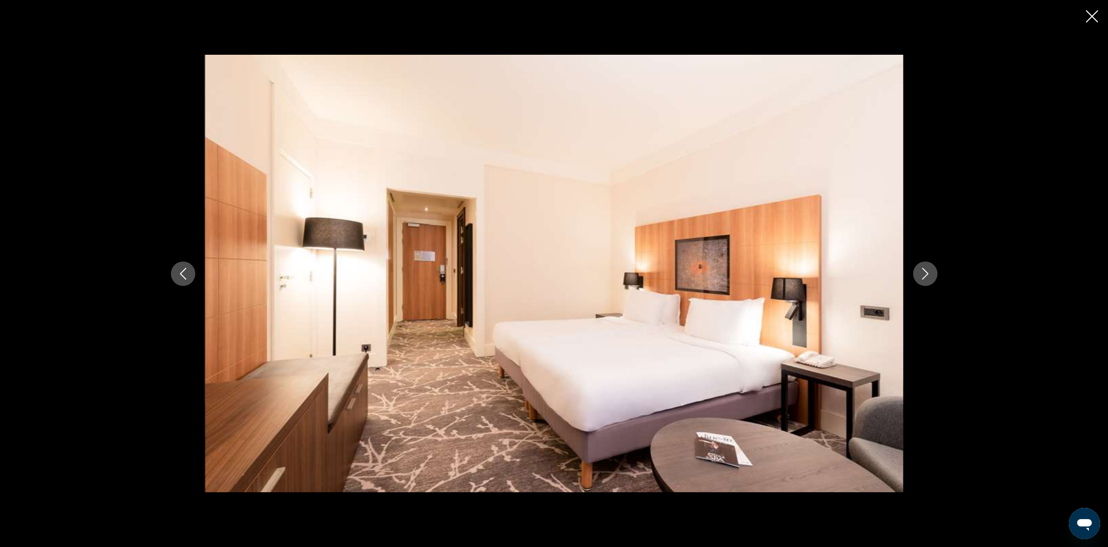
click at [921, 270] on icon "Image suivante" at bounding box center [926, 274] width 12 height 12
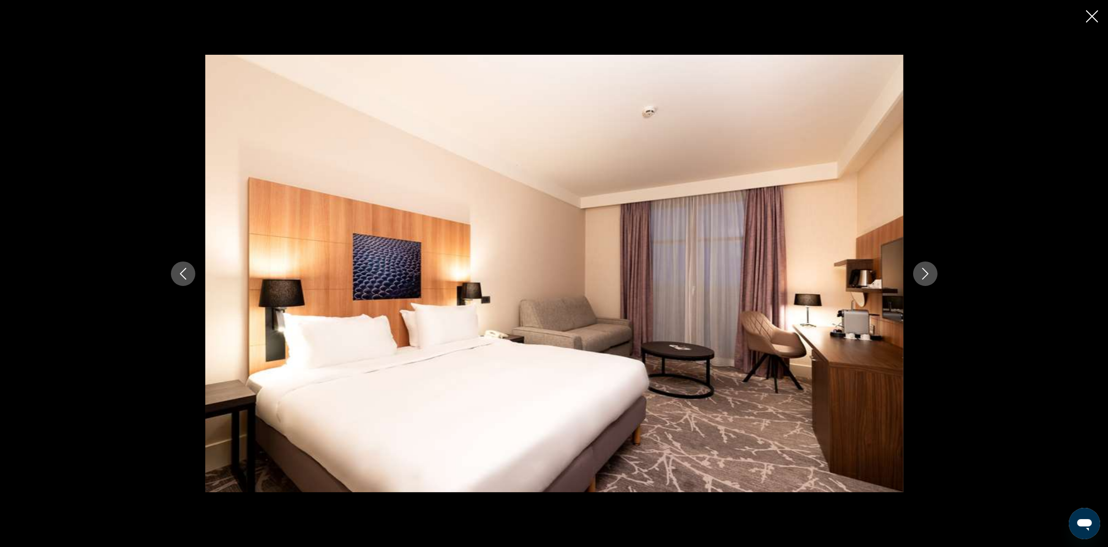
click at [921, 270] on icon "Image suivante" at bounding box center [926, 274] width 12 height 12
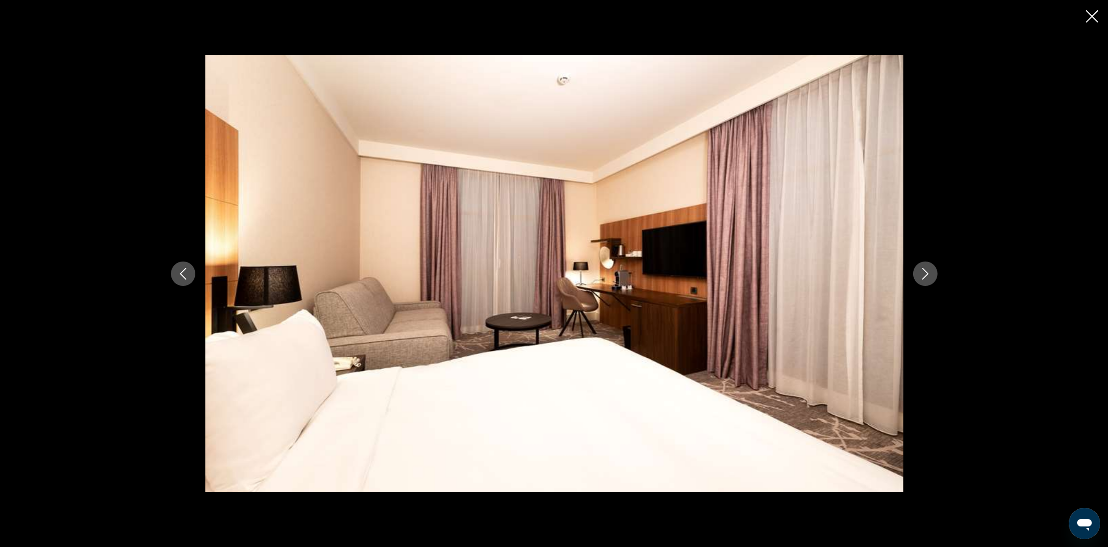
click at [921, 270] on icon "Image suivante" at bounding box center [926, 274] width 12 height 12
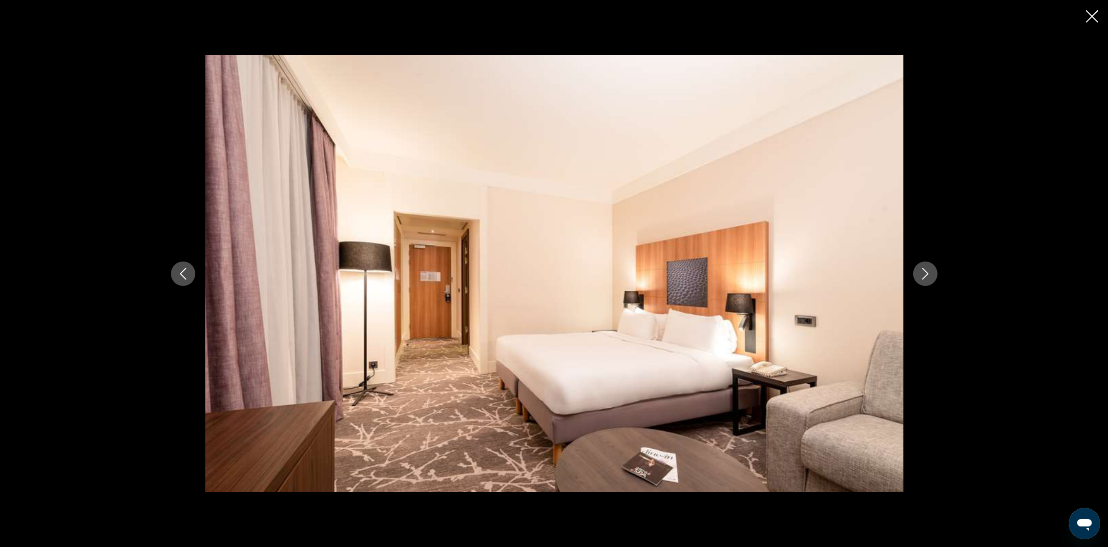
click at [921, 270] on icon "Image suivante" at bounding box center [926, 274] width 12 height 12
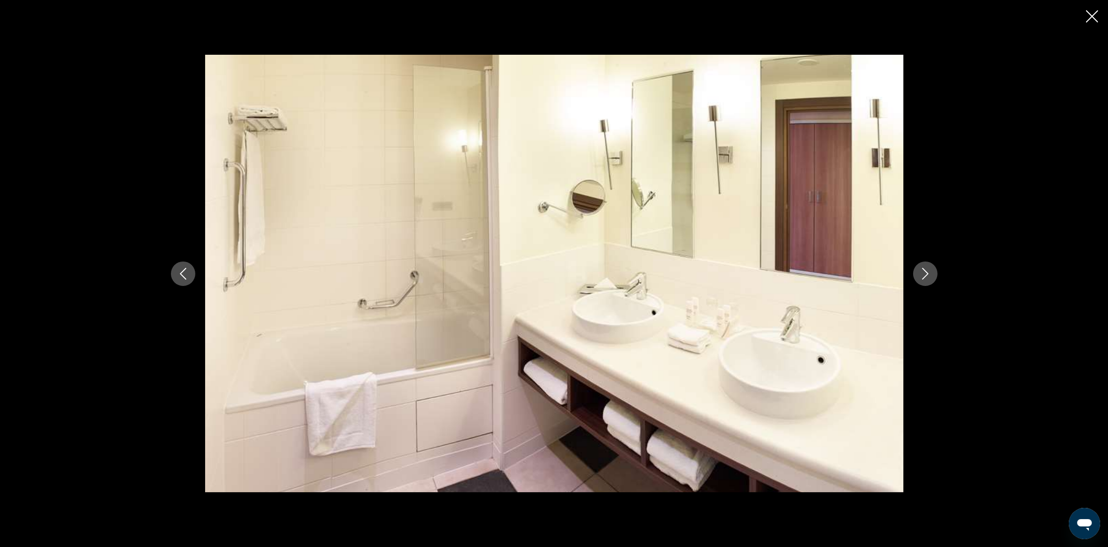
click at [921, 270] on icon "Image suivante" at bounding box center [926, 274] width 12 height 12
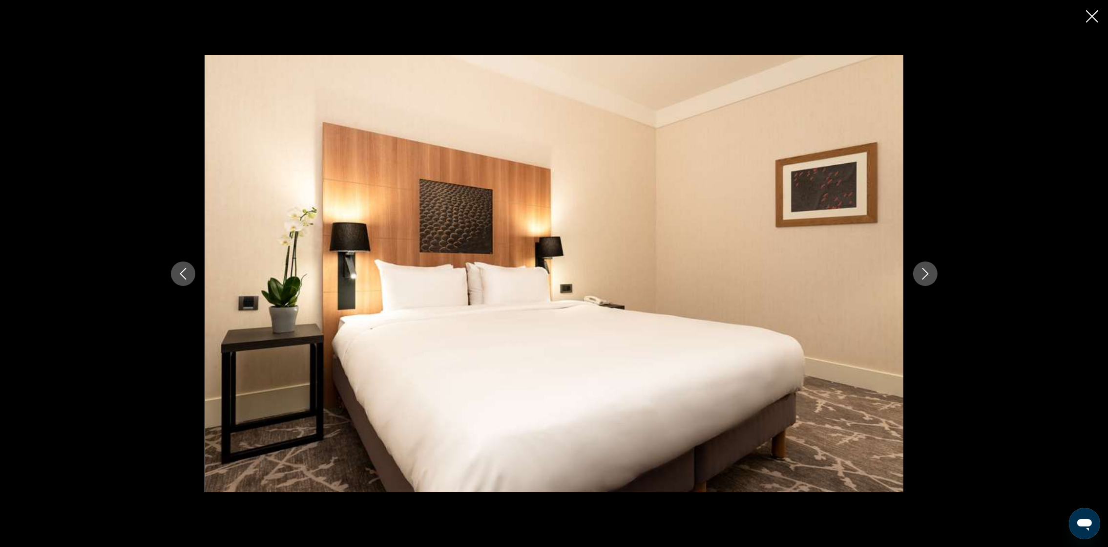
click at [921, 270] on icon "Image suivante" at bounding box center [926, 274] width 12 height 12
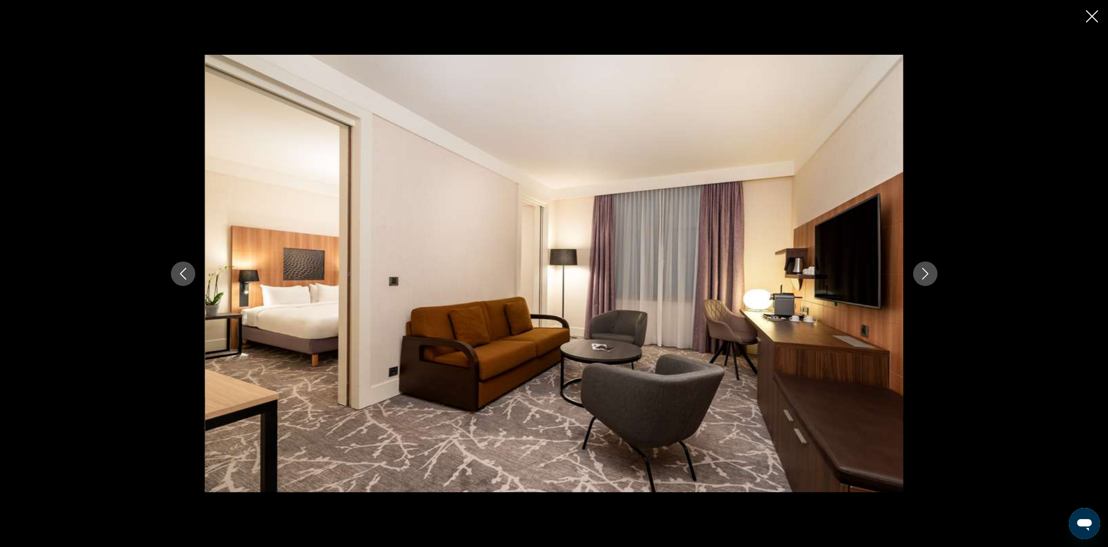
click at [1089, 18] on icon "Fermer le diaporama" at bounding box center [1092, 16] width 12 height 12
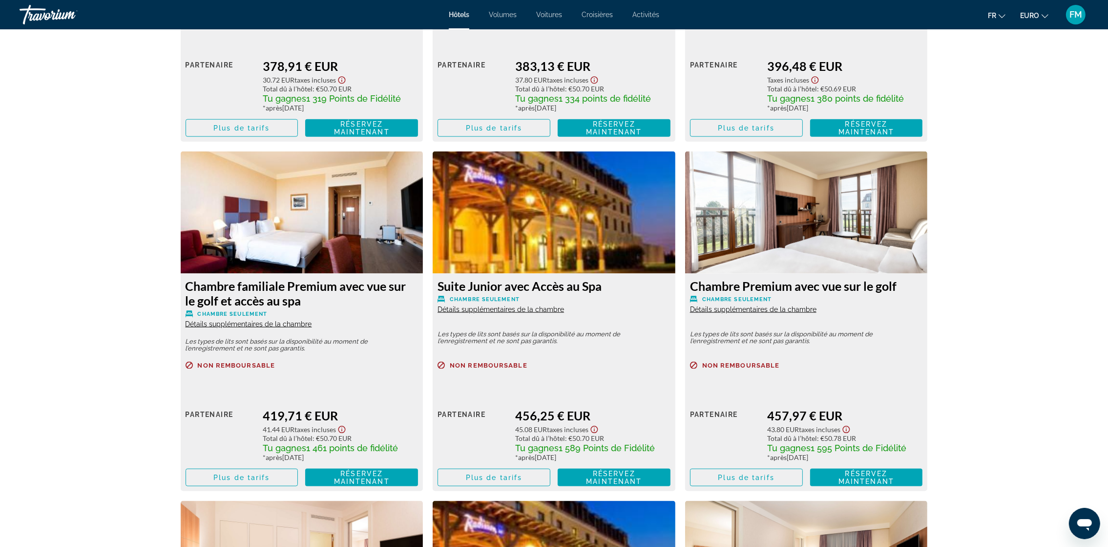
scroll to position [1978, 0]
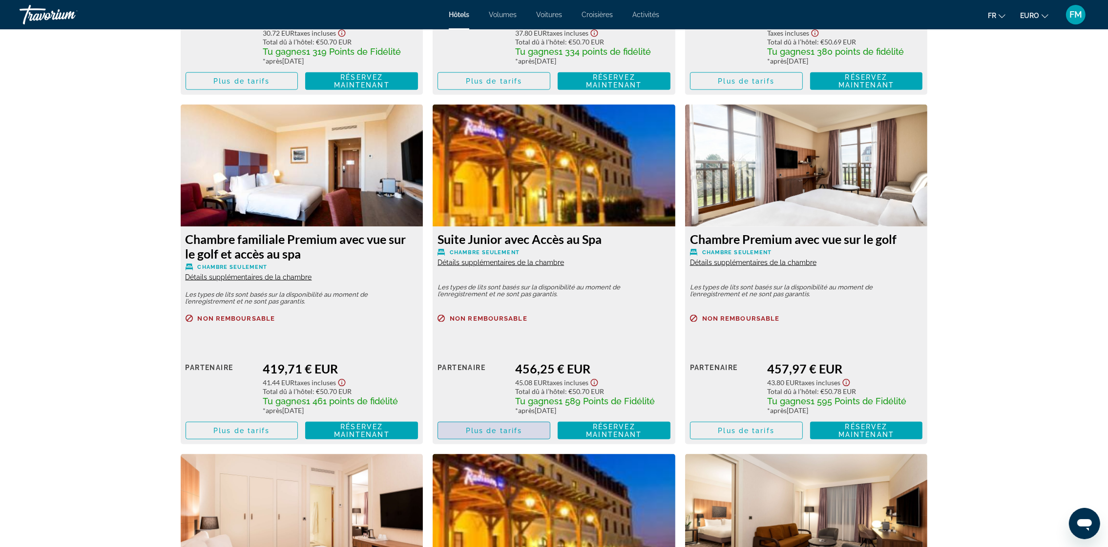
click at [525, 434] on span "Contenu principal" at bounding box center [494, 430] width 112 height 23
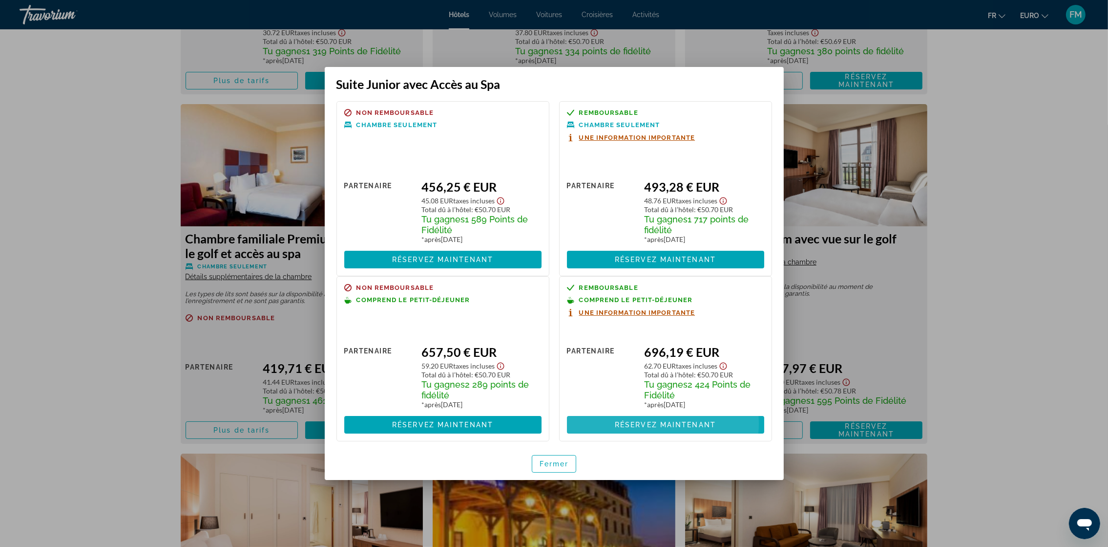
click at [653, 426] on span "Réservez maintenant" at bounding box center [665, 425] width 101 height 8
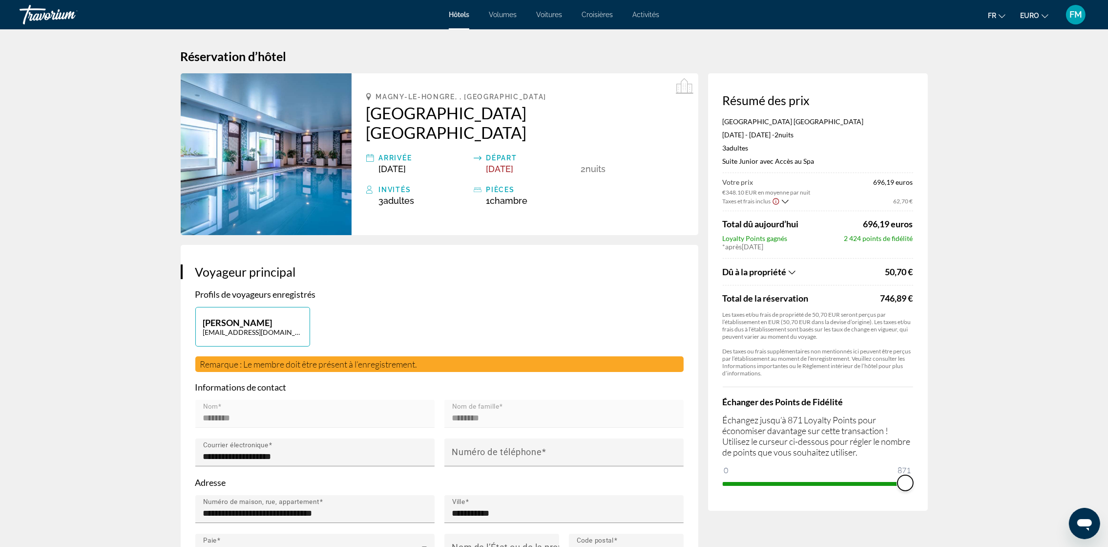
drag, startPoint x: 729, startPoint y: 486, endPoint x: 968, endPoint y: 481, distance: 239.4
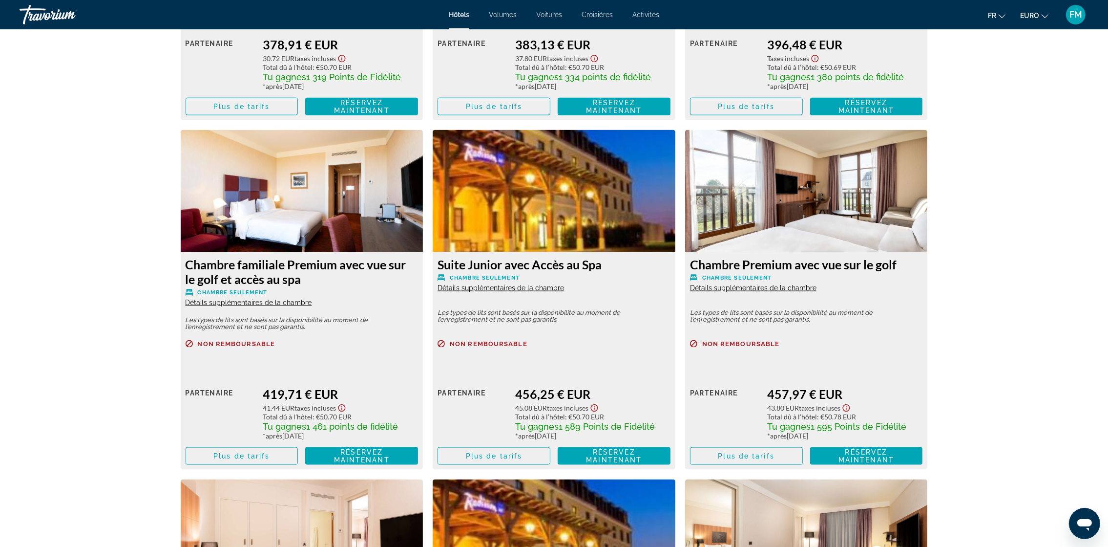
scroll to position [1978, 0]
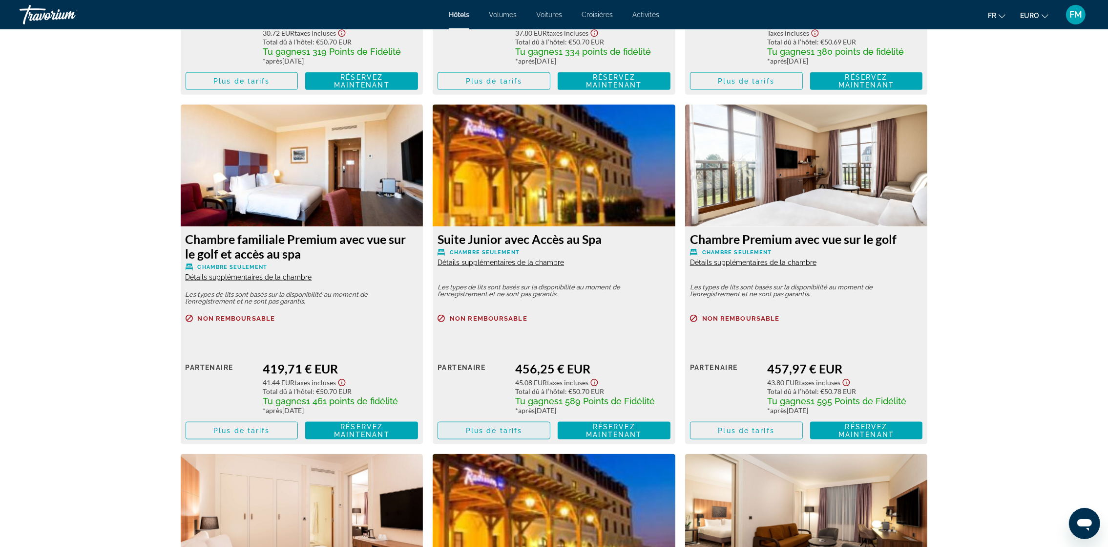
click at [484, 439] on span "Contenu principal" at bounding box center [494, 430] width 112 height 23
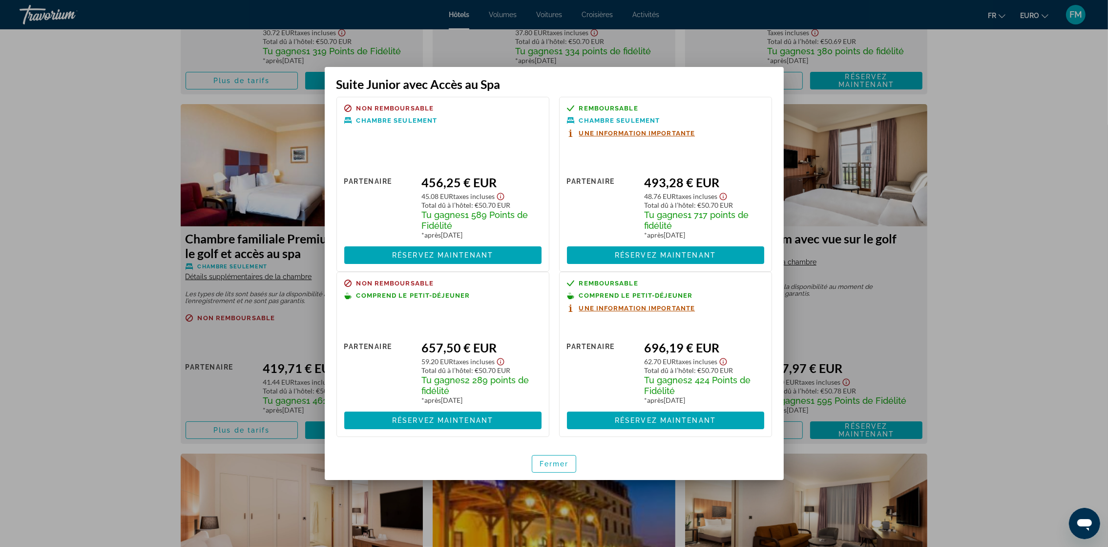
scroll to position [6, 0]
click at [641, 414] on span at bounding box center [665, 419] width 197 height 23
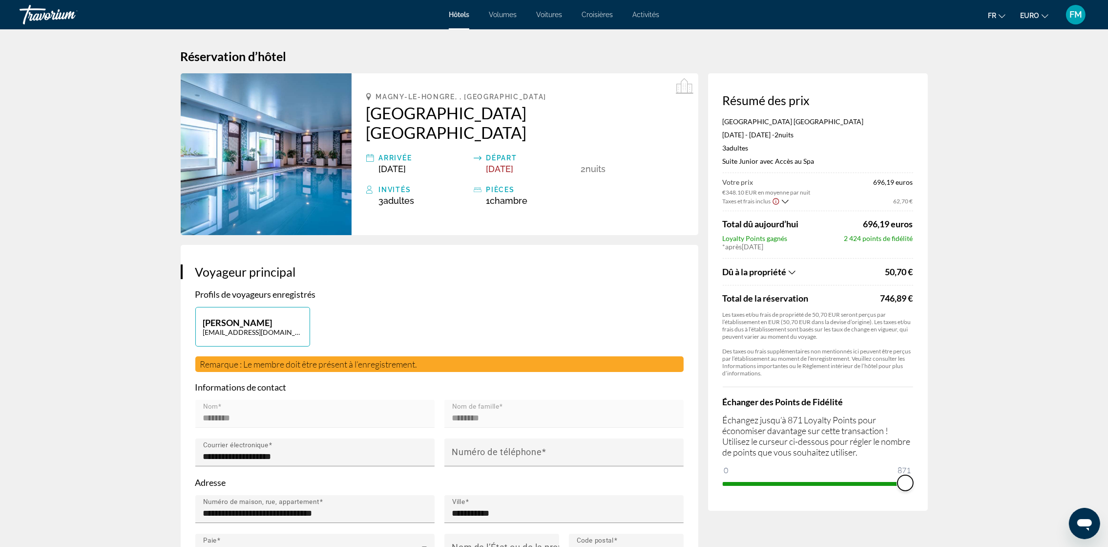
drag, startPoint x: 734, startPoint y: 480, endPoint x: 1119, endPoint y: 496, distance: 385.3
click at [1108, 496] on html "Passer au contenu principal Hôtels Volumes Voitures Croisières Activités Hôtels…" at bounding box center [554, 273] width 1108 height 547
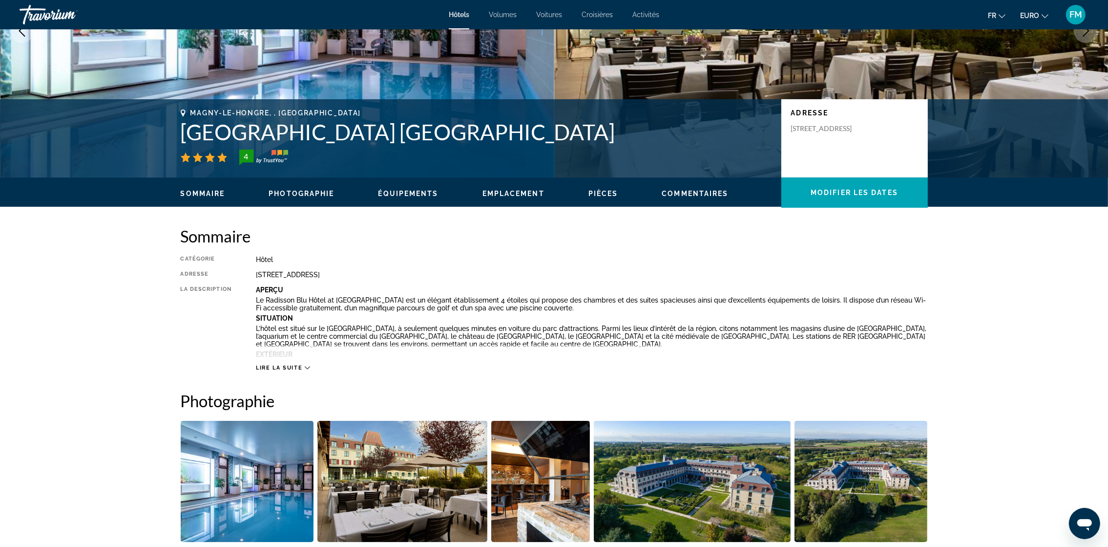
scroll to position [147, 0]
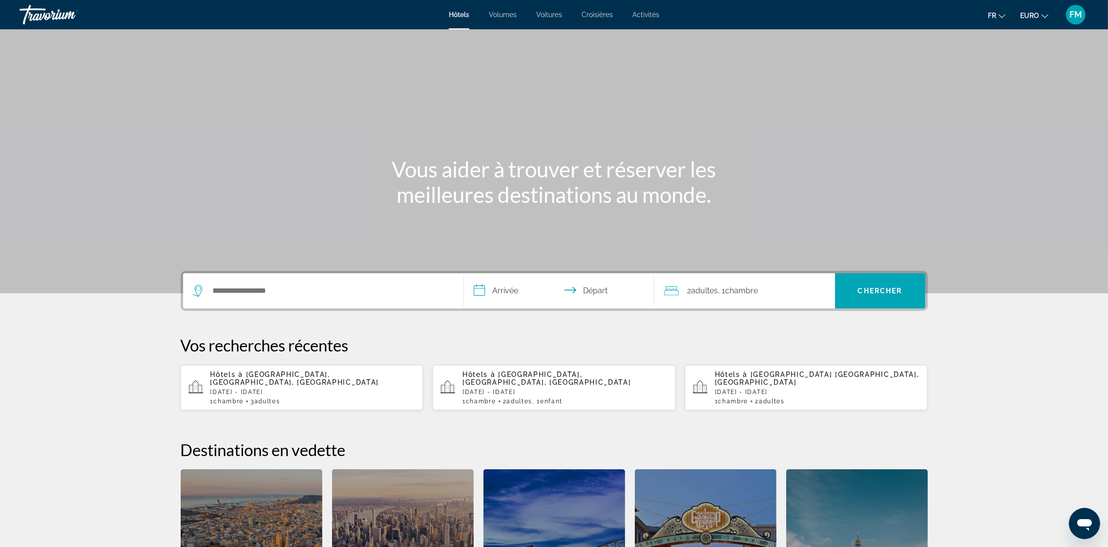
click at [254, 376] on span "[GEOGRAPHIC_DATA], [GEOGRAPHIC_DATA], [GEOGRAPHIC_DATA]" at bounding box center [295, 378] width 169 height 16
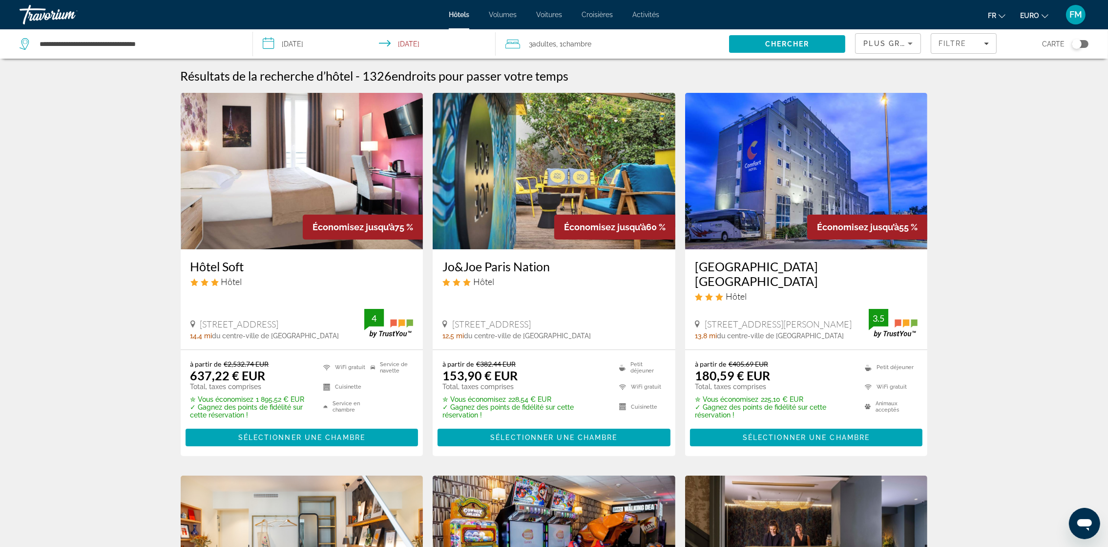
click at [579, 44] on span "Chambre" at bounding box center [577, 44] width 29 height 8
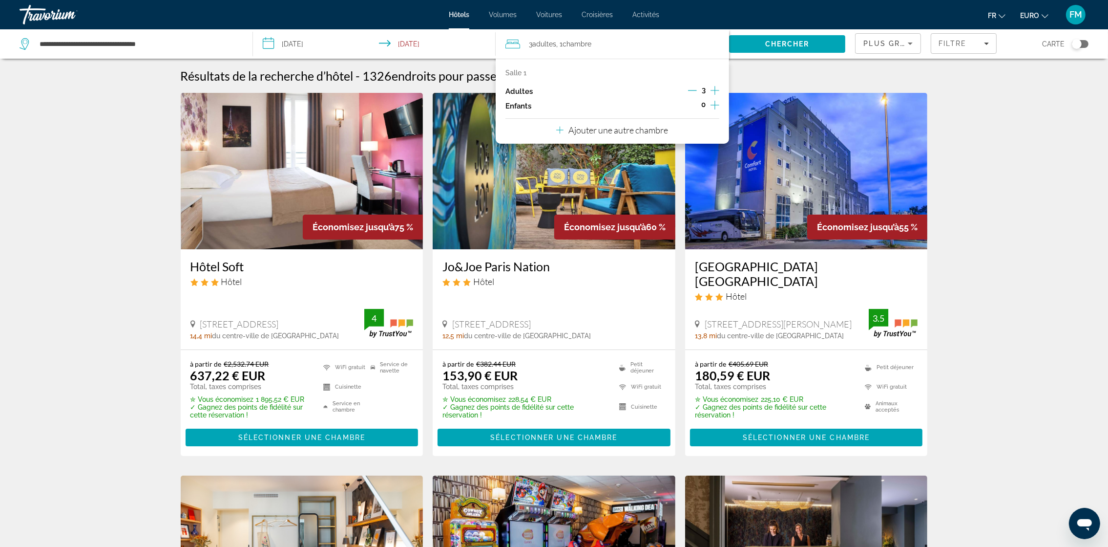
click at [693, 89] on icon "Décrément des adultes" at bounding box center [692, 90] width 9 height 9
click at [808, 41] on span "Chercher" at bounding box center [788, 44] width 44 height 8
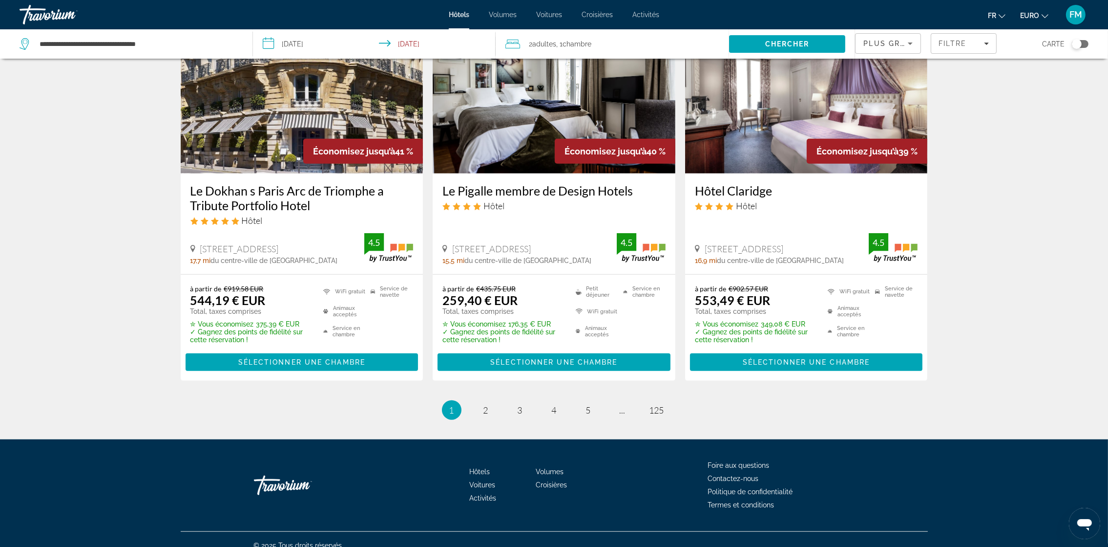
scroll to position [1206, 0]
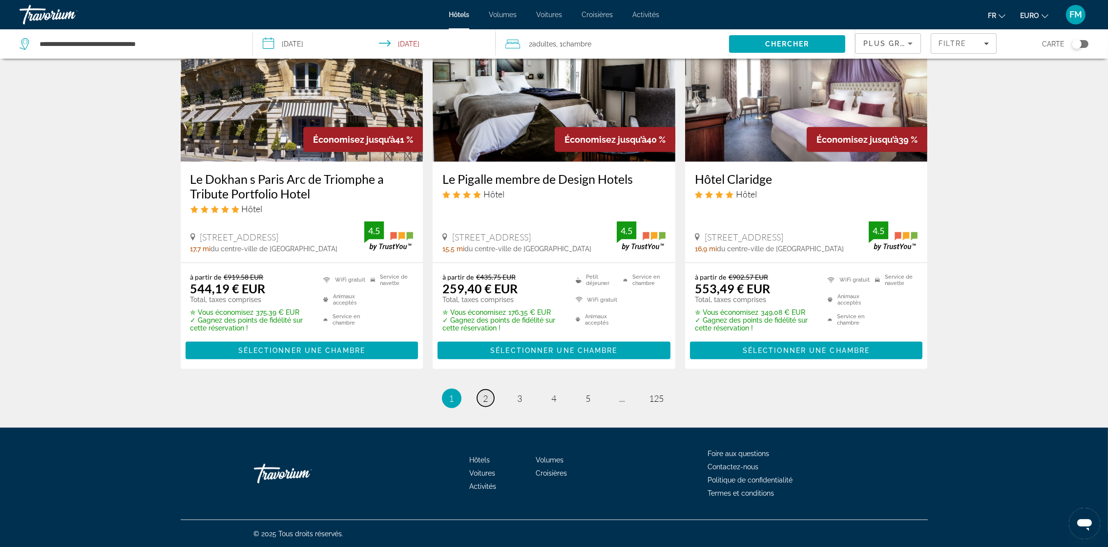
click at [486, 395] on span "2" at bounding box center [486, 398] width 5 height 11
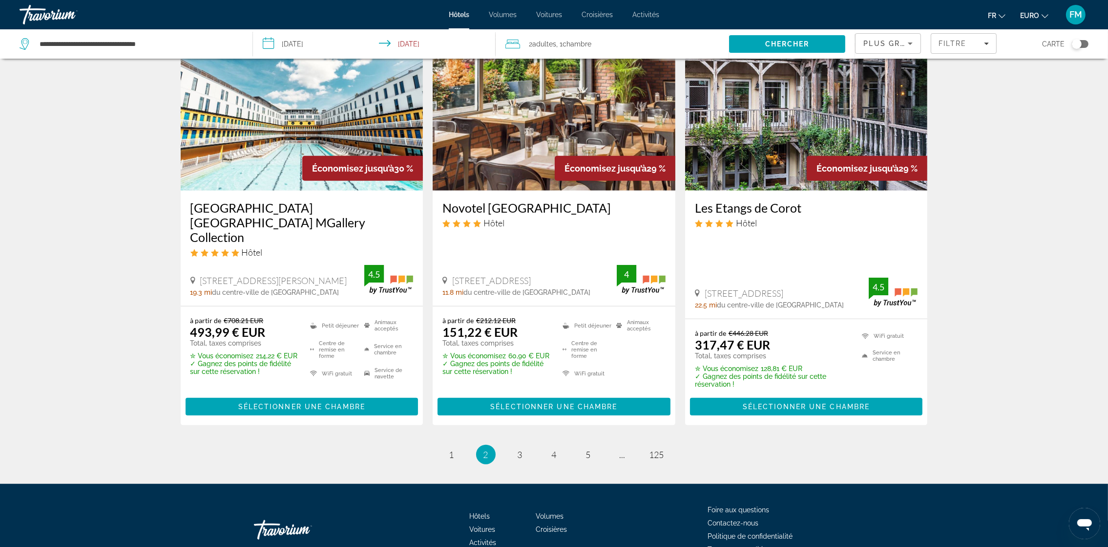
scroll to position [1259, 0]
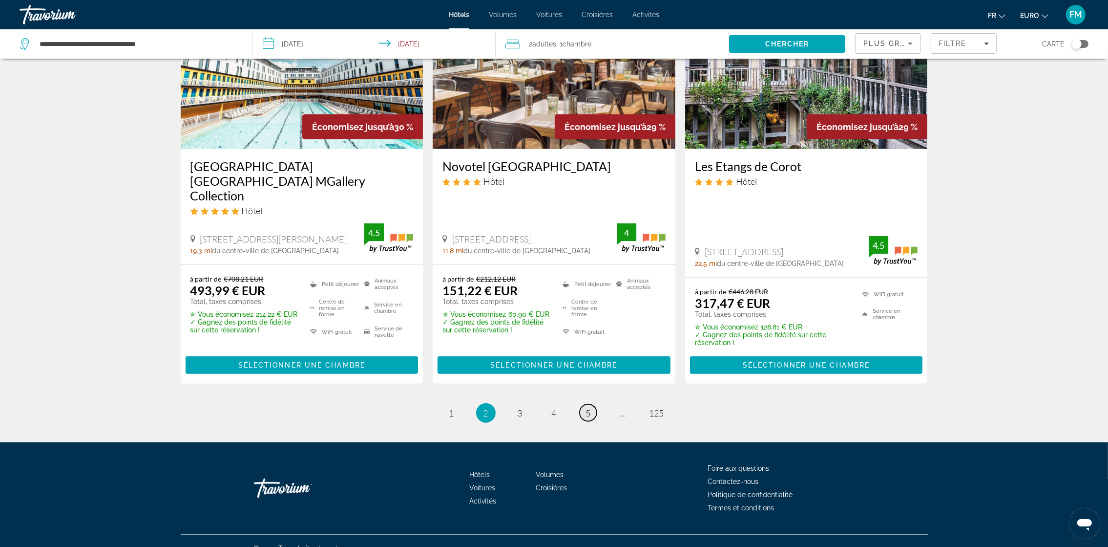
click at [590, 407] on span "5" at bounding box center [588, 412] width 5 height 11
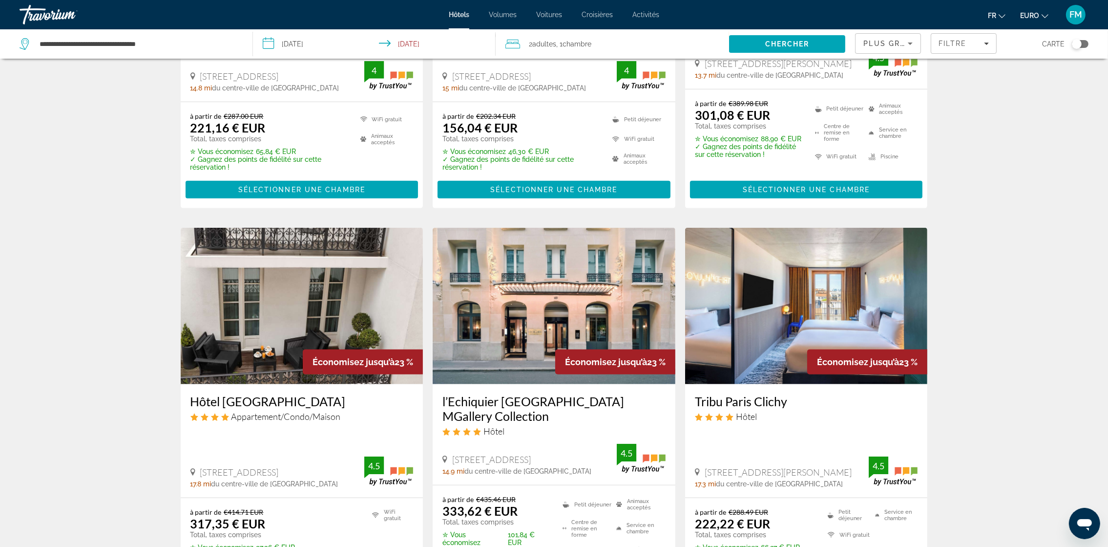
scroll to position [1245, 0]
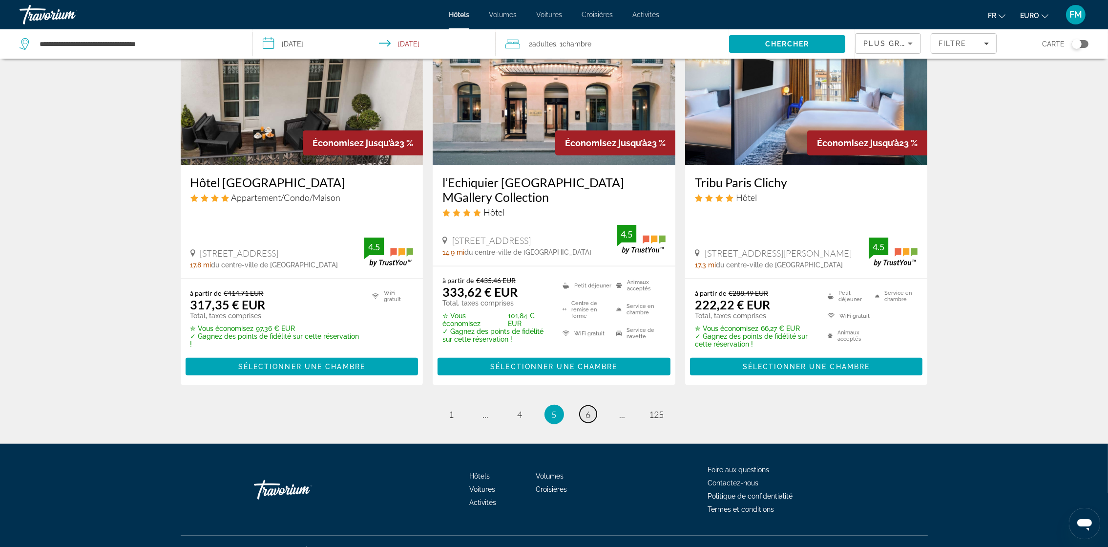
click at [591, 409] on span "6" at bounding box center [588, 414] width 5 height 11
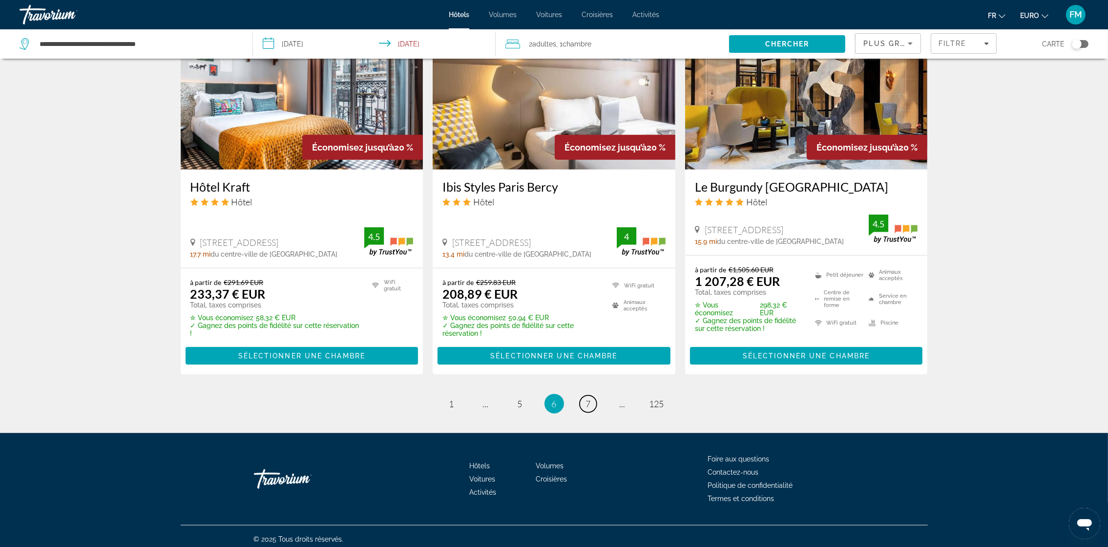
scroll to position [1239, 0]
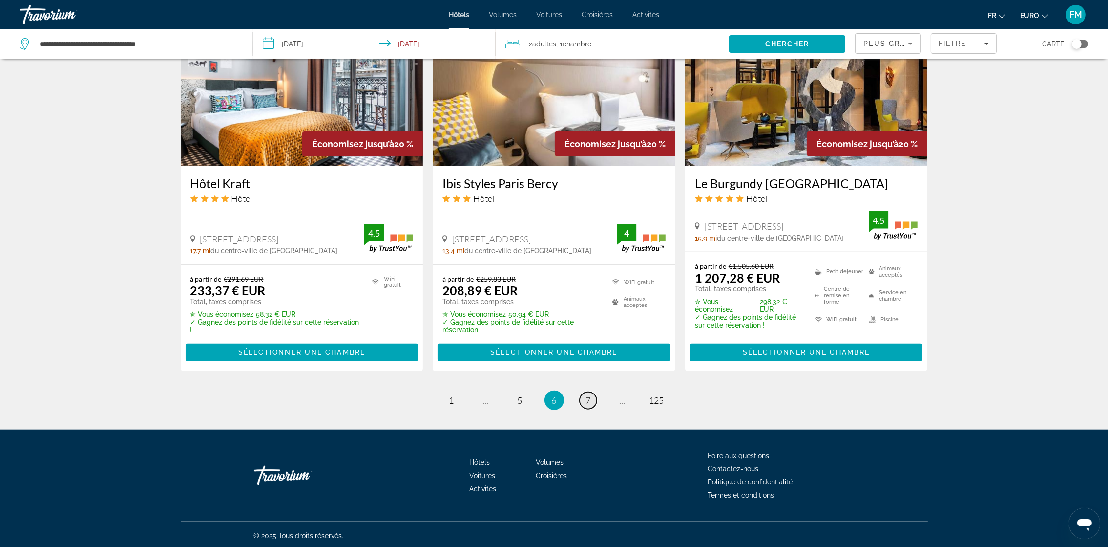
click at [586, 396] on span "7" at bounding box center [588, 400] width 5 height 11
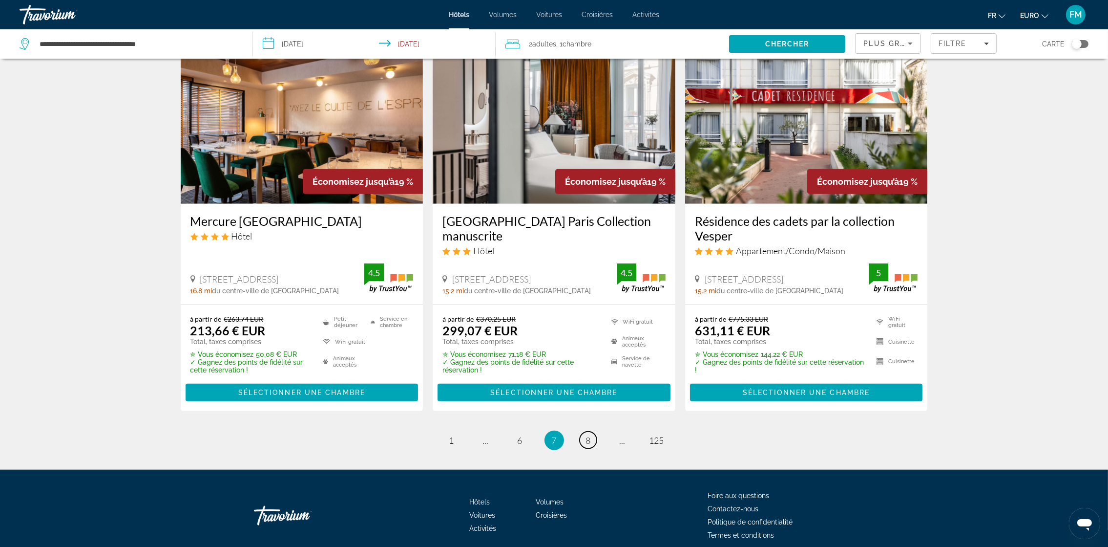
scroll to position [1221, 0]
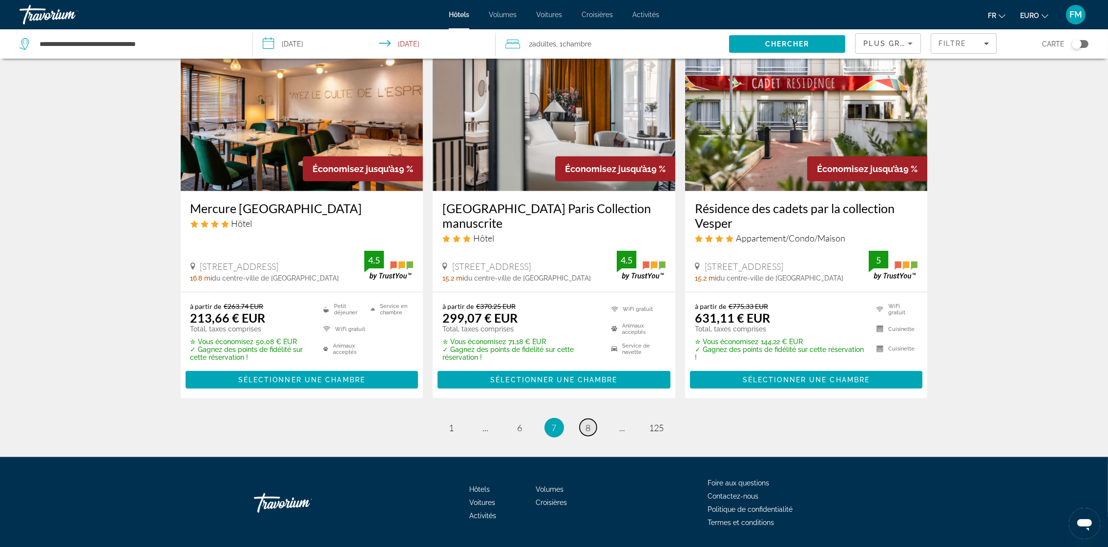
click at [587, 422] on span "8" at bounding box center [588, 427] width 5 height 11
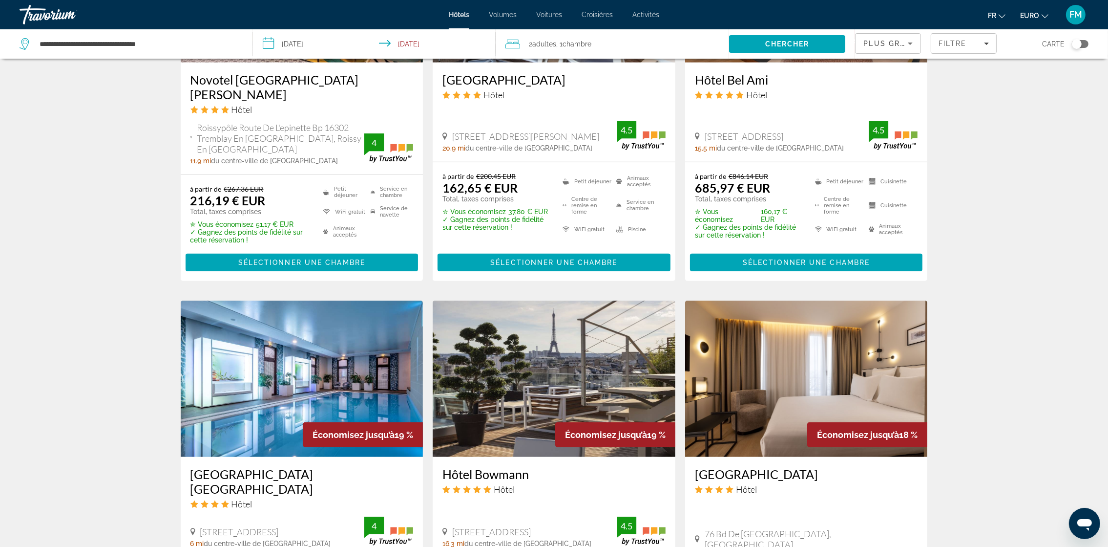
scroll to position [1099, 0]
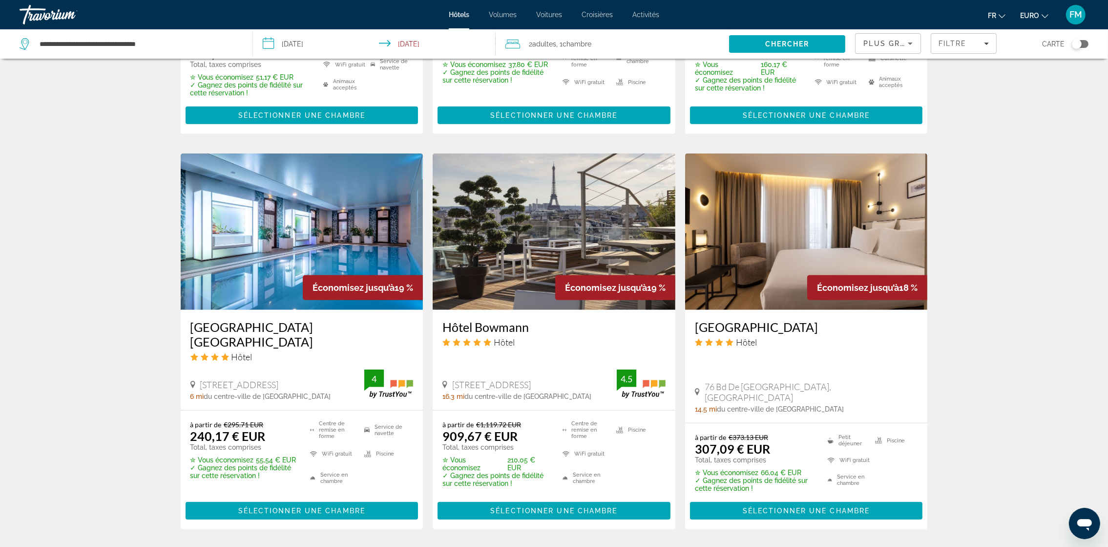
click at [268, 251] on img "Contenu principal" at bounding box center [302, 231] width 243 height 156
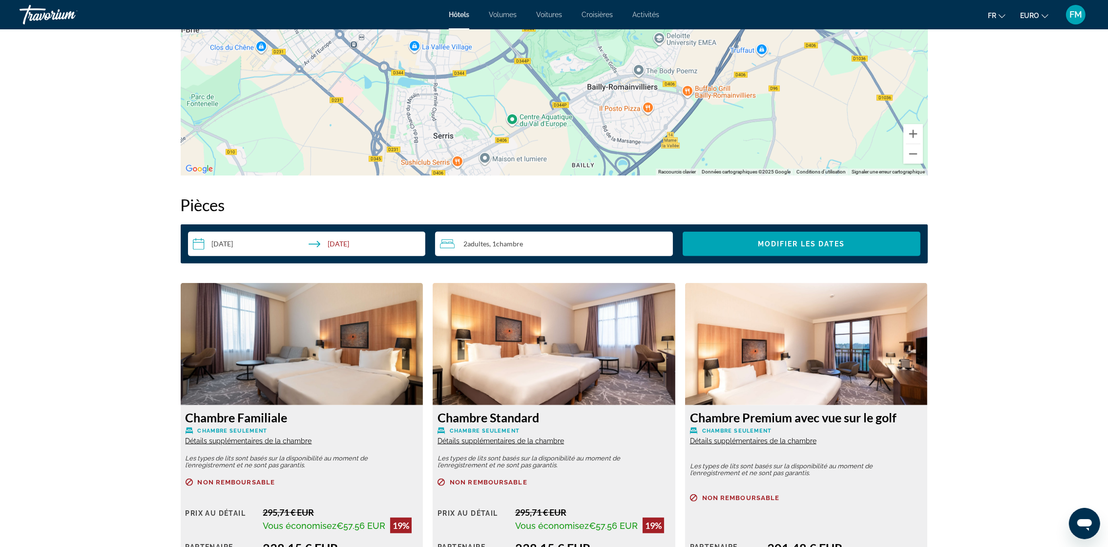
scroll to position [1246, 0]
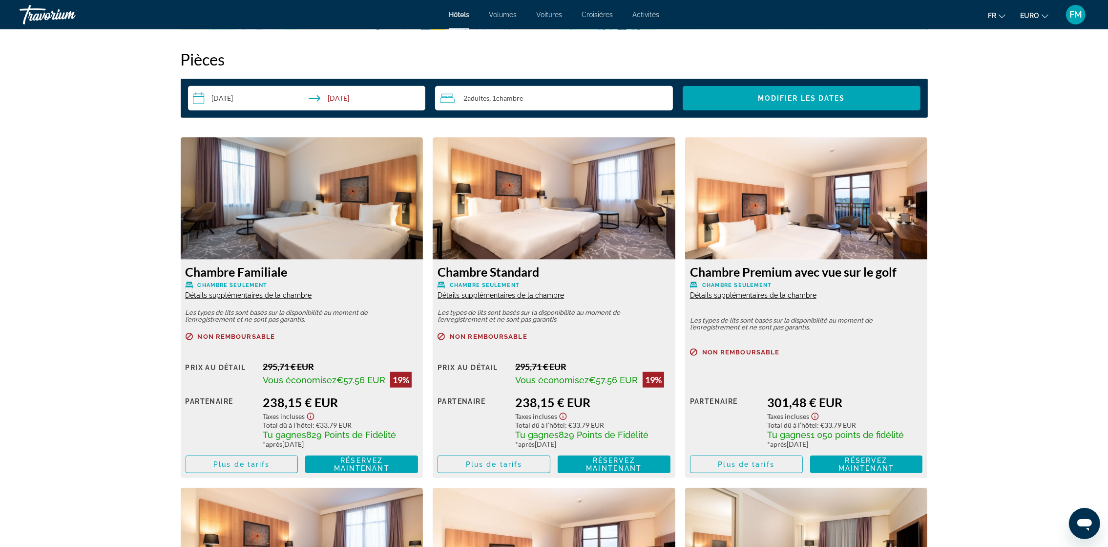
click at [464, 292] on span "Détails supplémentaires de la chambre" at bounding box center [501, 295] width 127 height 8
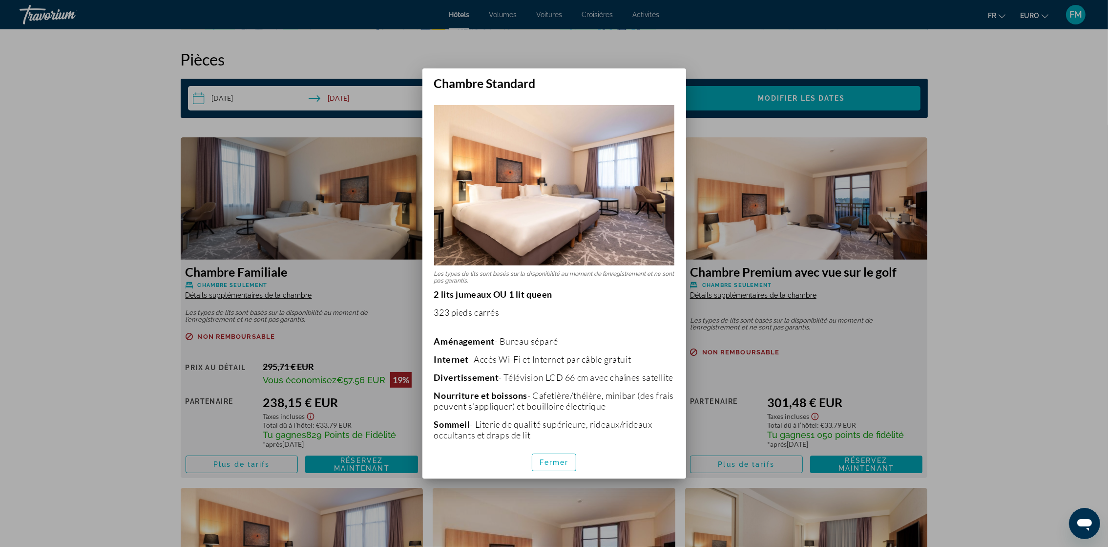
click at [288, 341] on div at bounding box center [554, 273] width 1108 height 547
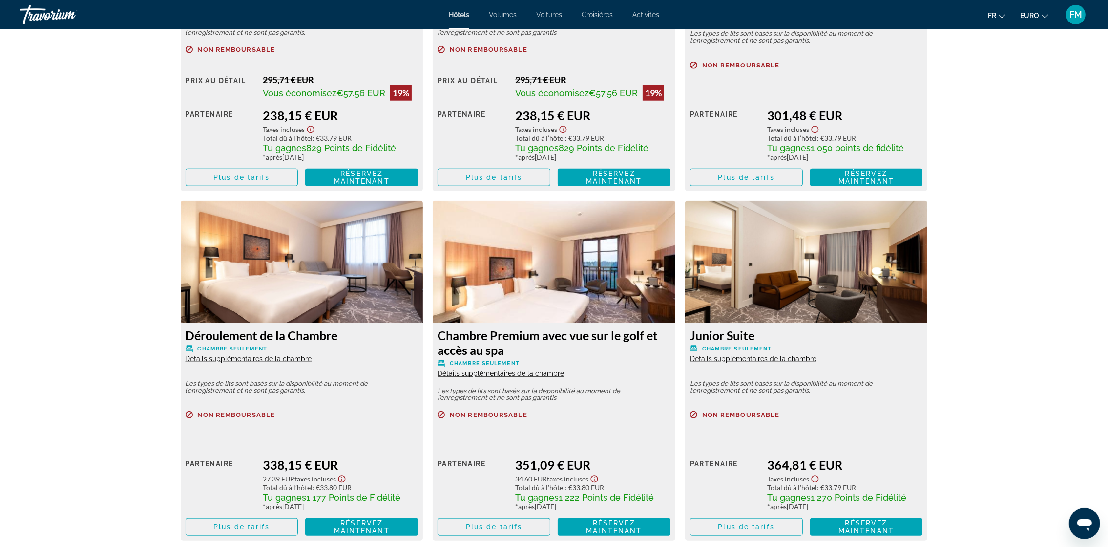
scroll to position [1538, 0]
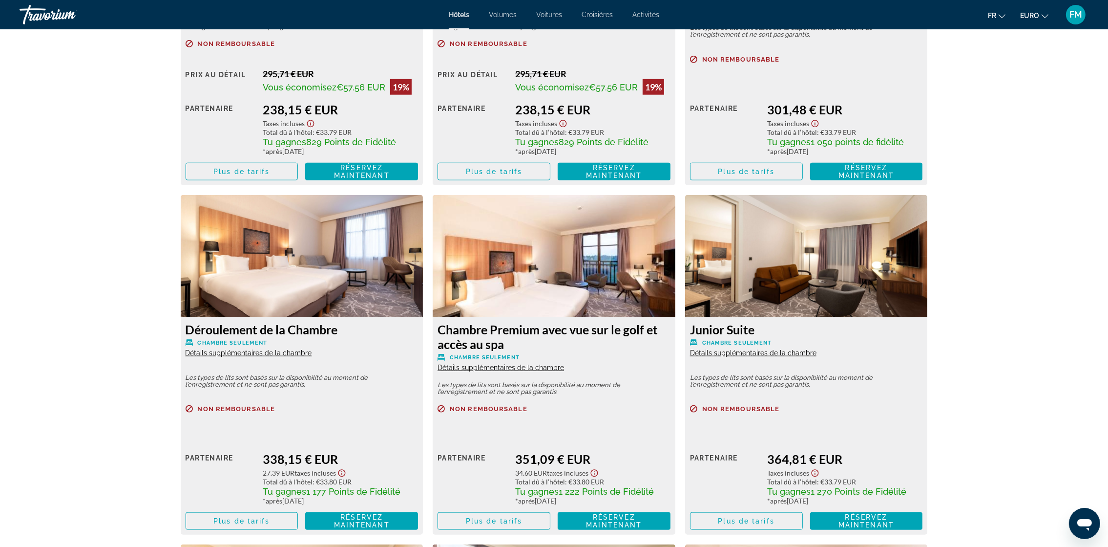
click at [258, 354] on span "Détails supplémentaires de la chambre" at bounding box center [249, 353] width 127 height 8
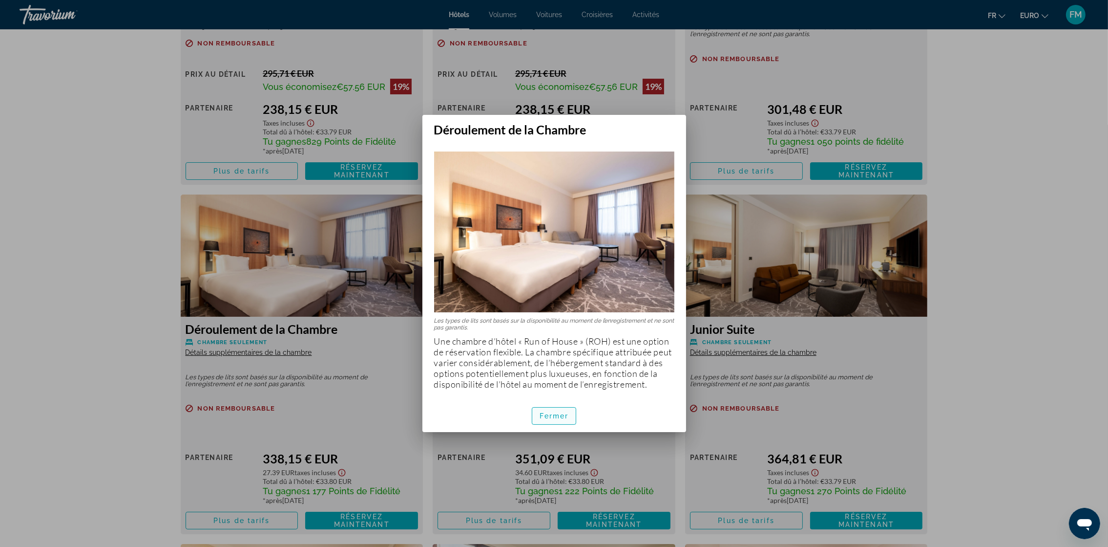
click at [559, 417] on span "Fermer" at bounding box center [554, 416] width 29 height 8
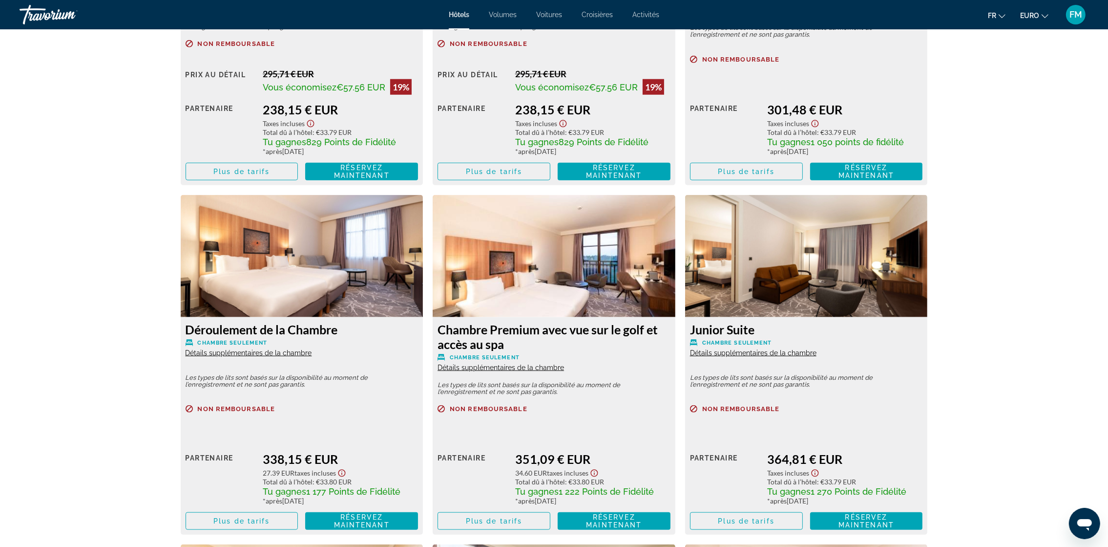
scroll to position [1612, 0]
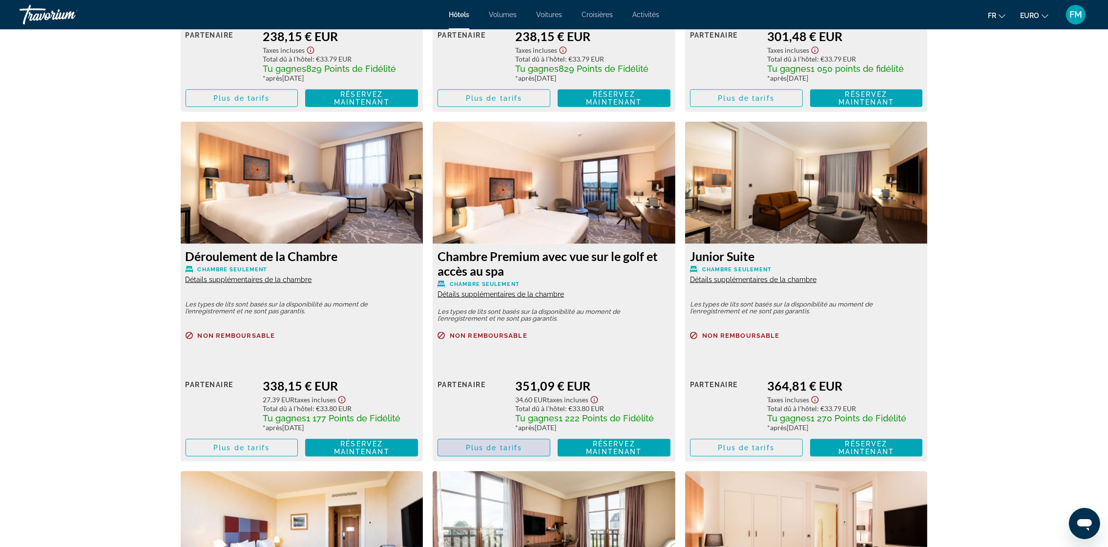
click at [511, 447] on span "Plus de tarifs" at bounding box center [494, 448] width 56 height 8
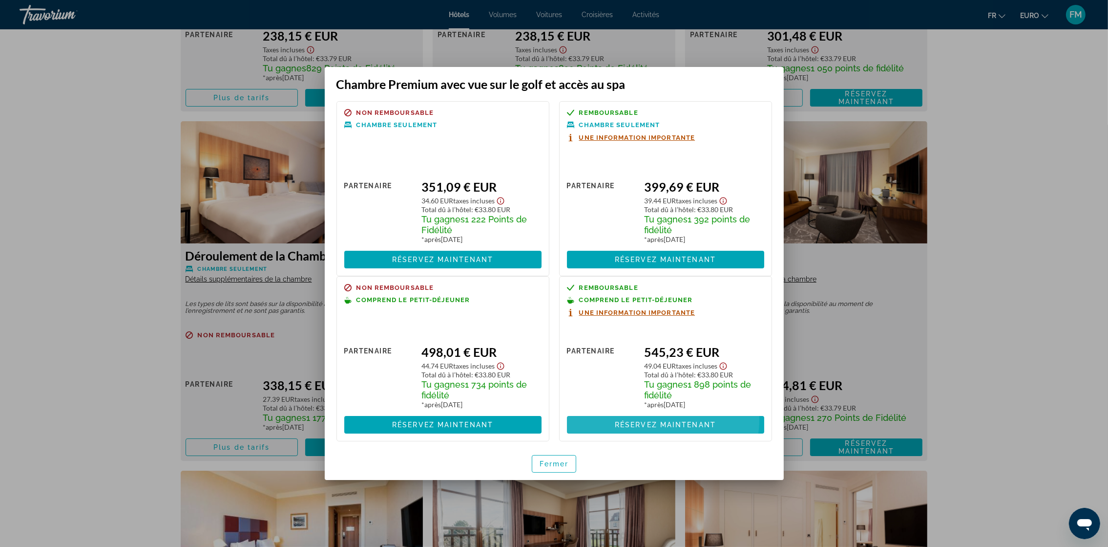
click at [656, 422] on span "Réservez maintenant" at bounding box center [665, 425] width 101 height 8
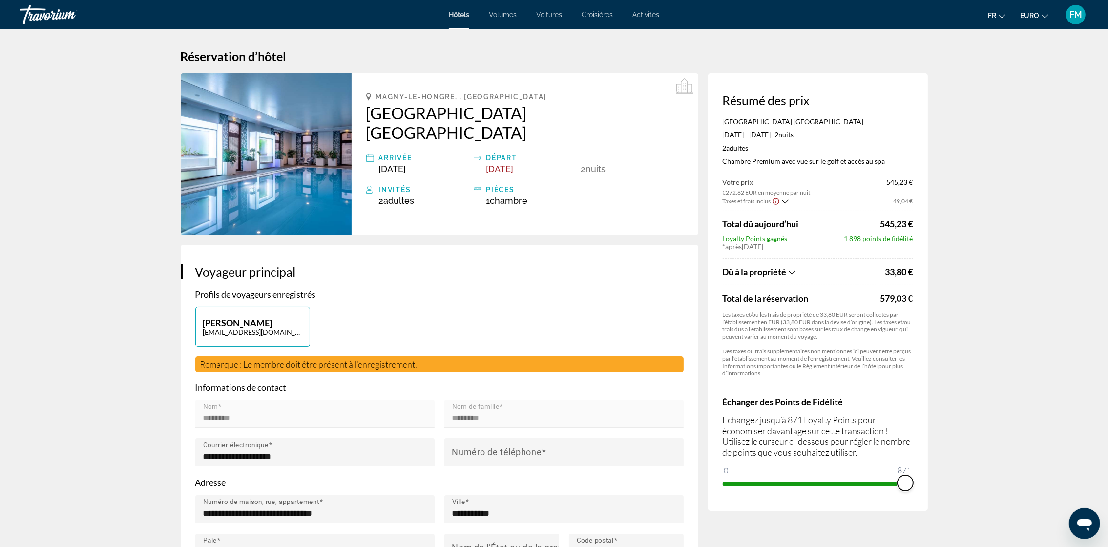
drag, startPoint x: 732, startPoint y: 481, endPoint x: 1019, endPoint y: 542, distance: 293.7
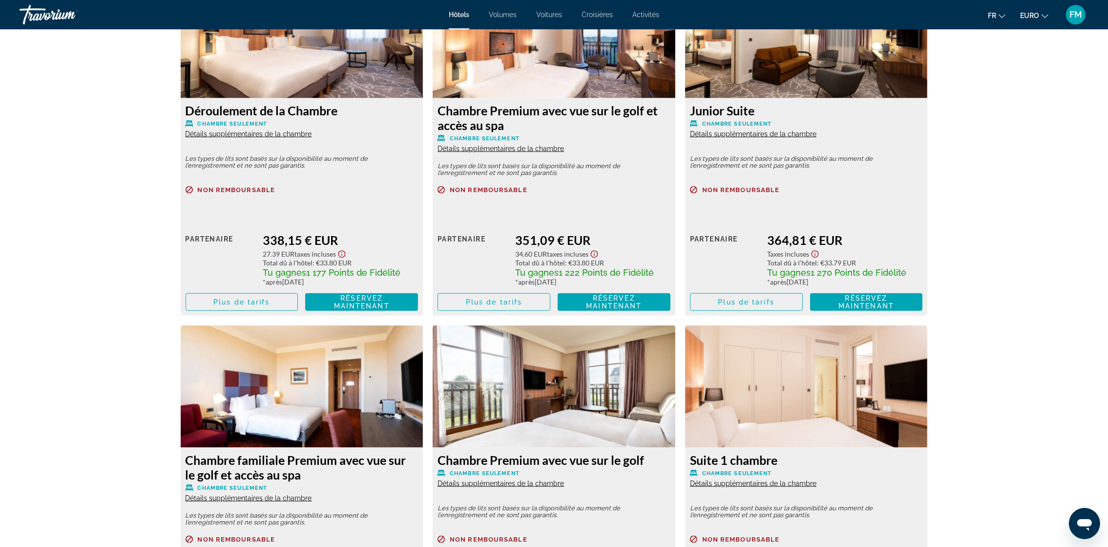
scroll to position [1758, 0]
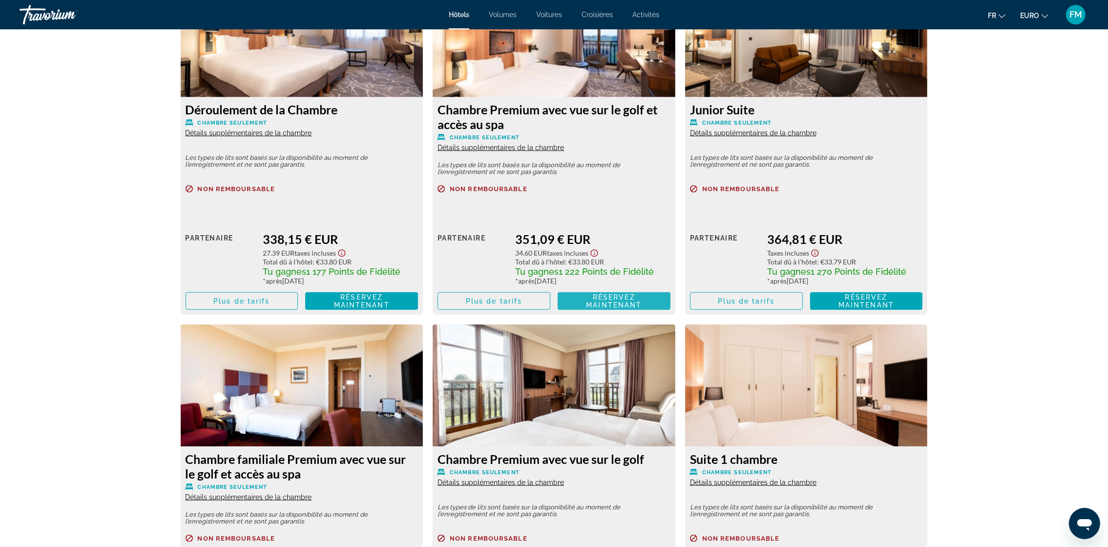
click at [570, 297] on span "Réservez maintenant Plus disponible" at bounding box center [614, 301] width 97 height 16
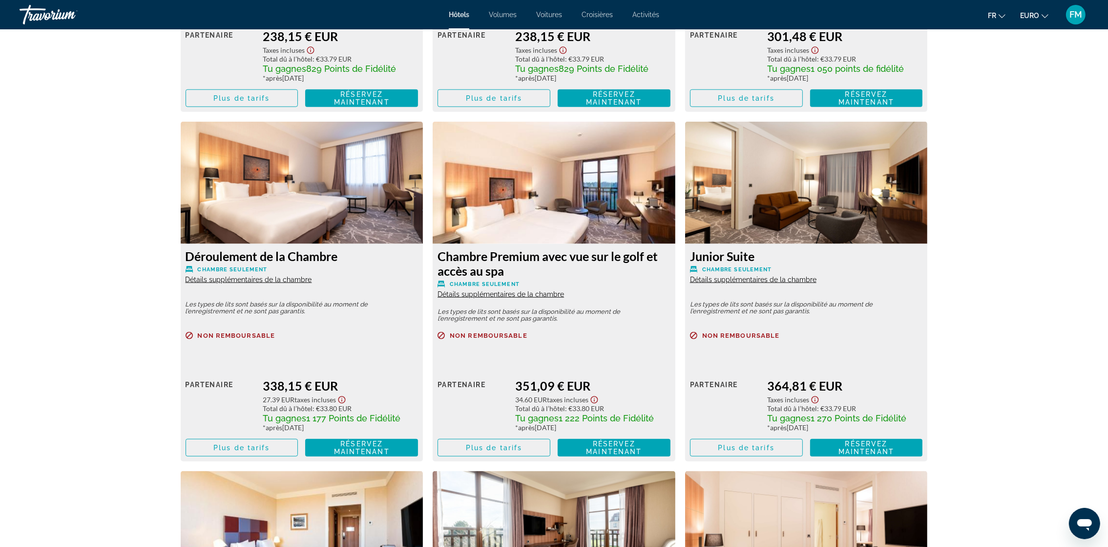
scroll to position [1685, 0]
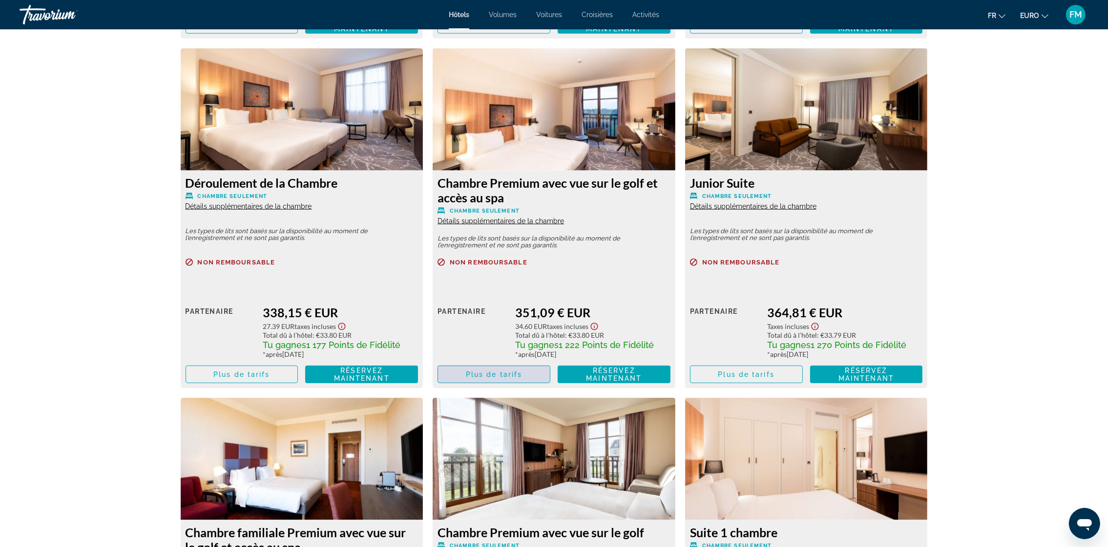
click at [505, 372] on span "Plus de tarifs" at bounding box center [494, 374] width 56 height 8
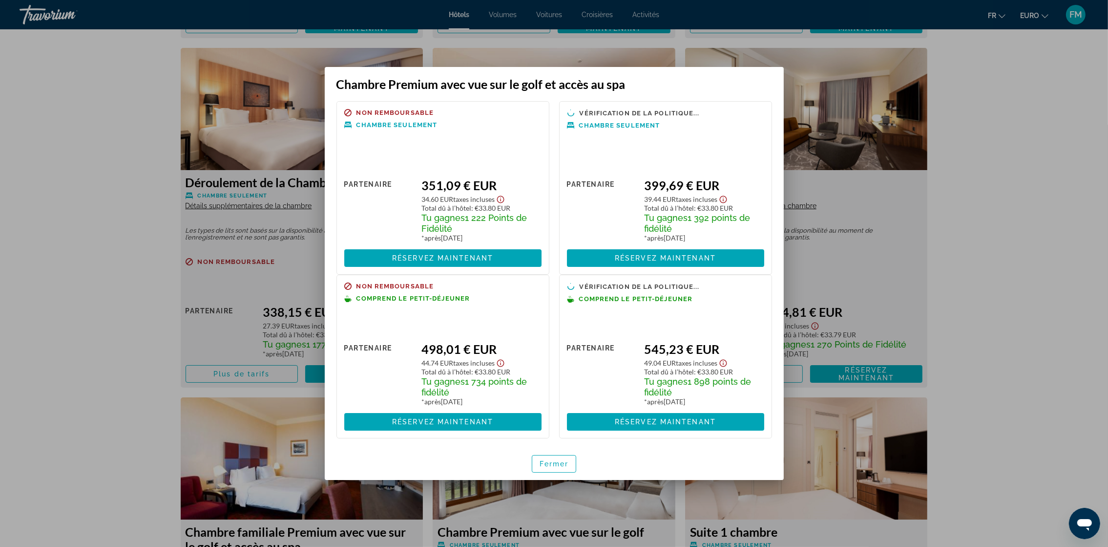
scroll to position [0, 0]
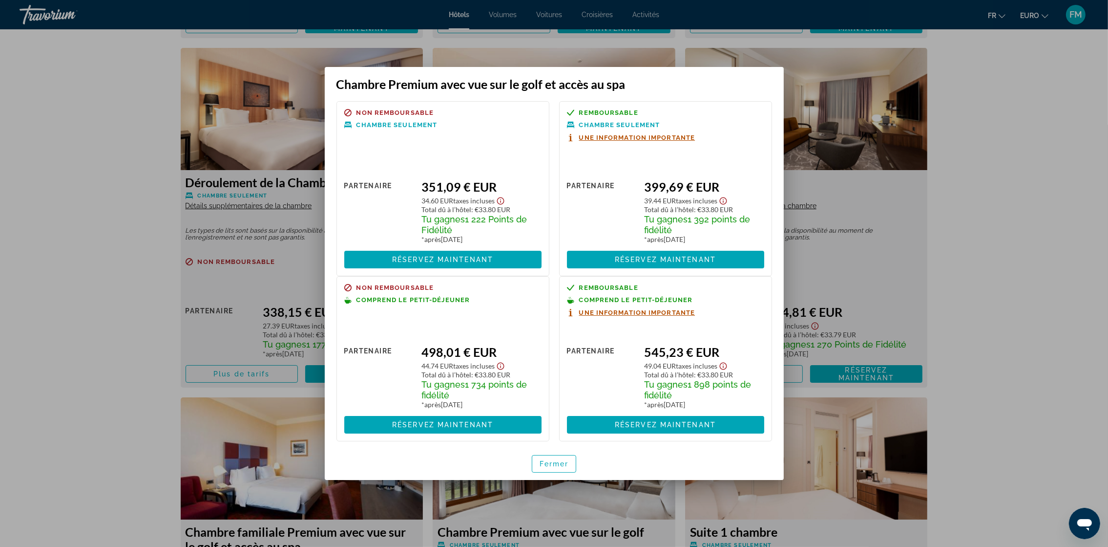
click at [222, 188] on div at bounding box center [554, 273] width 1108 height 547
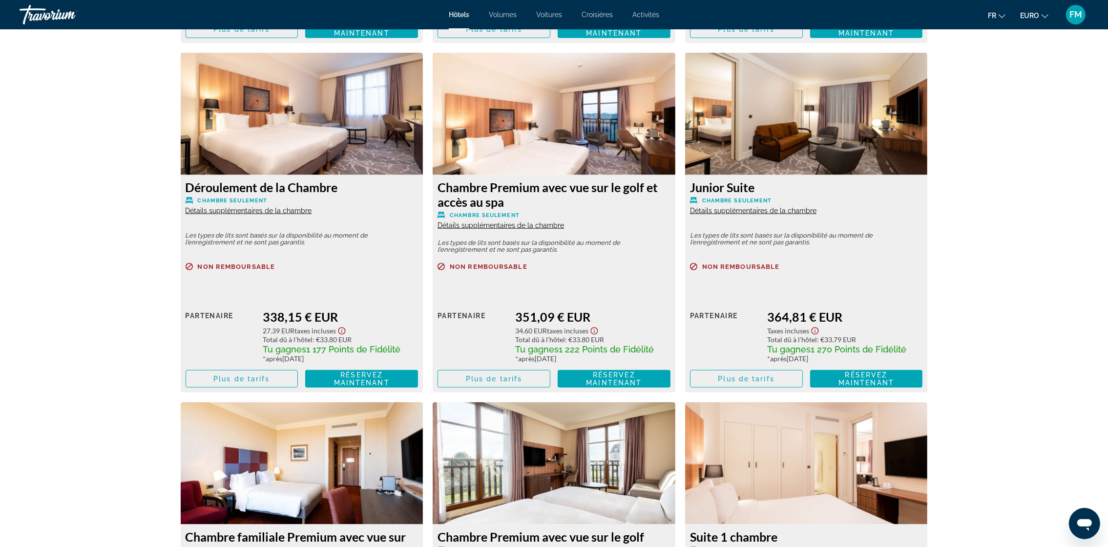
scroll to position [1685, 0]
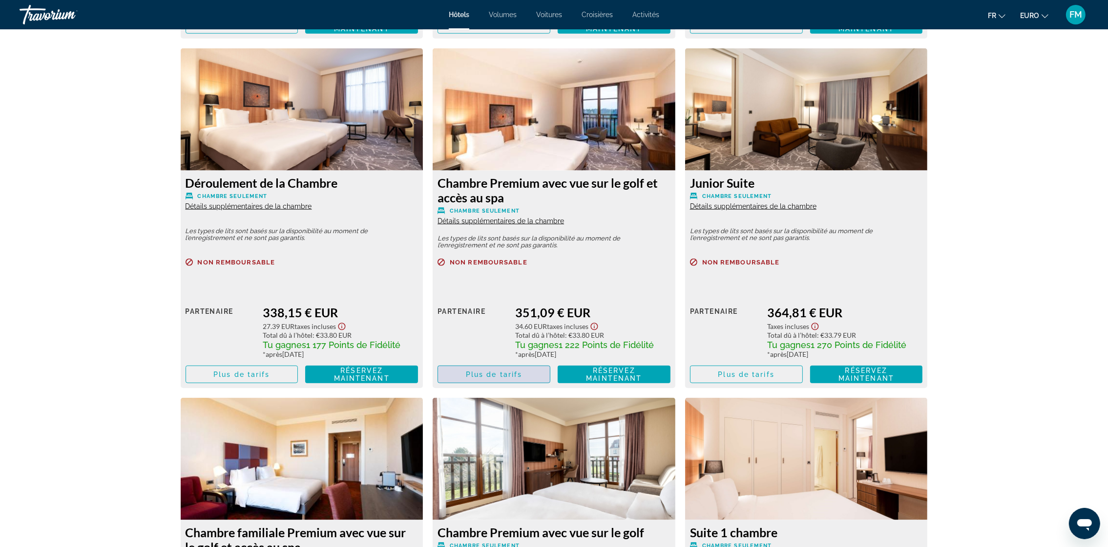
click at [511, 369] on span "Contenu principal" at bounding box center [494, 373] width 112 height 23
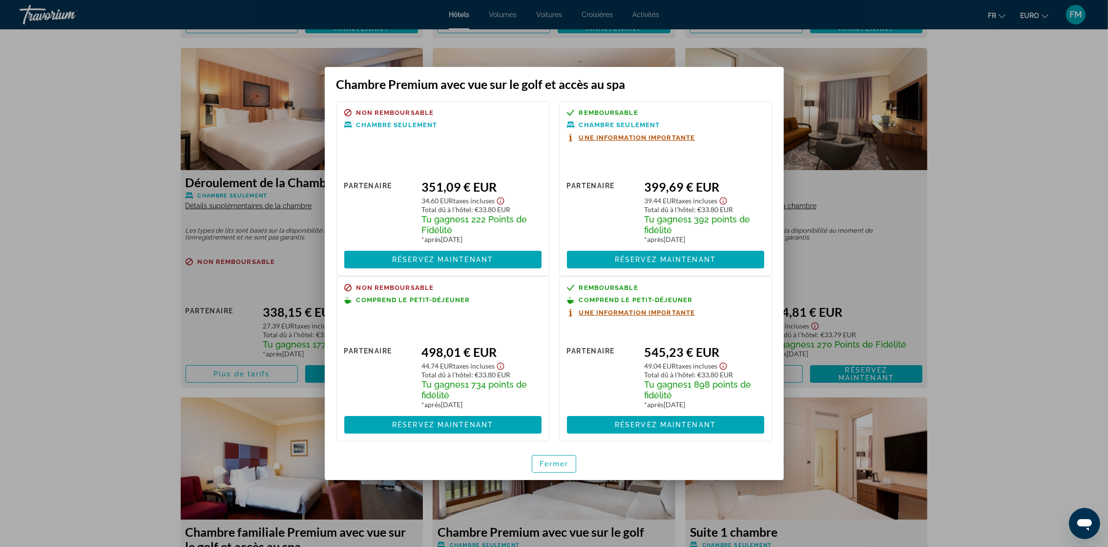
scroll to position [0, 0]
click at [643, 422] on span at bounding box center [665, 424] width 197 height 23
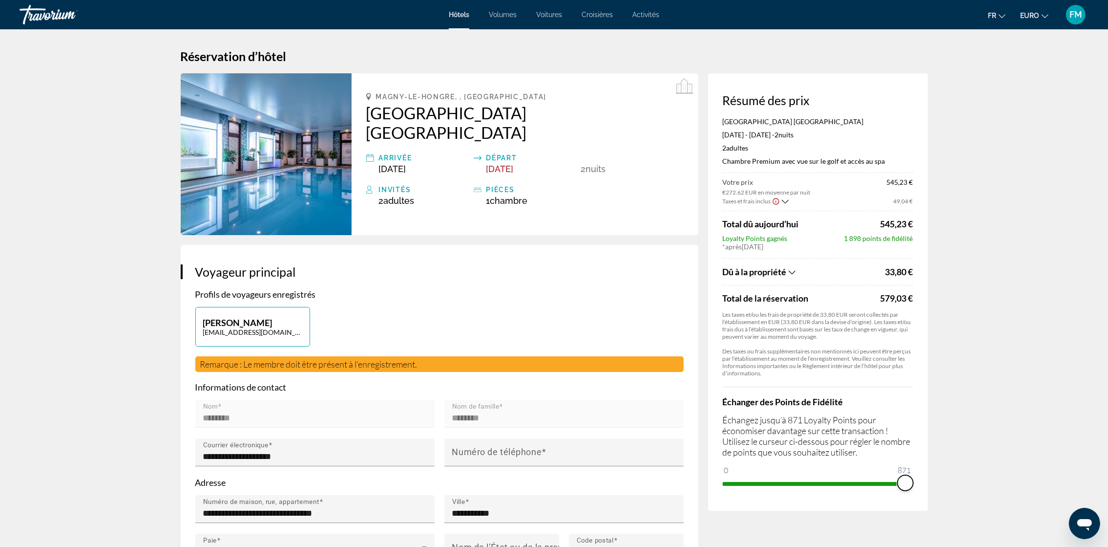
drag, startPoint x: 725, startPoint y: 484, endPoint x: 1031, endPoint y: 495, distance: 306.0
